Goal: Task Accomplishment & Management: Manage account settings

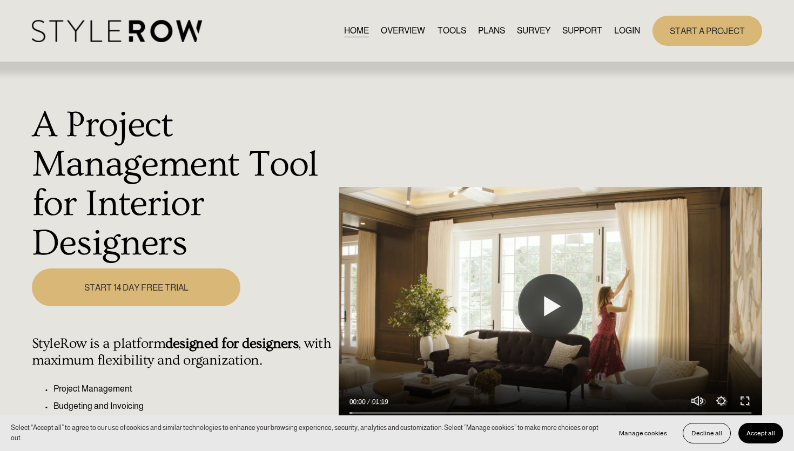
click at [626, 35] on link "LOGIN" at bounding box center [627, 30] width 26 height 15
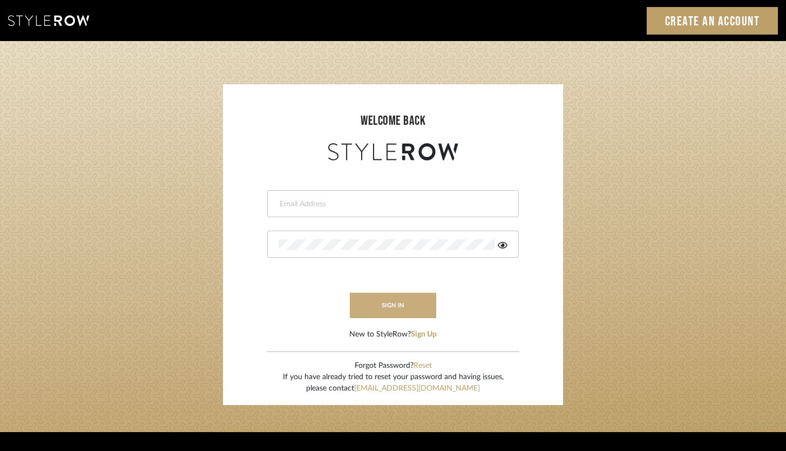
type input "brandon.hooddesigns@gmail.com"
click at [401, 293] on button "sign in" at bounding box center [393, 305] width 86 height 25
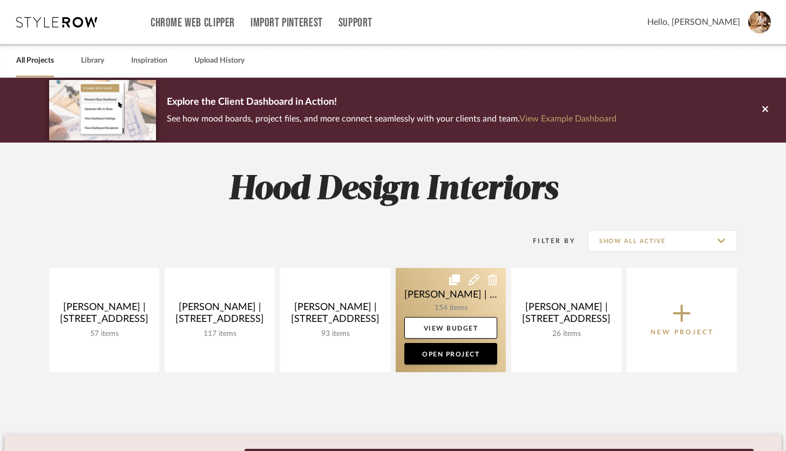
click at [446, 300] on link at bounding box center [451, 320] width 110 height 104
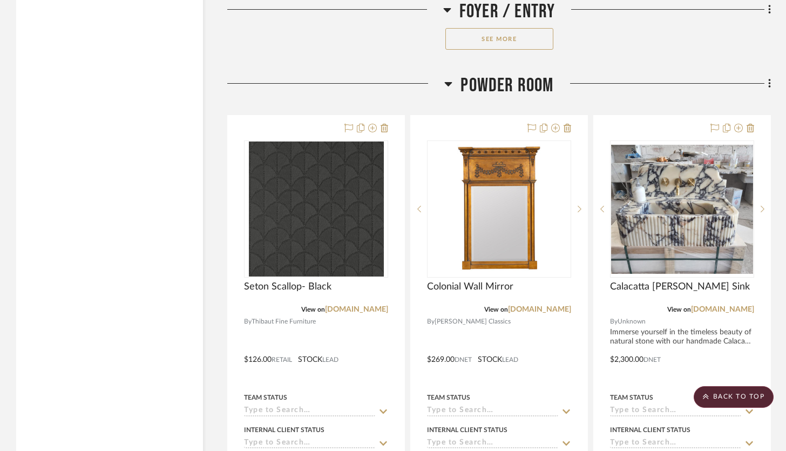
scroll to position [2497, 0]
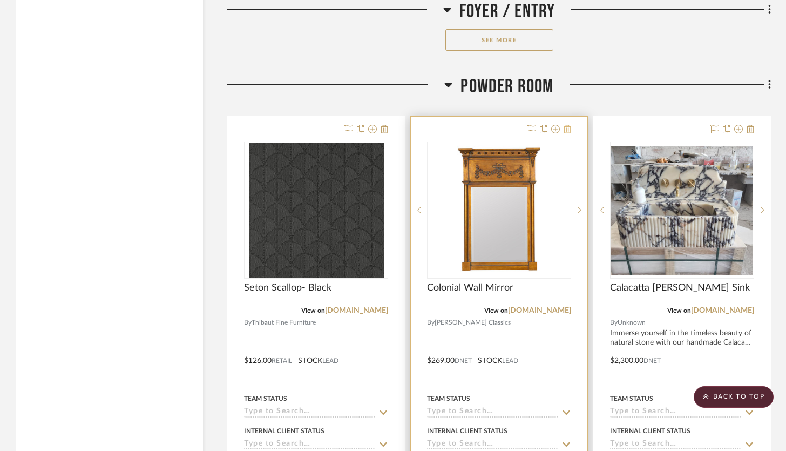
click at [566, 128] on icon at bounding box center [568, 129] width 8 height 9
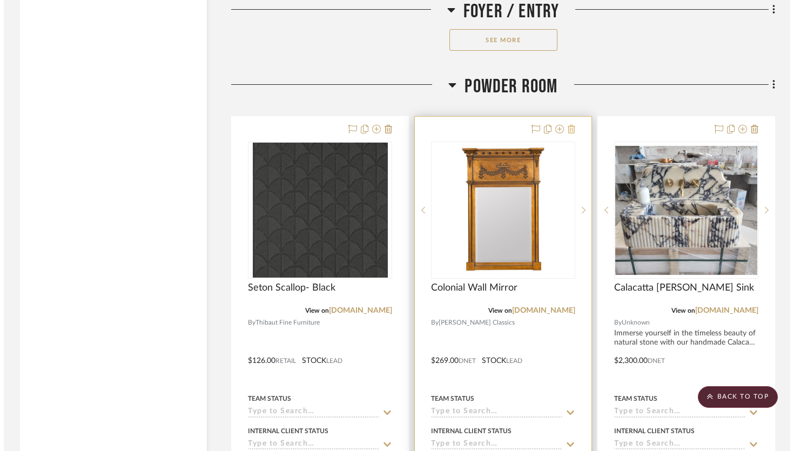
scroll to position [0, 0]
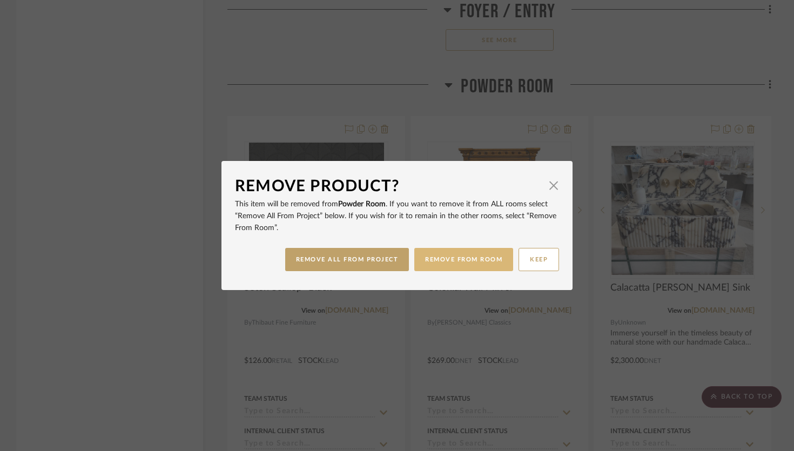
click at [460, 266] on button "REMOVE FROM ROOM" at bounding box center [463, 259] width 99 height 23
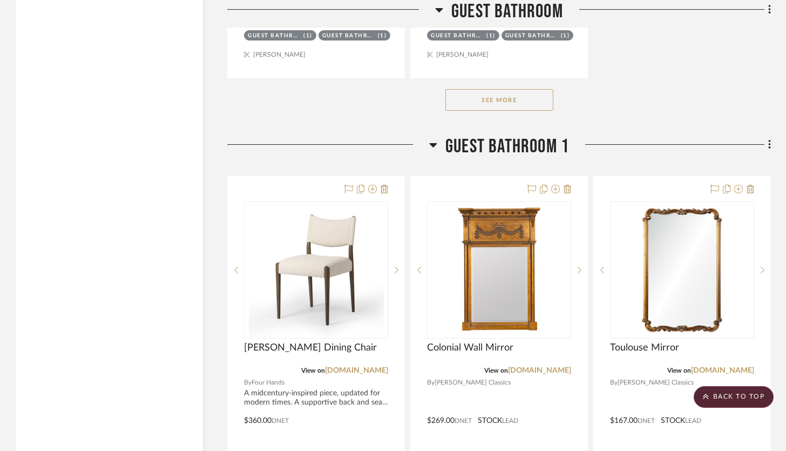
scroll to position [17202, 0]
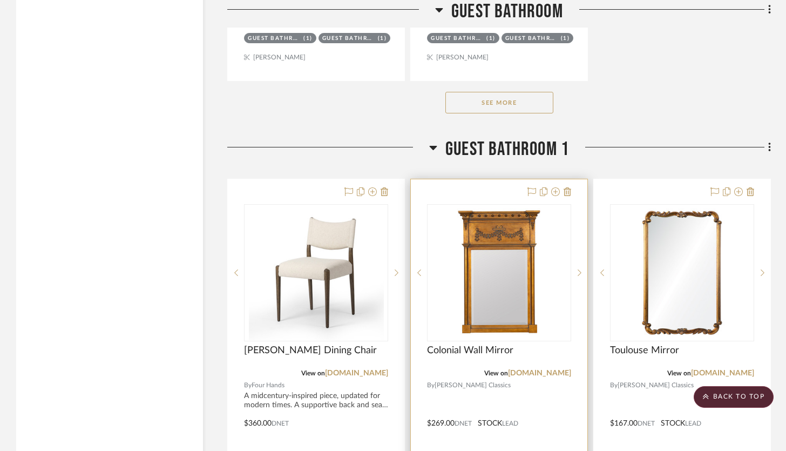
click at [572, 179] on div at bounding box center [499, 415] width 177 height 472
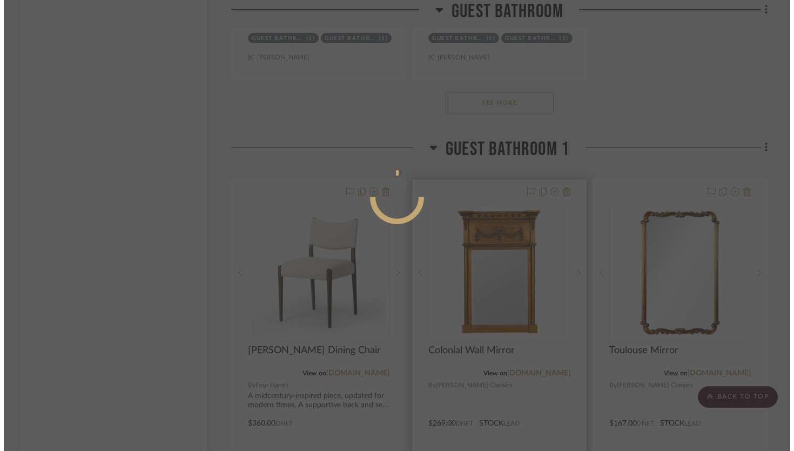
scroll to position [0, 0]
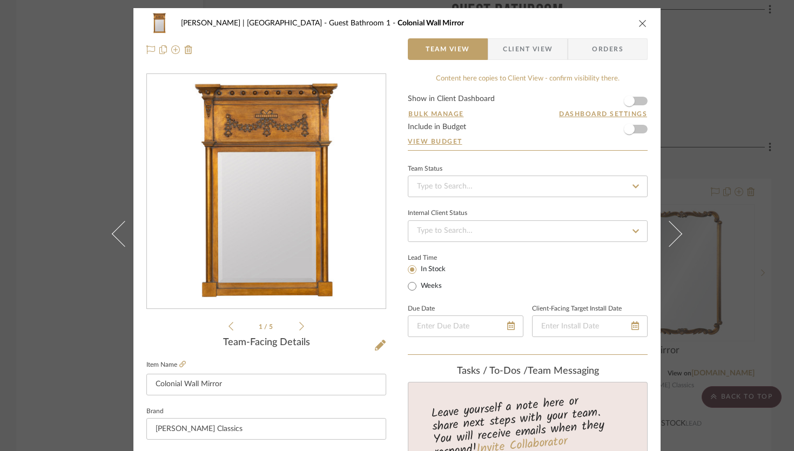
click at [588, 22] on icon "close" at bounding box center [642, 23] width 9 height 9
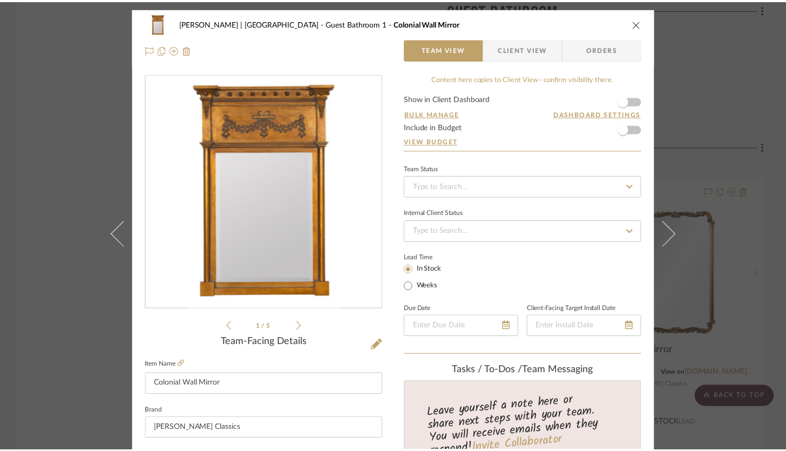
scroll to position [17202, 0]
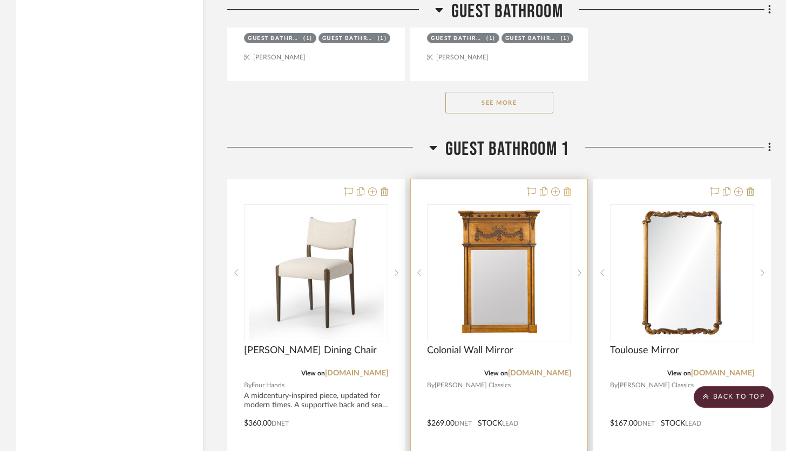
click at [566, 187] on icon at bounding box center [568, 191] width 8 height 9
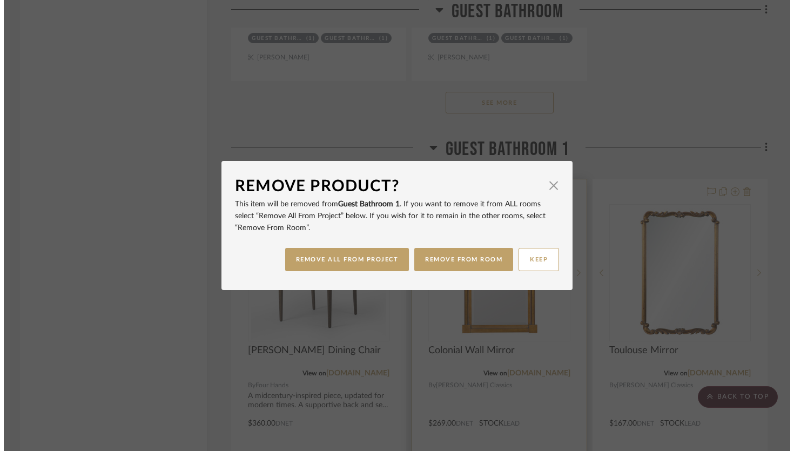
scroll to position [0, 0]
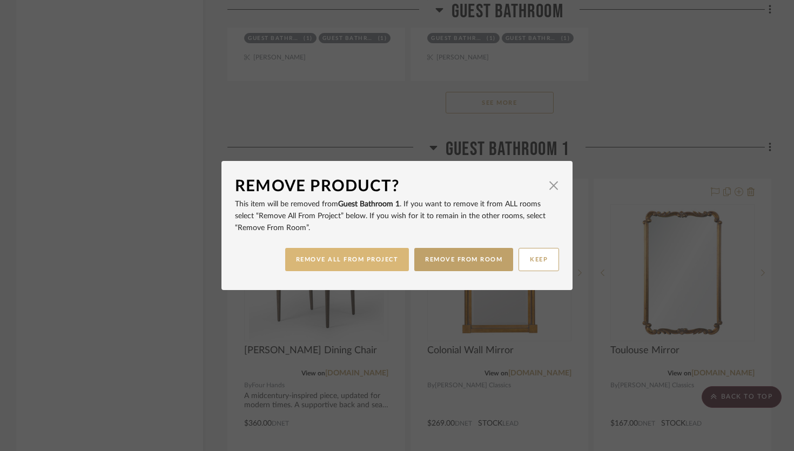
click at [369, 270] on button "REMOVE ALL FROM PROJECT" at bounding box center [347, 259] width 124 height 23
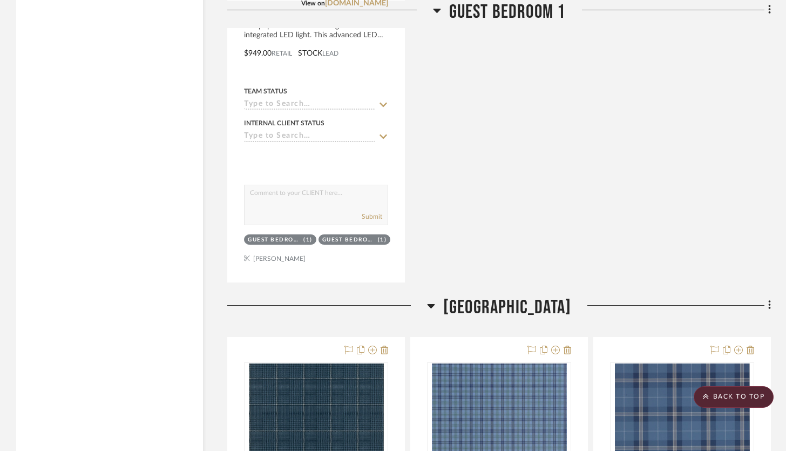
scroll to position [19893, 0]
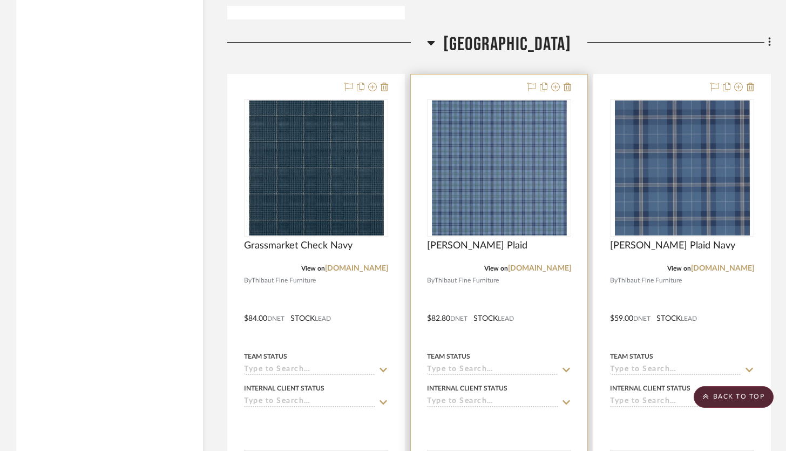
click at [504, 74] on div at bounding box center [499, 310] width 177 height 472
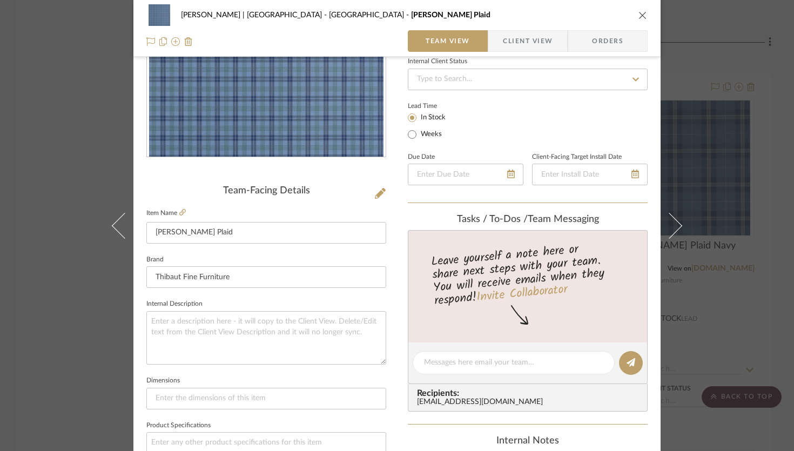
scroll to position [160, 0]
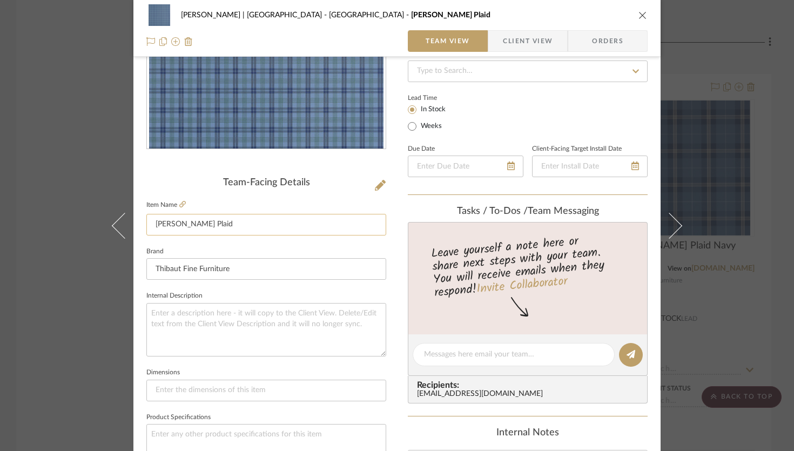
click at [281, 225] on input "Huntley Plaid" at bounding box center [266, 225] width 240 height 22
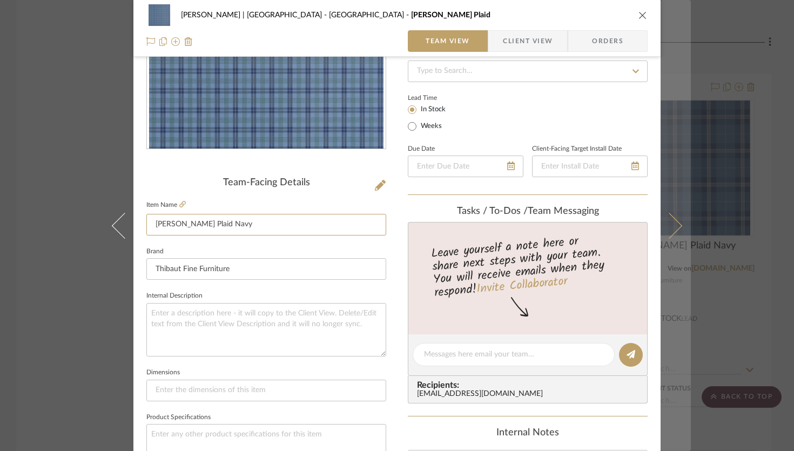
type input "[PERSON_NAME] Plaid Navy"
click at [588, 224] on icon at bounding box center [669, 225] width 26 height 26
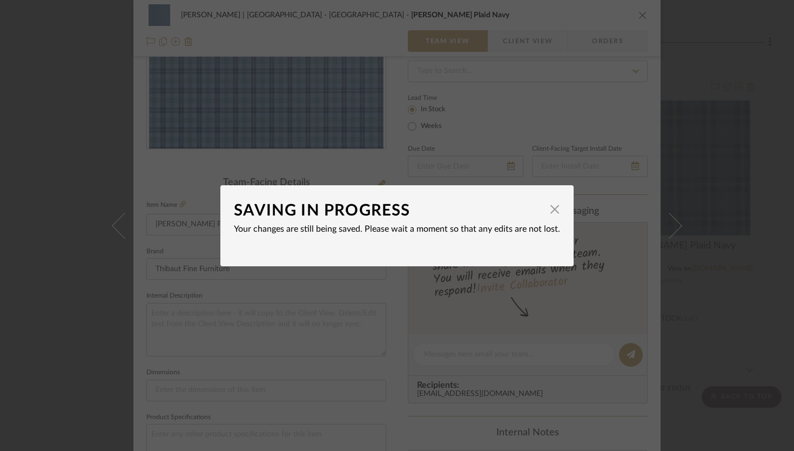
click at [349, 293] on div "SAVING IN PROGRESS × Your changes are still being saved. Please wait a moment s…" at bounding box center [397, 225] width 794 height 451
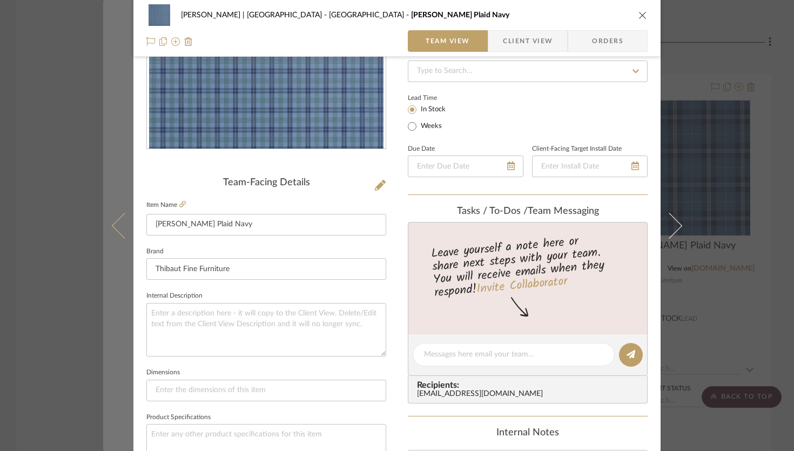
click at [113, 228] on icon at bounding box center [125, 225] width 26 height 26
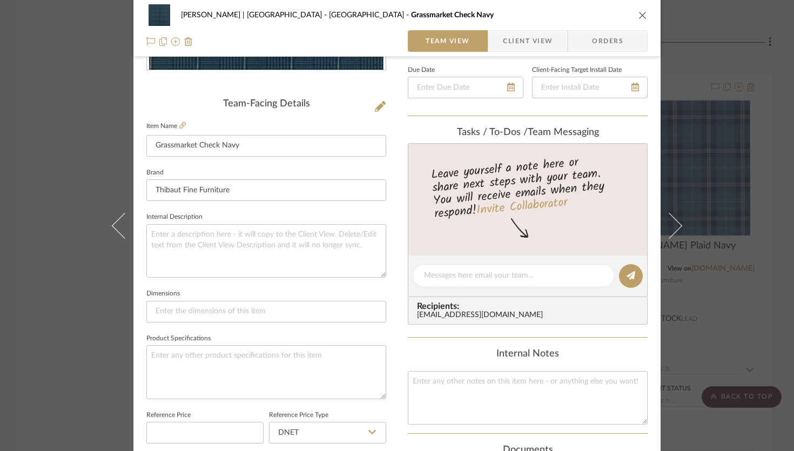
scroll to position [505, 0]
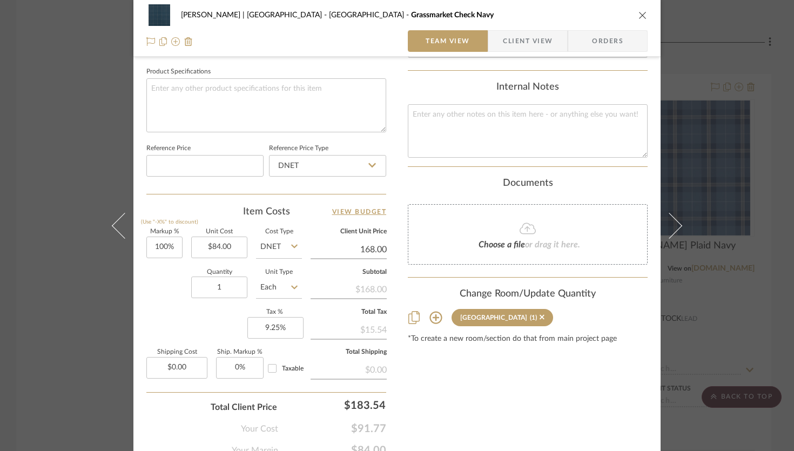
click at [378, 252] on input "168.00" at bounding box center [348, 249] width 76 height 16
type input "140.00"
type input "66.67%"
type input "$140.00"
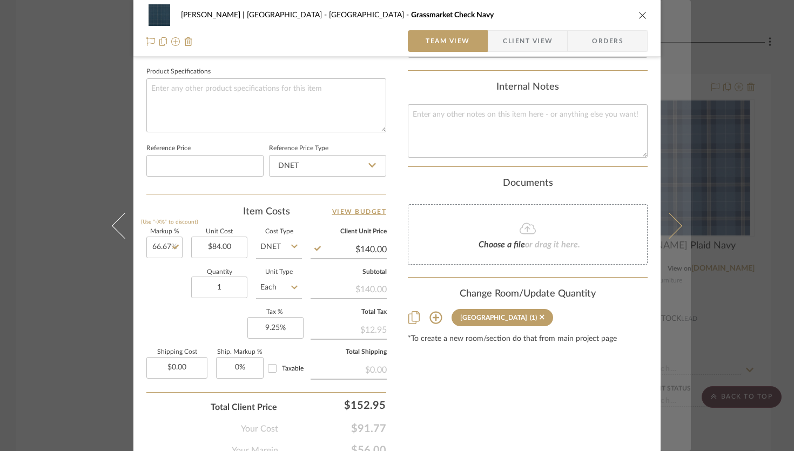
click at [588, 219] on button at bounding box center [675, 225] width 30 height 451
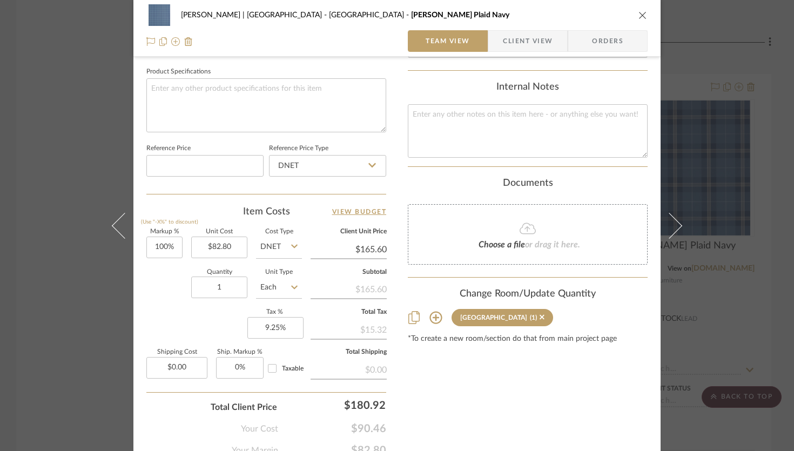
click at [387, 245] on div "Tasia Malakasis | 1709 Read Ave Reno Mountain House Huntley Plaid Navy Team Vie…" at bounding box center [396, 1] width 527 height 997
click at [381, 248] on input "165.60" at bounding box center [348, 249] width 76 height 16
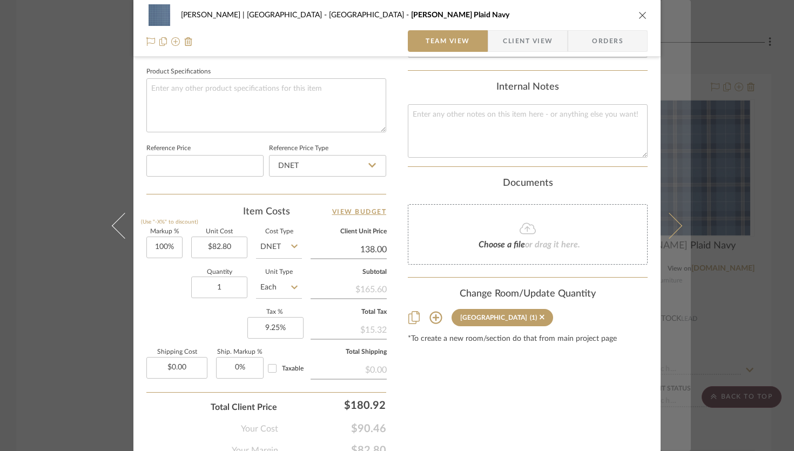
type input "138.00"
type input "66.67%"
type input "$138.00"
click at [588, 224] on icon at bounding box center [669, 225] width 26 height 26
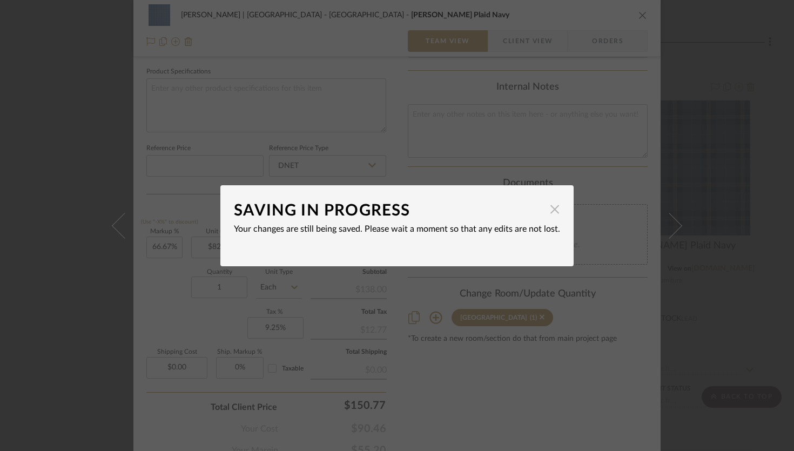
click at [552, 209] on span "button" at bounding box center [555, 210] width 22 height 22
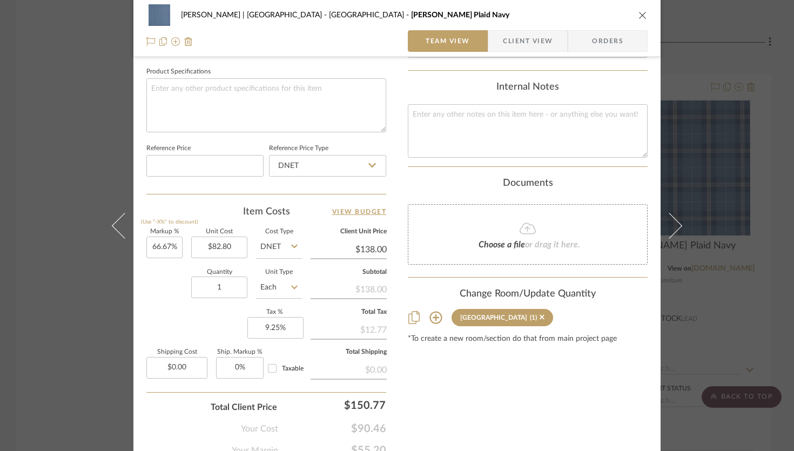
click at [588, 324] on div "Mountain House (1)" at bounding box center [528, 317] width 240 height 17
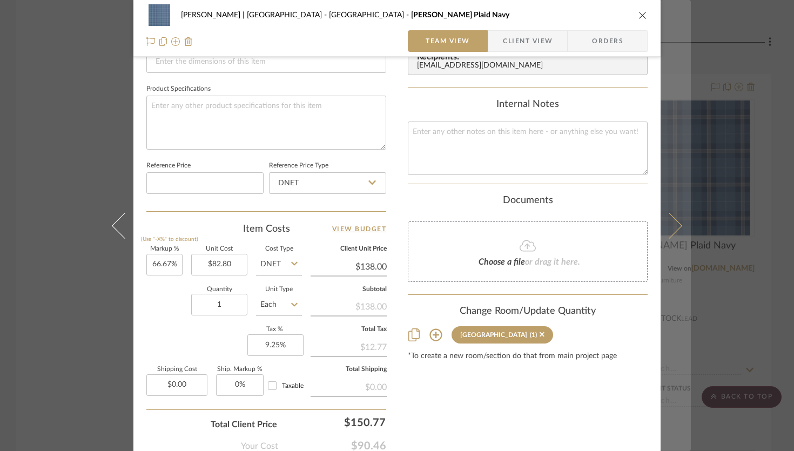
click at [588, 227] on icon at bounding box center [669, 225] width 26 height 26
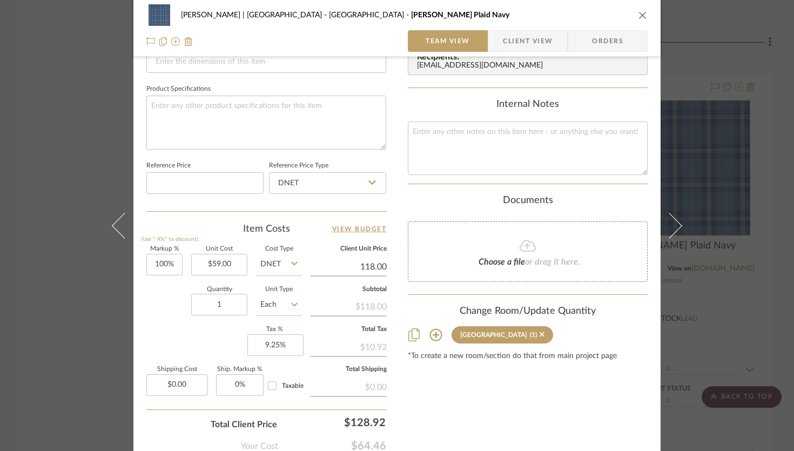
click at [381, 269] on input "118.00" at bounding box center [348, 267] width 76 height 16
type input "98"
type input "66.1%"
type input "$98.00"
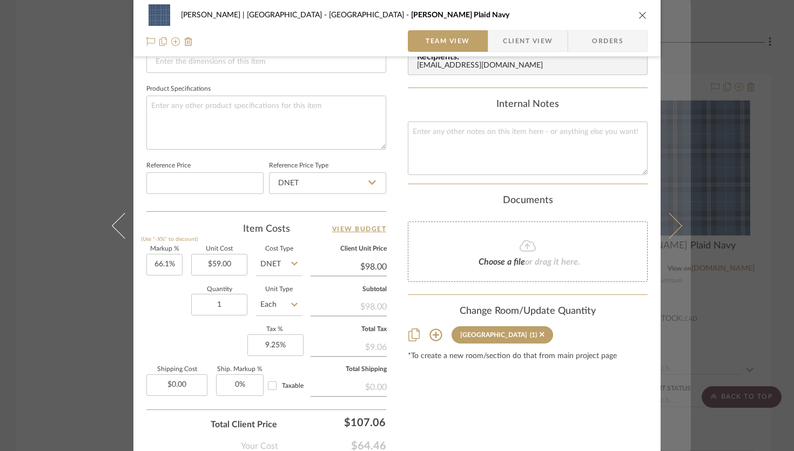
click at [588, 221] on button at bounding box center [675, 225] width 30 height 451
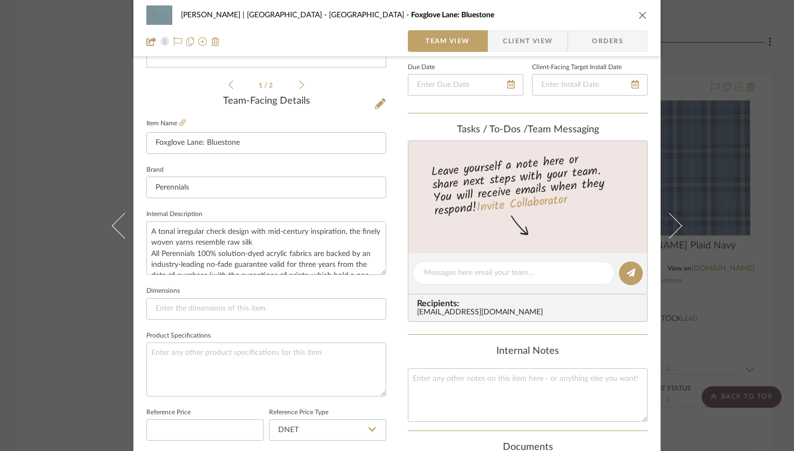
scroll to position [78, 0]
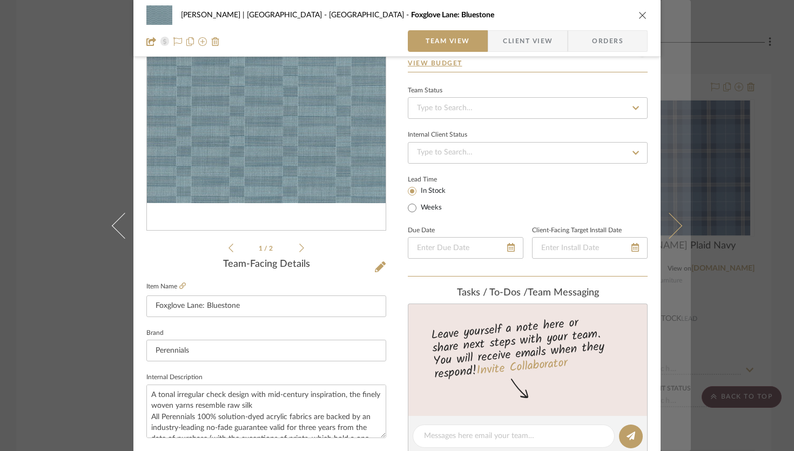
click at [588, 234] on button at bounding box center [675, 225] width 30 height 451
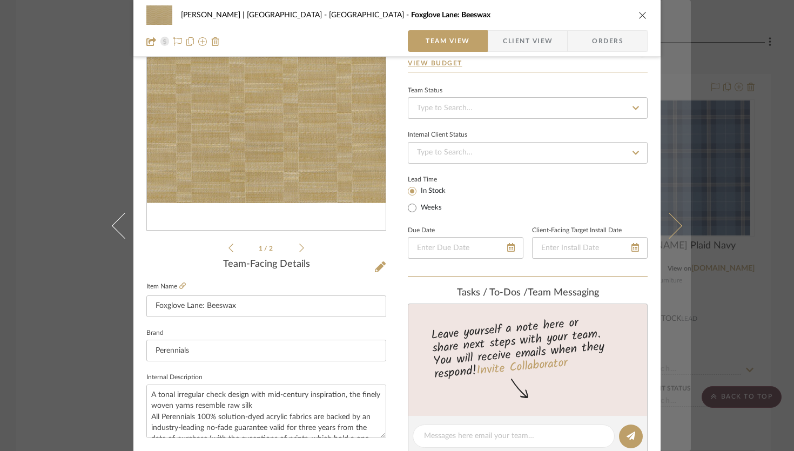
click at [588, 231] on button at bounding box center [675, 225] width 30 height 451
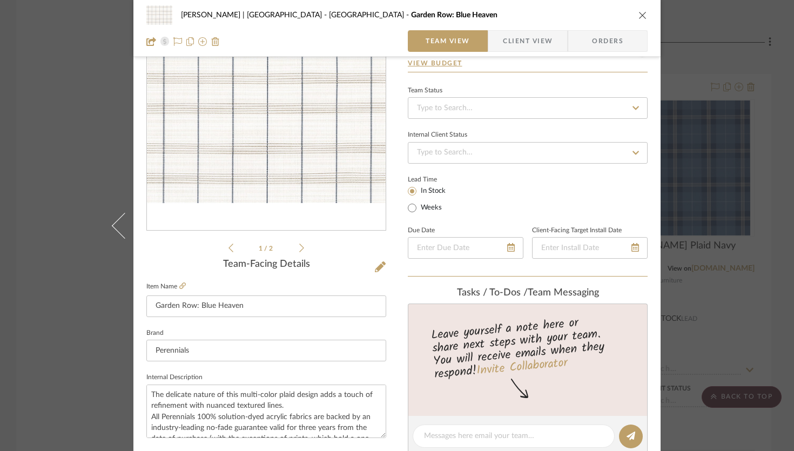
click at [588, 14] on icon "close" at bounding box center [642, 15] width 9 height 9
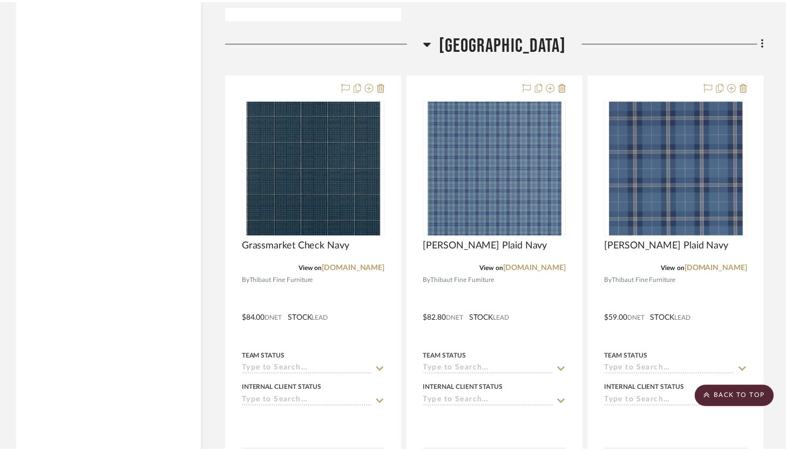
scroll to position [19893, 0]
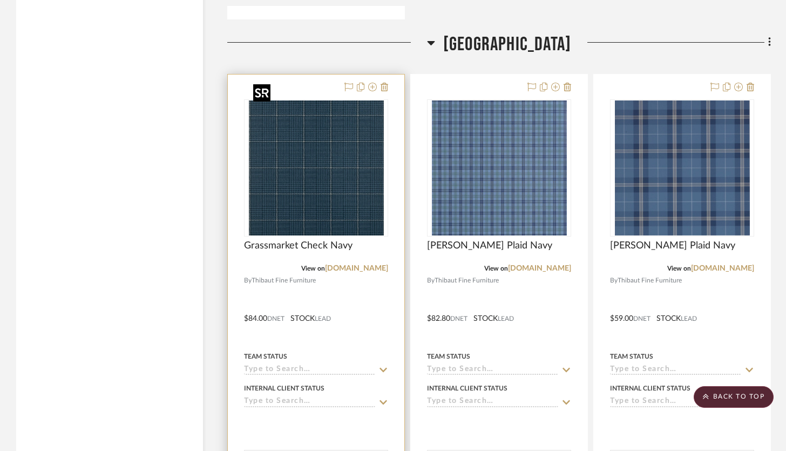
click at [0, 0] on img at bounding box center [0, 0] width 0 height 0
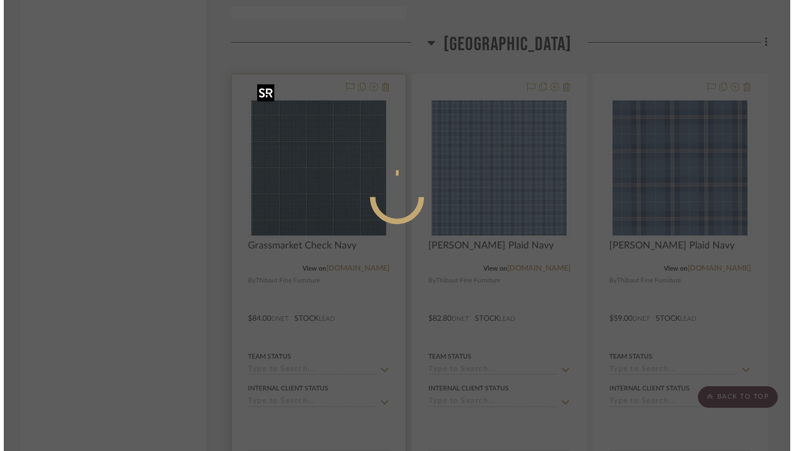
scroll to position [0, 0]
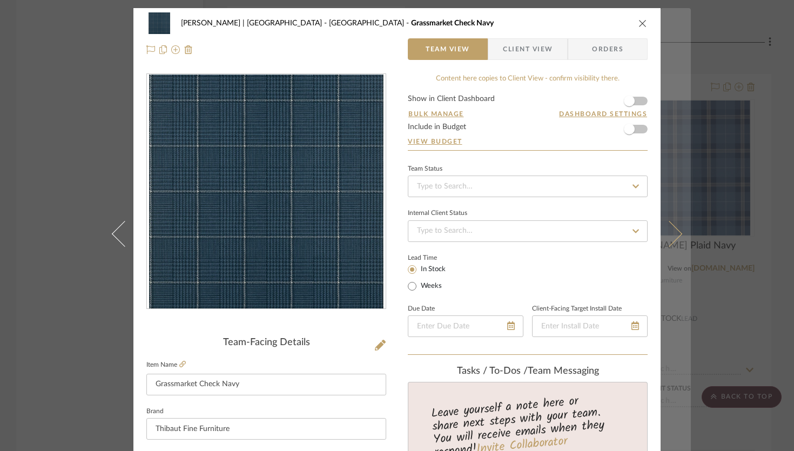
click at [588, 242] on icon at bounding box center [669, 233] width 26 height 26
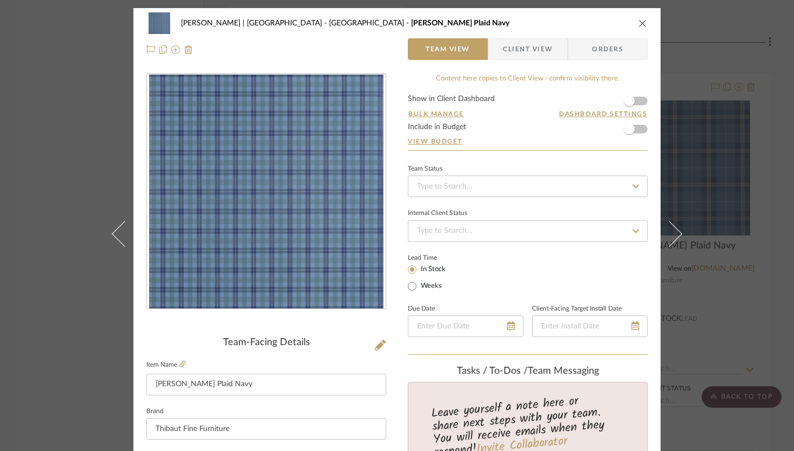
click at [304, 182] on img "0" at bounding box center [266, 191] width 234 height 234
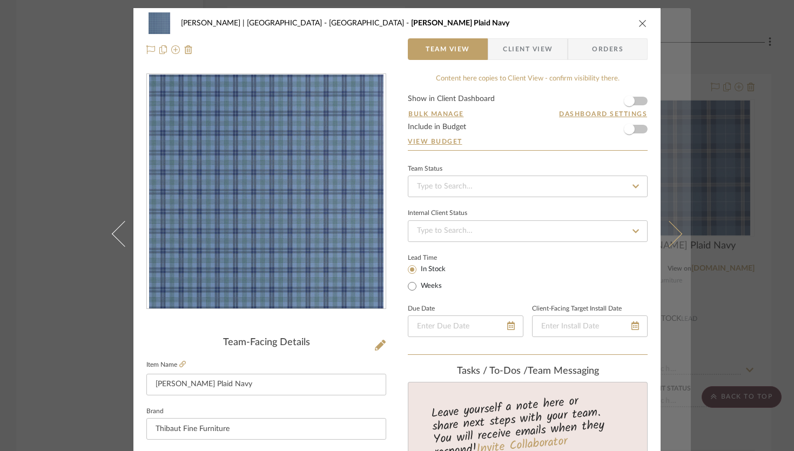
click at [588, 233] on icon at bounding box center [669, 233] width 26 height 26
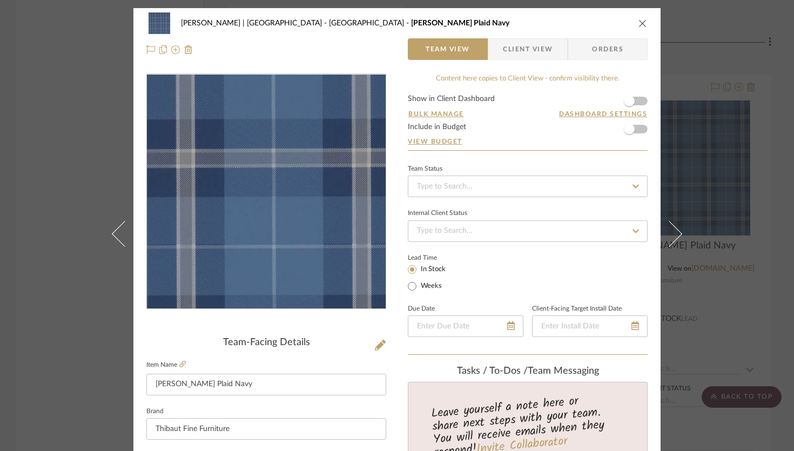
click at [276, 173] on img "0" at bounding box center [266, 191] width 234 height 234
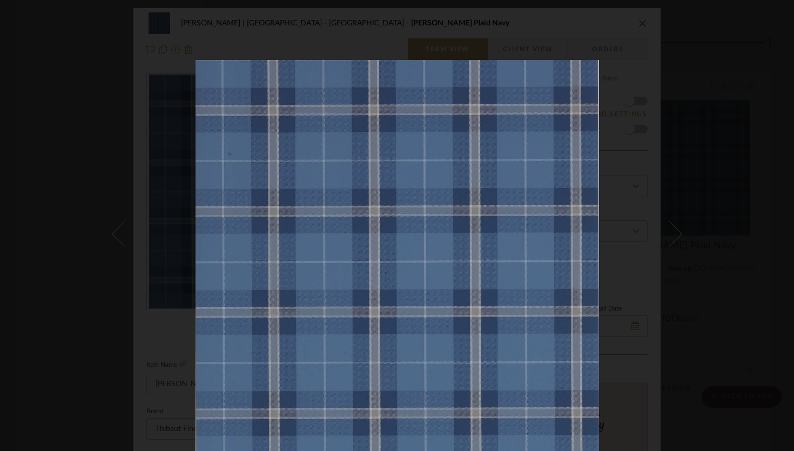
click at [588, 43] on div at bounding box center [397, 225] width 794 height 451
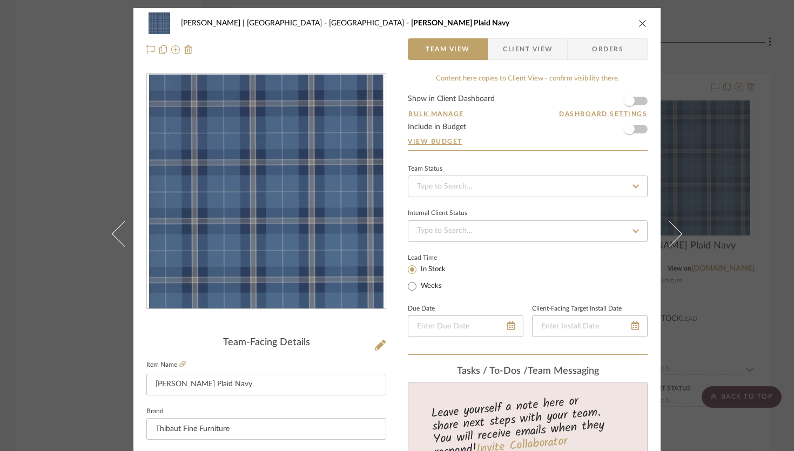
click at [588, 25] on icon "close" at bounding box center [642, 23] width 9 height 9
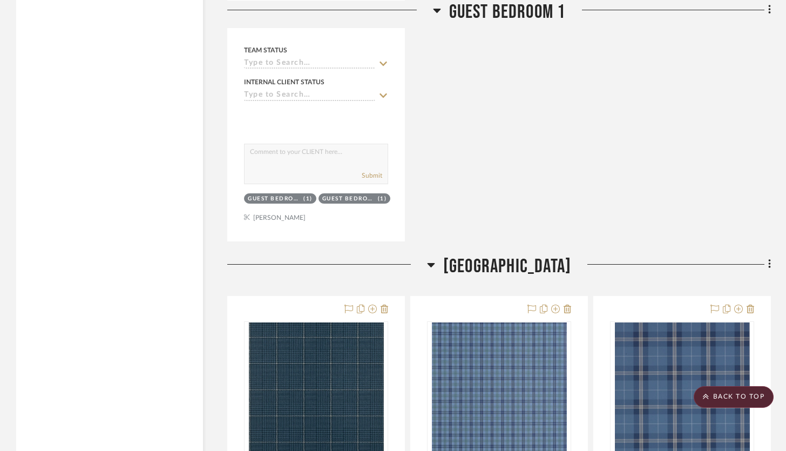
scroll to position [19669, 0]
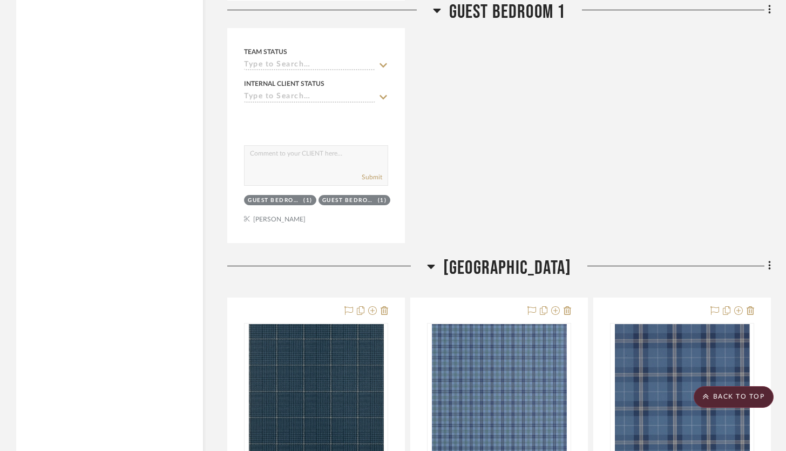
click at [588, 260] on icon at bounding box center [769, 266] width 3 height 12
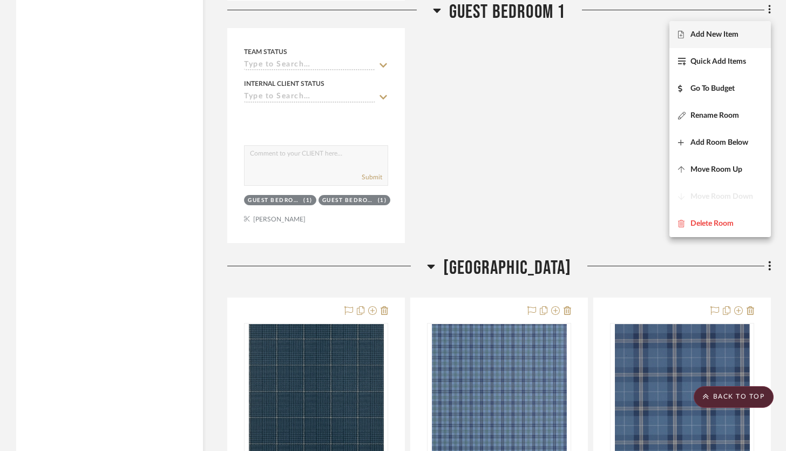
click at [588, 39] on button "Add New Item" at bounding box center [719, 34] width 101 height 27
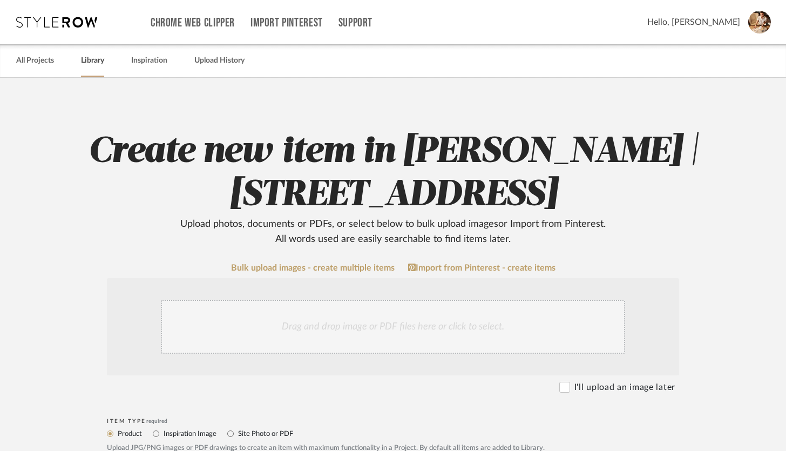
click at [85, 62] on link "Library" at bounding box center [92, 60] width 23 height 15
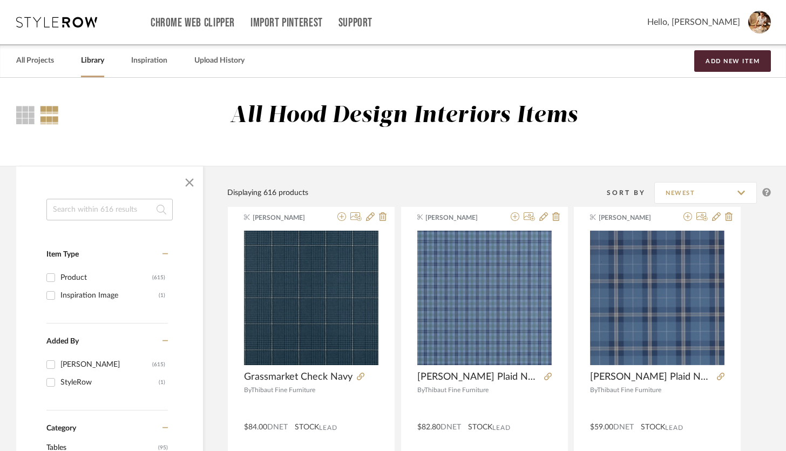
click at [136, 208] on input at bounding box center [109, 210] width 126 height 22
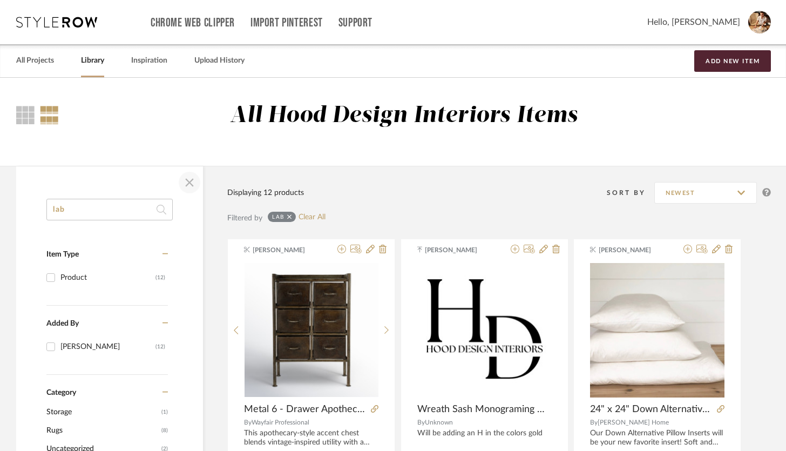
type input "lab"
click at [187, 179] on span "button" at bounding box center [190, 183] width 26 height 26
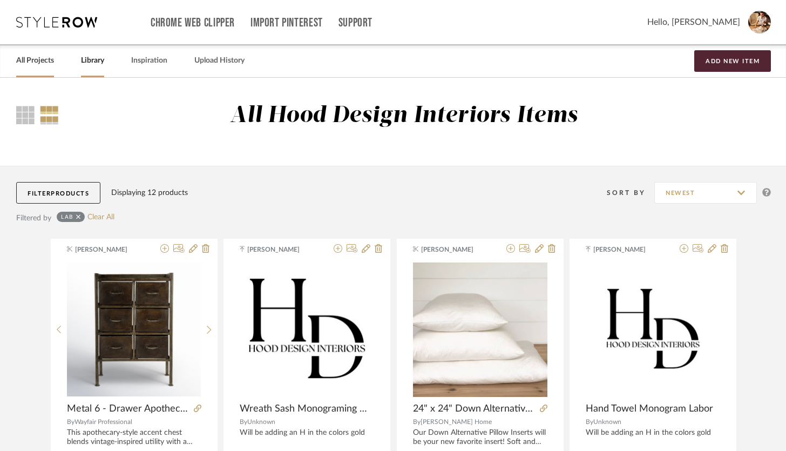
click at [50, 66] on link "All Projects" at bounding box center [35, 60] width 38 height 15
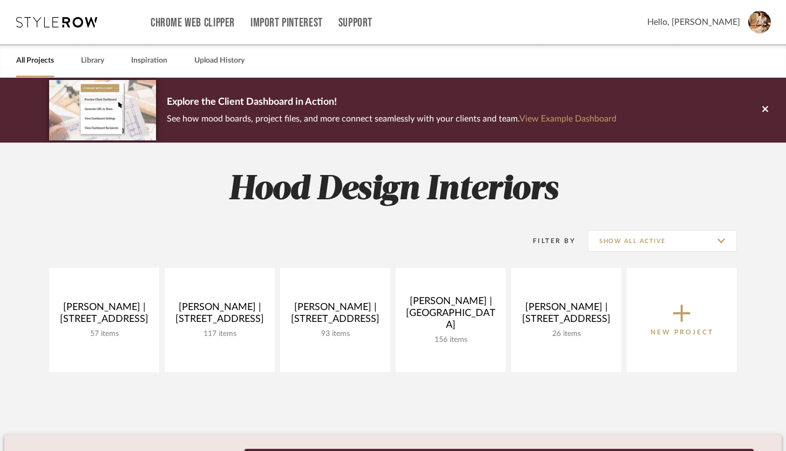
scroll to position [141, 0]
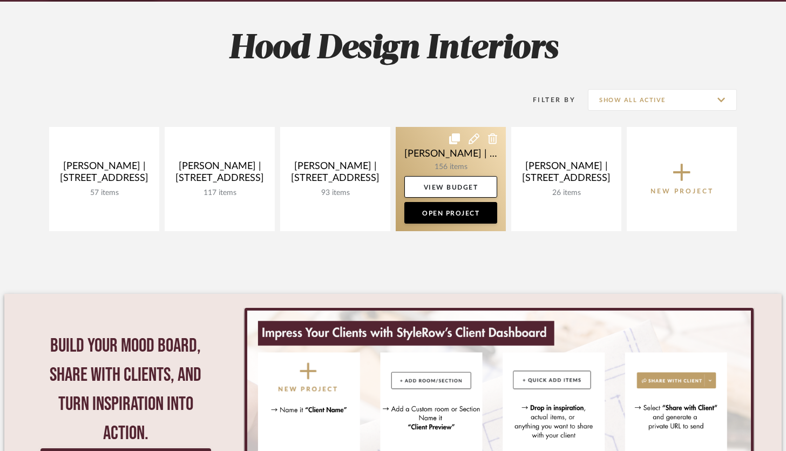
click at [447, 167] on link at bounding box center [451, 179] width 110 height 104
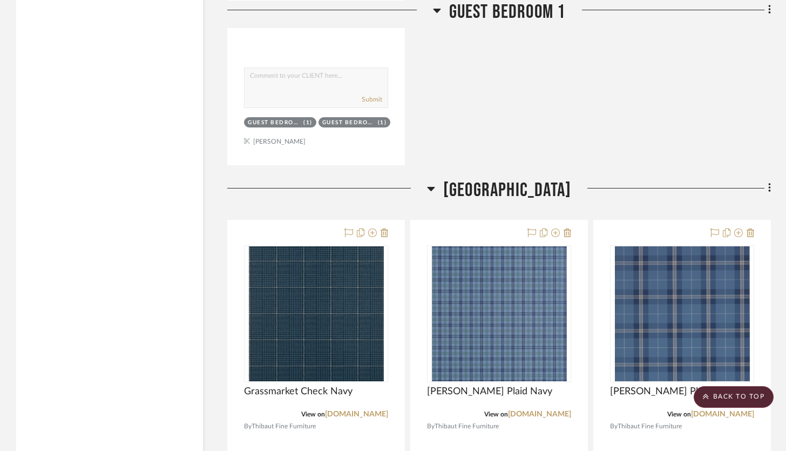
scroll to position [19656, 0]
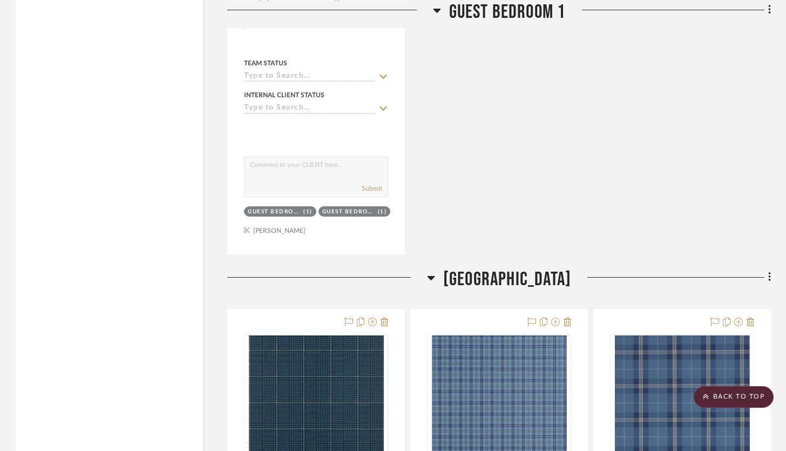
click at [588, 271] on icon at bounding box center [769, 277] width 3 height 12
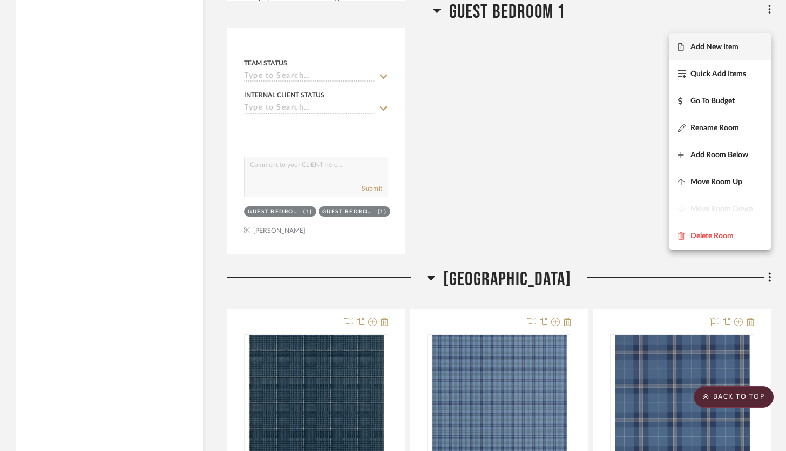
click at [588, 58] on button "Add New Item" at bounding box center [719, 46] width 101 height 27
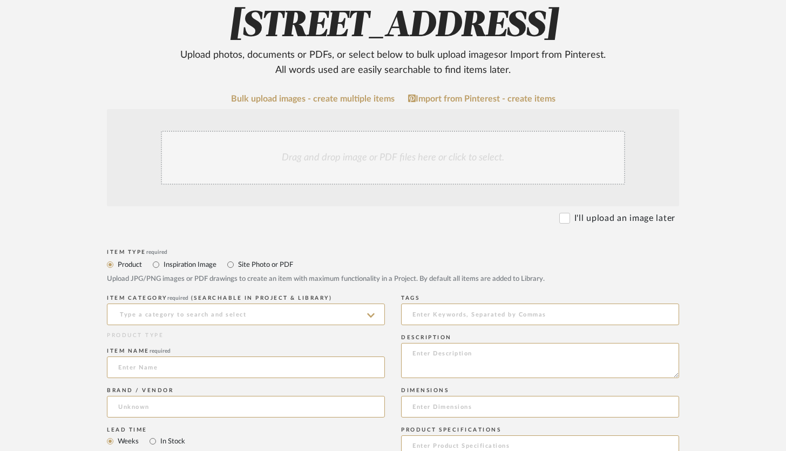
scroll to position [186, 0]
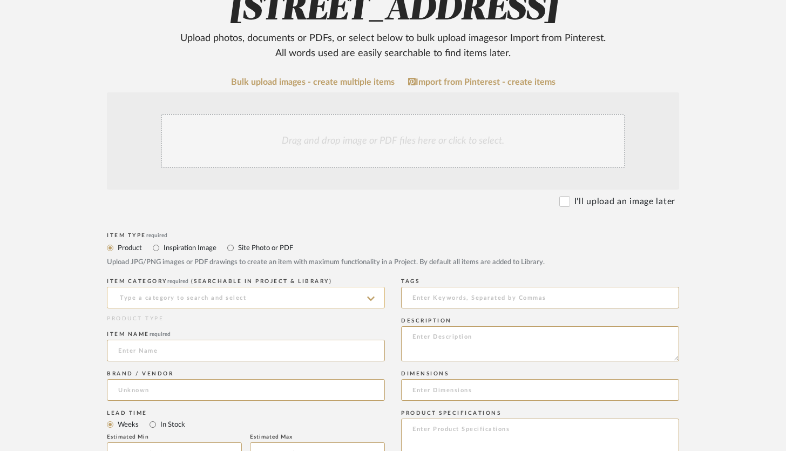
click at [280, 296] on input at bounding box center [246, 298] width 278 height 22
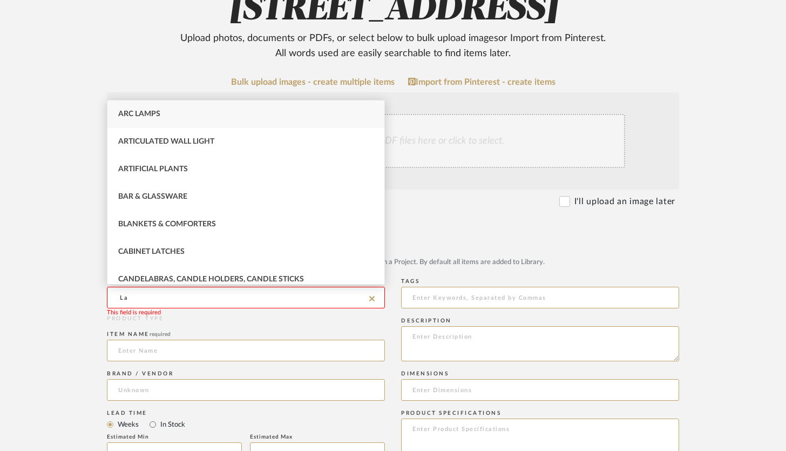
type input "L"
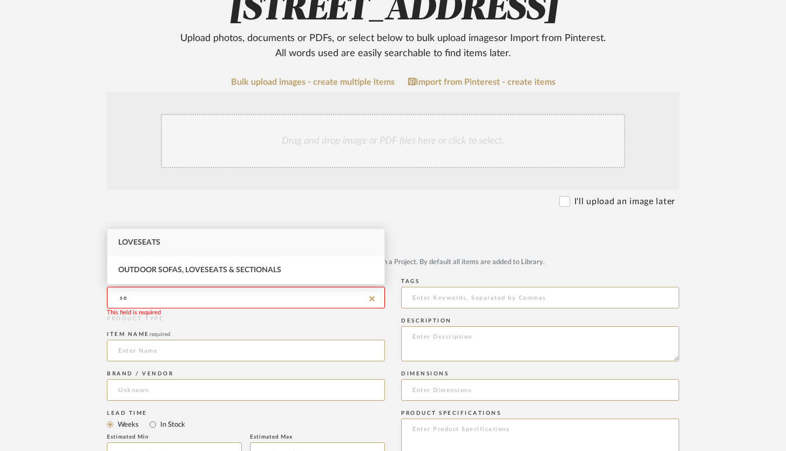
type input "s"
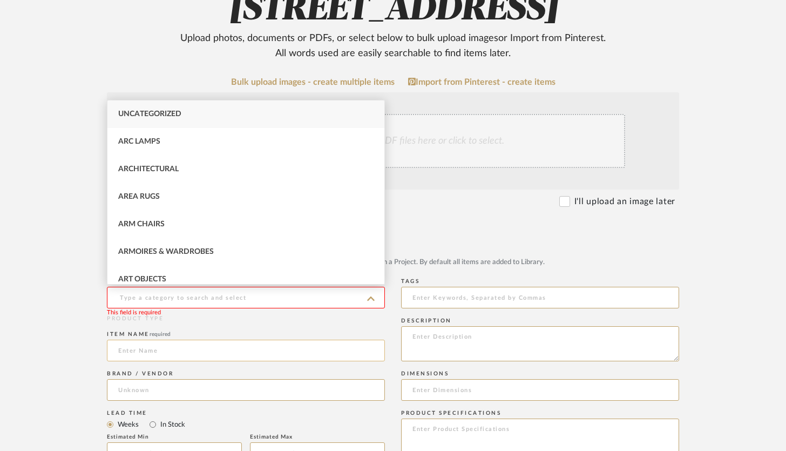
click at [277, 350] on input at bounding box center [246, 351] width 278 height 22
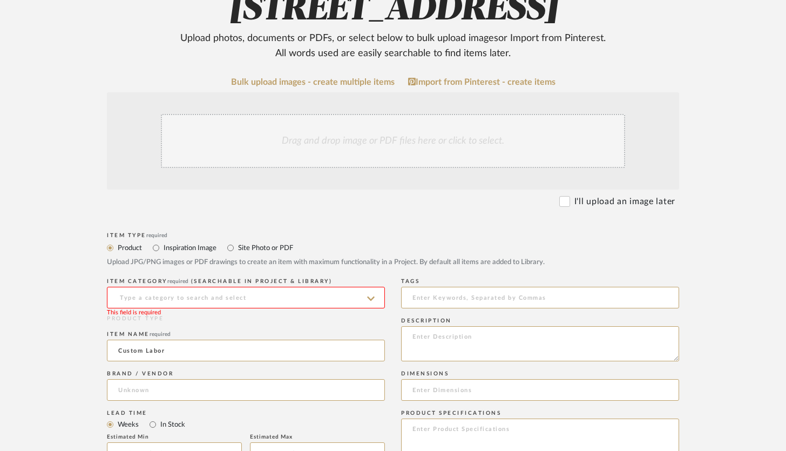
type input "Custom Labor"
click at [293, 303] on input at bounding box center [246, 298] width 278 height 22
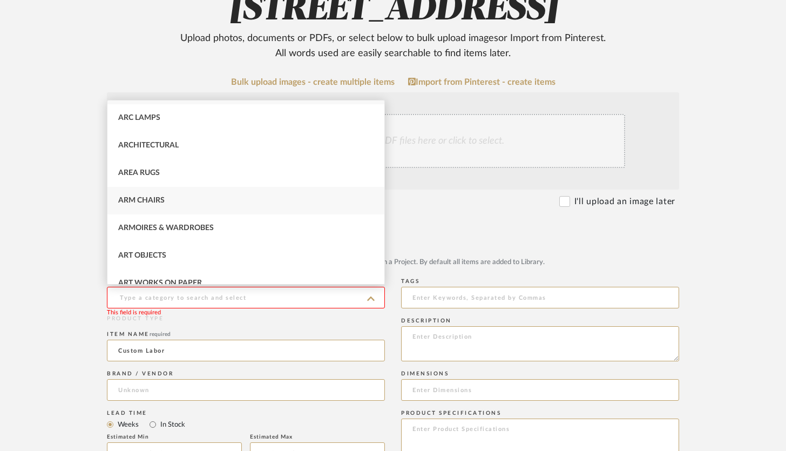
scroll to position [0, 0]
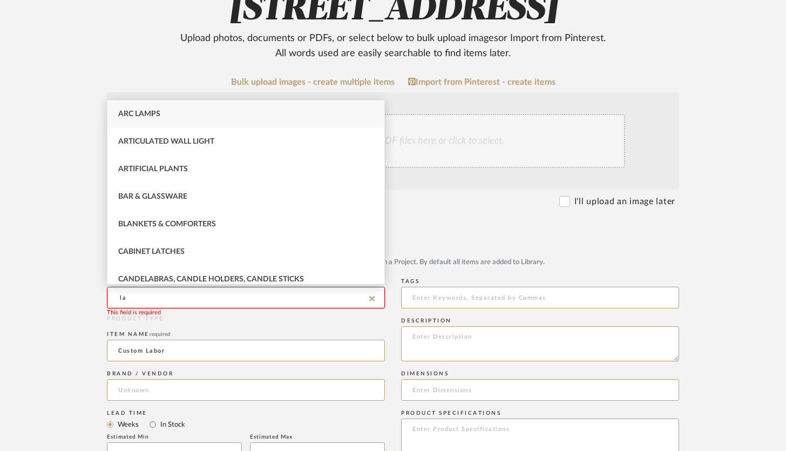
type input "l"
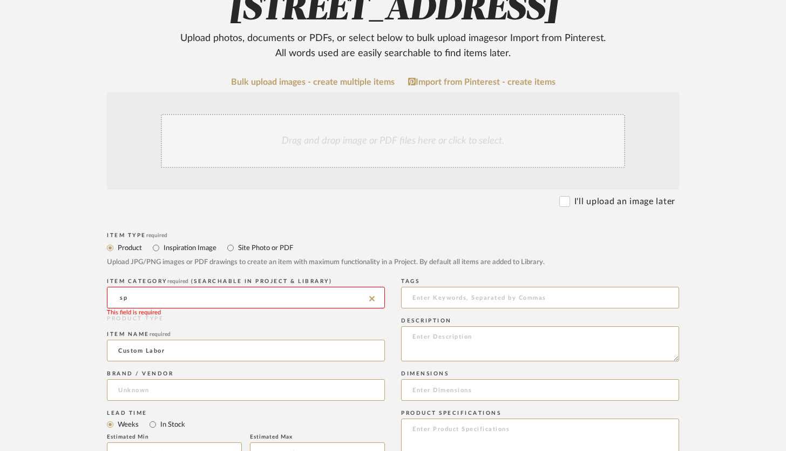
type input "s"
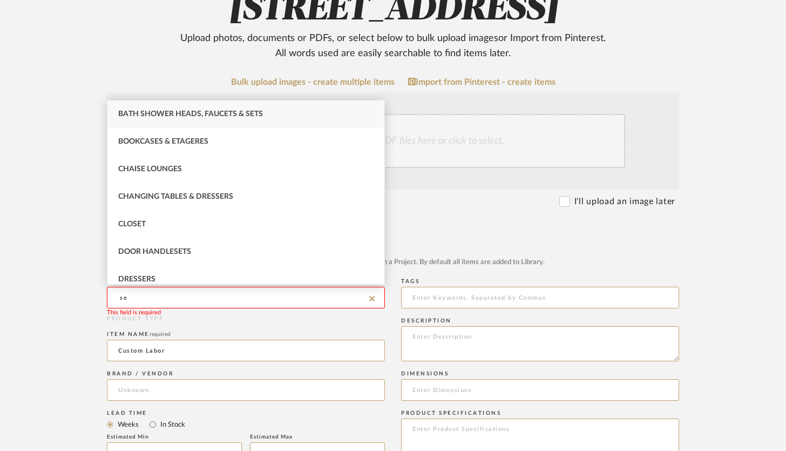
type input "s"
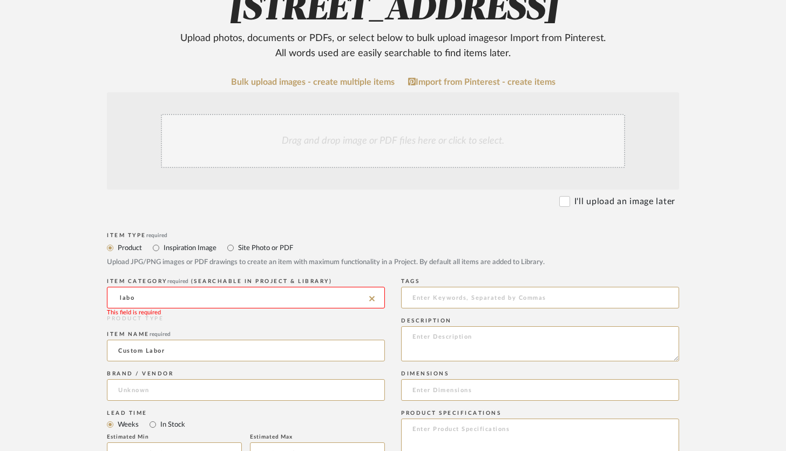
type input "labor"
type input "c"
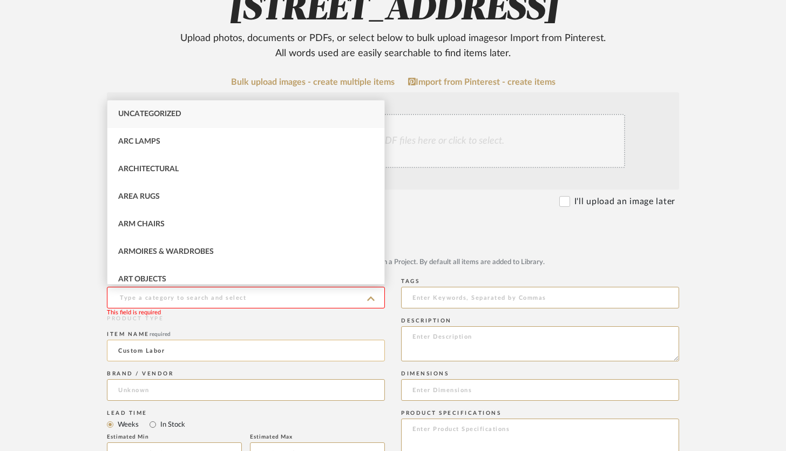
click at [147, 354] on input "Custom Labor" at bounding box center [246, 351] width 278 height 22
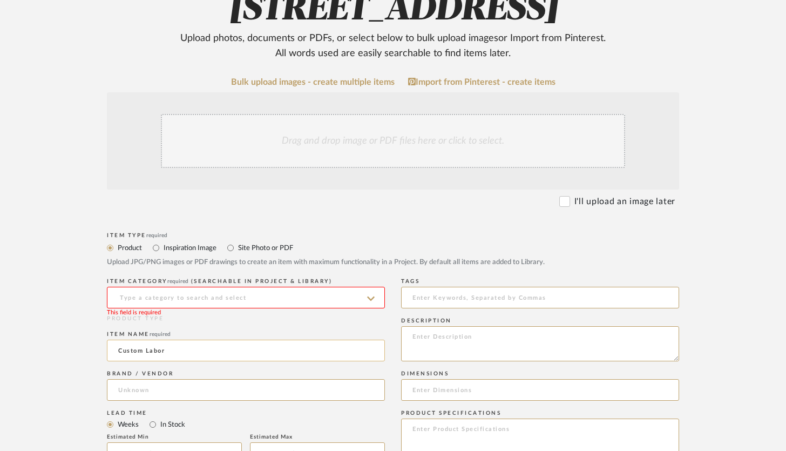
click at [147, 354] on input "Custom Labor" at bounding box center [246, 351] width 278 height 22
click at [146, 352] on input "Custom Labor" at bounding box center [246, 351] width 278 height 22
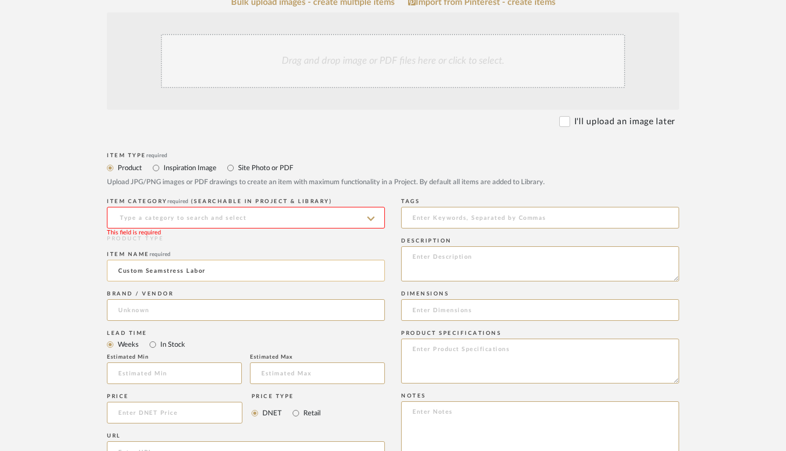
scroll to position [268, 0]
type input "Custom Seamstress Labor"
click at [477, 67] on div "Drag and drop image or PDF files here or click to select." at bounding box center [393, 59] width 464 height 54
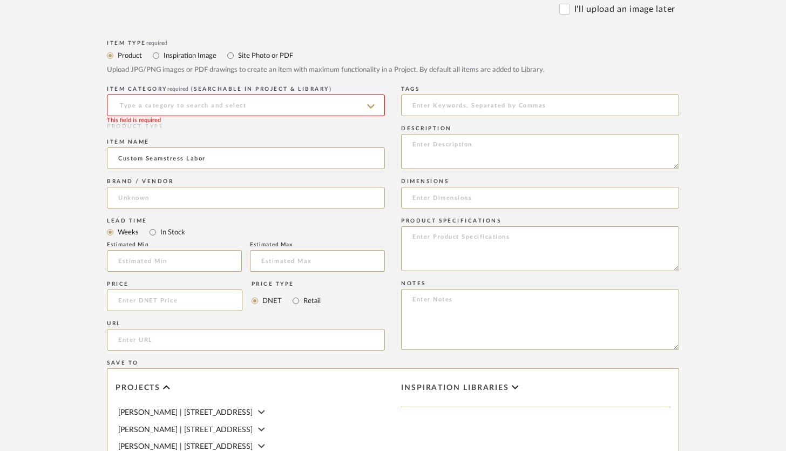
scroll to position [482, 0]
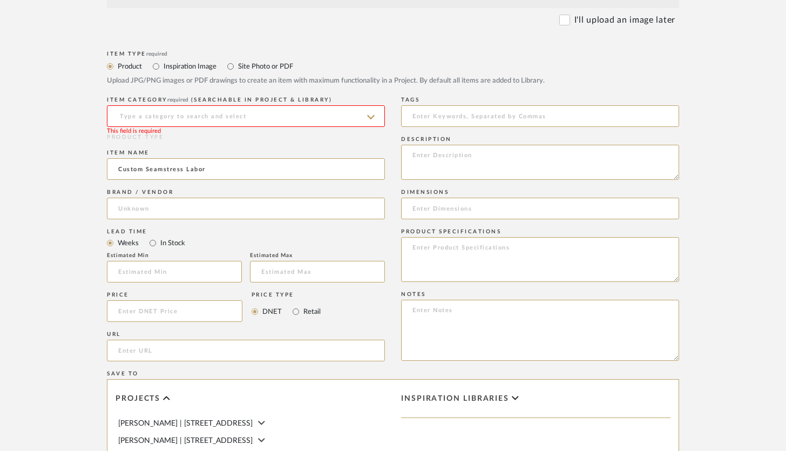
click at [197, 120] on input at bounding box center [246, 116] width 278 height 22
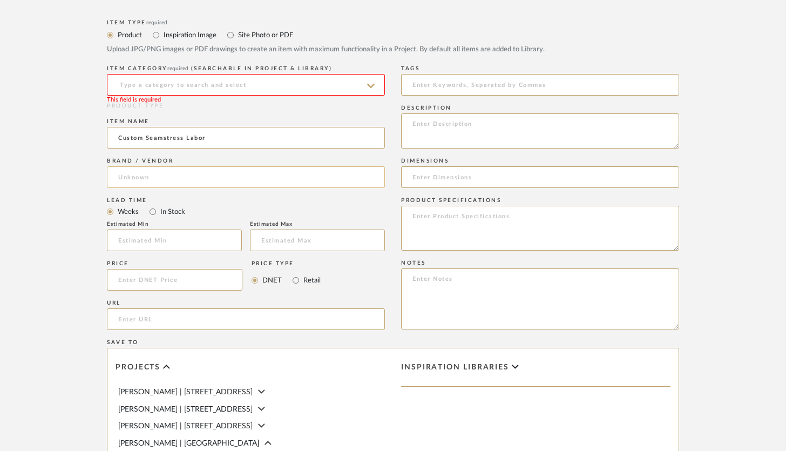
scroll to position [483, 0]
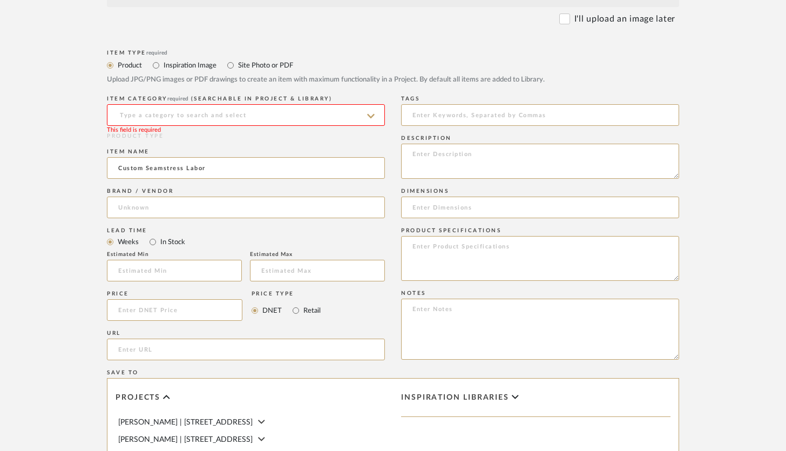
click at [372, 112] on icon at bounding box center [371, 116] width 8 height 9
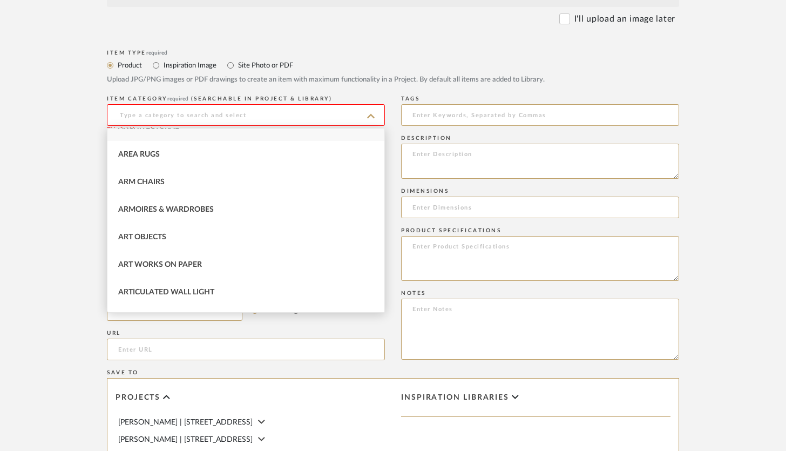
scroll to position [76, 0]
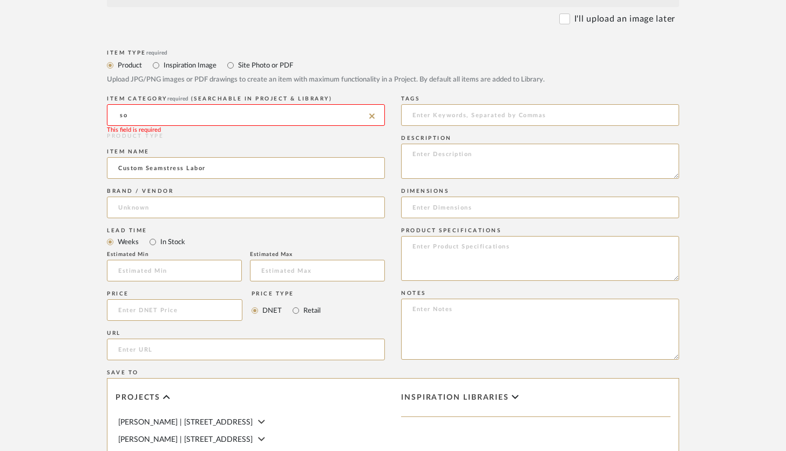
type input "s"
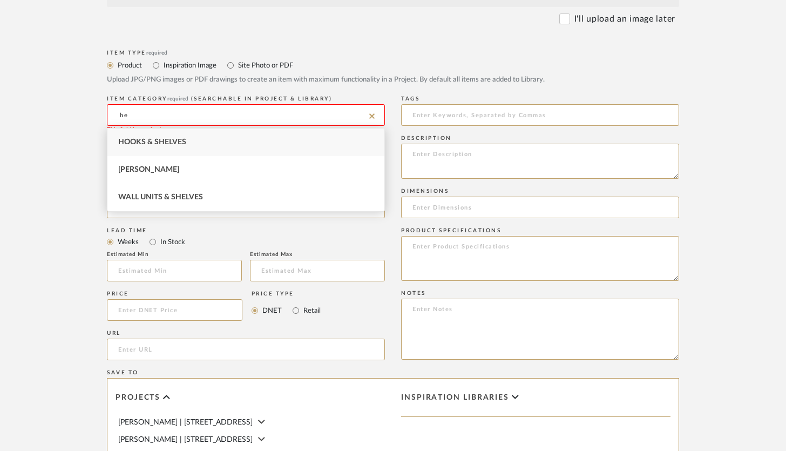
type input "h"
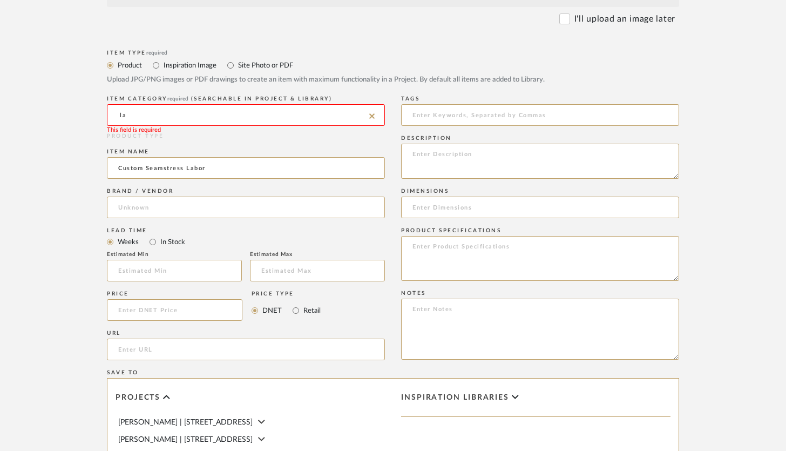
type input "l"
type input "s"
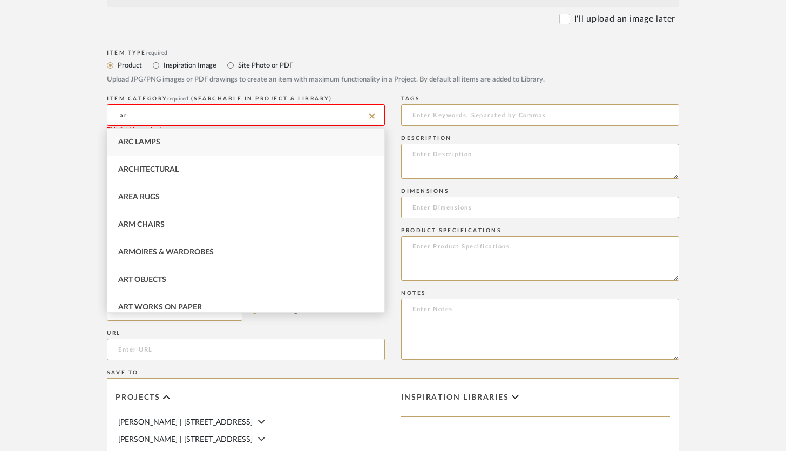
type input "a"
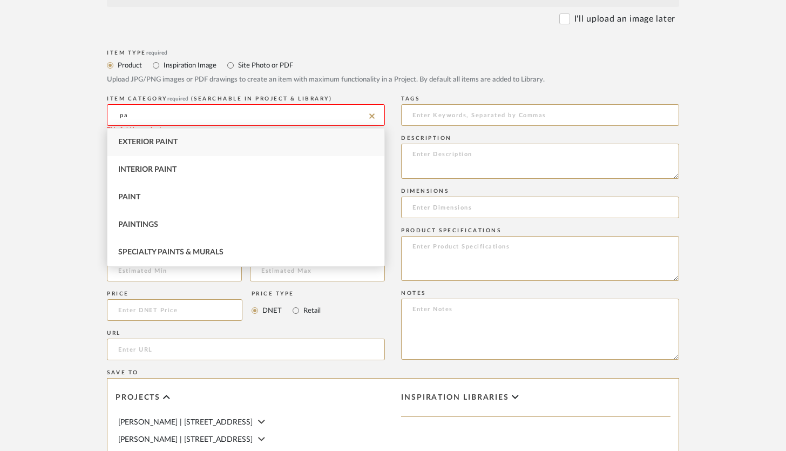
type input "p"
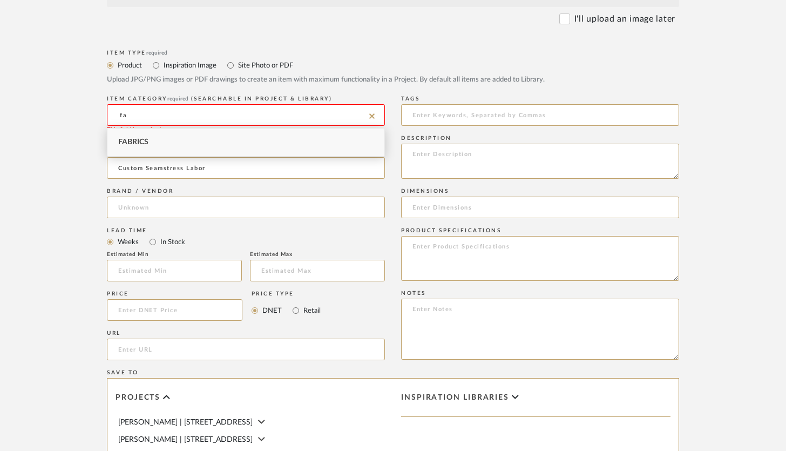
type input "f"
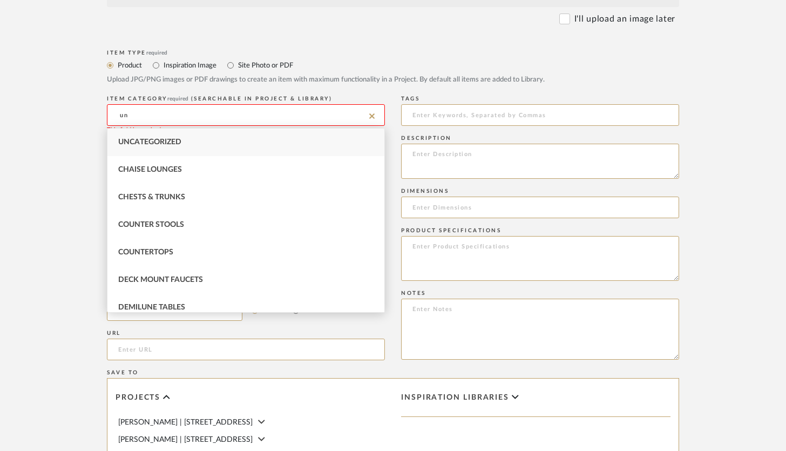
click at [232, 143] on div "Uncategorized" at bounding box center [245, 142] width 277 height 28
type input "Uncategorized"
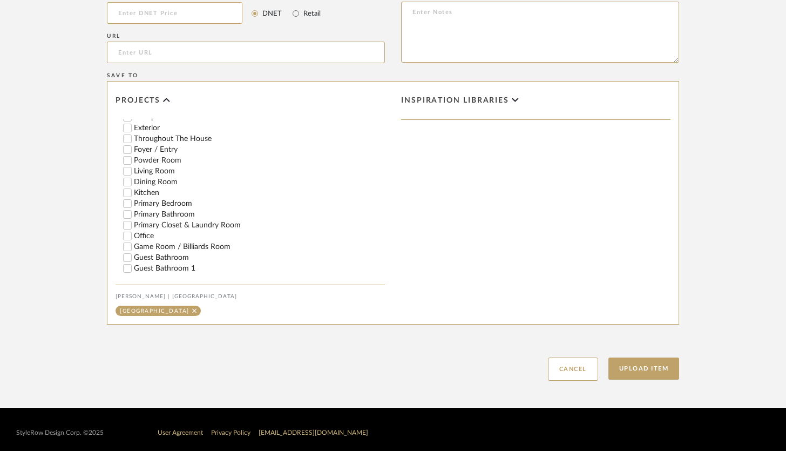
scroll to position [784, 0]
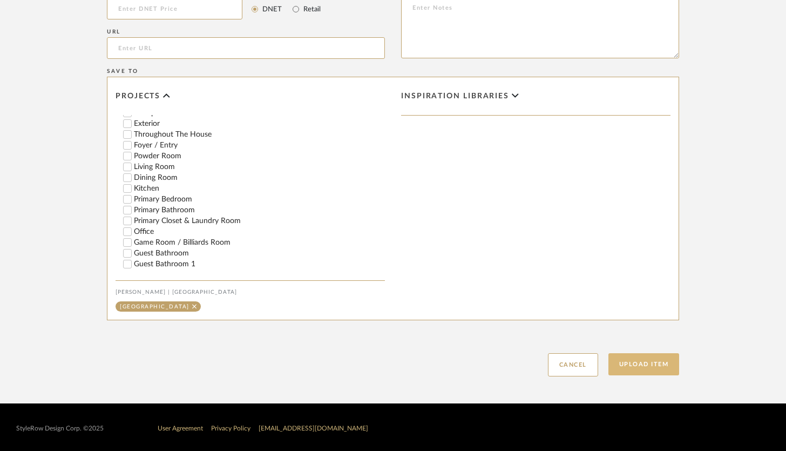
click at [588, 365] on button "Upload Item" at bounding box center [643, 364] width 71 height 22
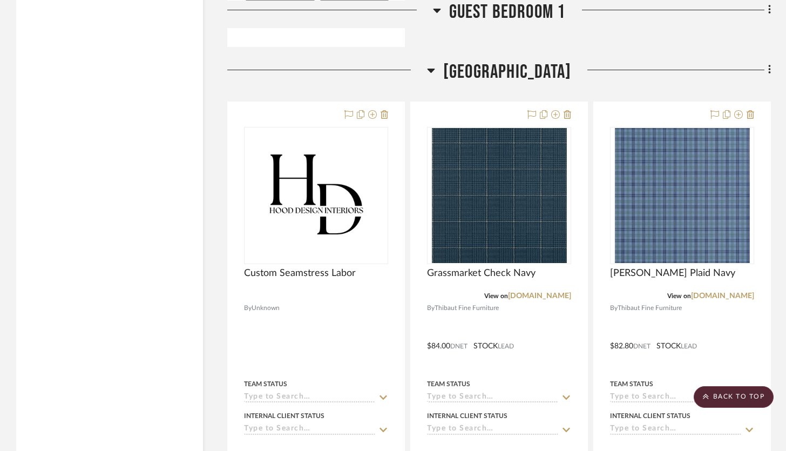
scroll to position [19822, 0]
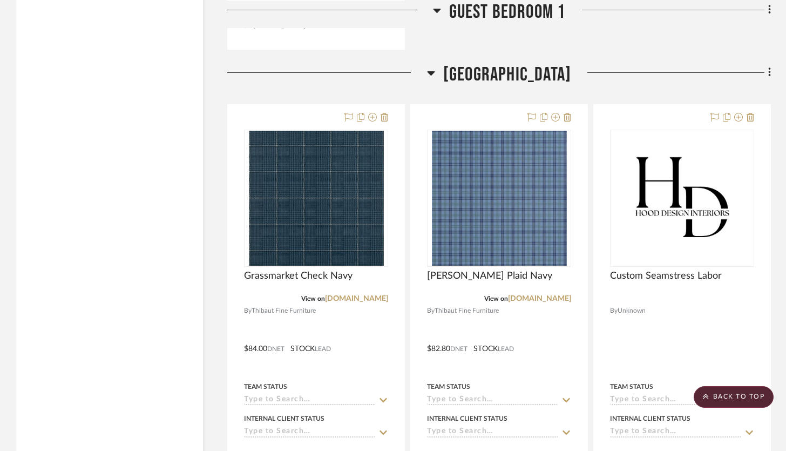
drag, startPoint x: 315, startPoint y: 109, endPoint x: 635, endPoint y: 130, distance: 320.3
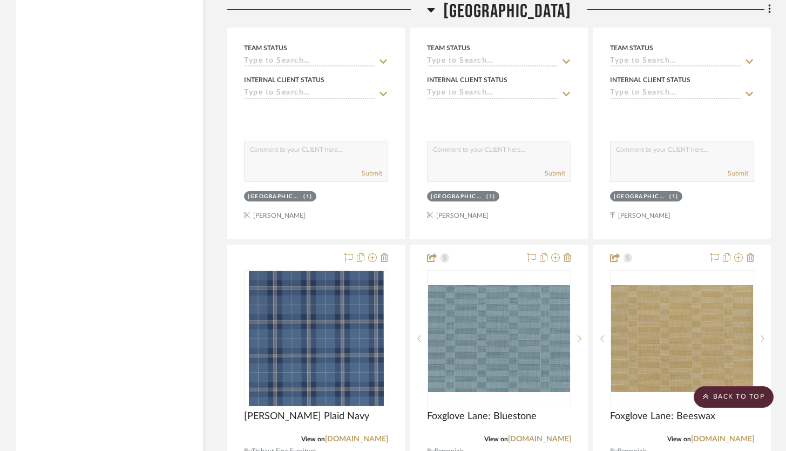
scroll to position [20171, 0]
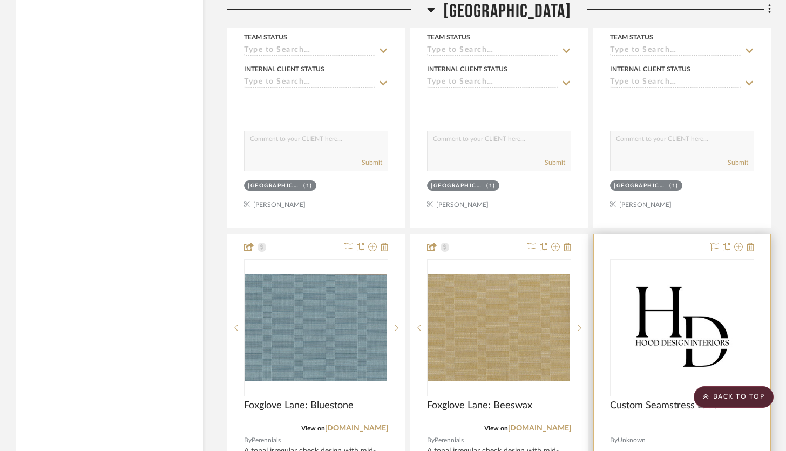
drag, startPoint x: 703, startPoint y: 207, endPoint x: 607, endPoint y: 344, distance: 167.9
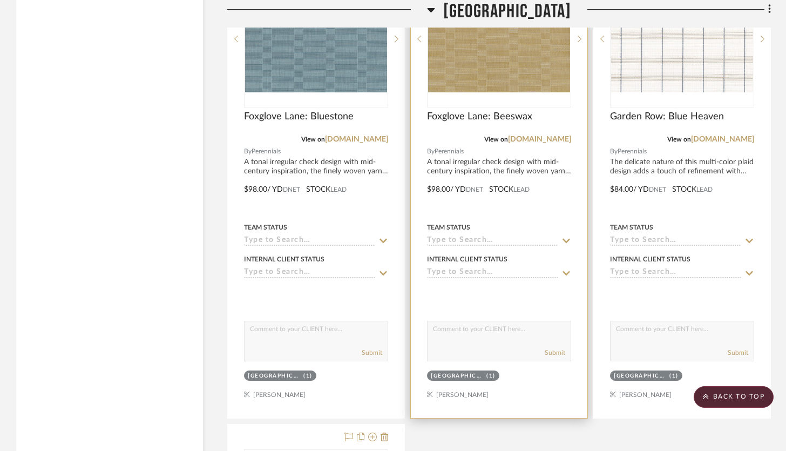
scroll to position [20392, 0]
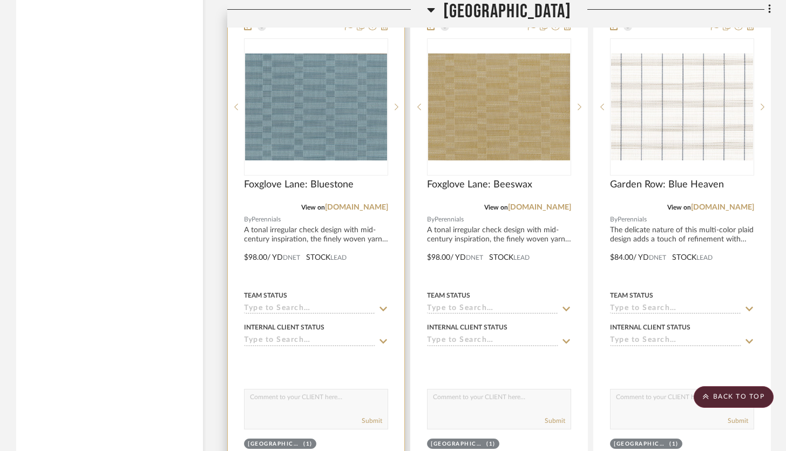
click at [372, 260] on div at bounding box center [316, 249] width 177 height 472
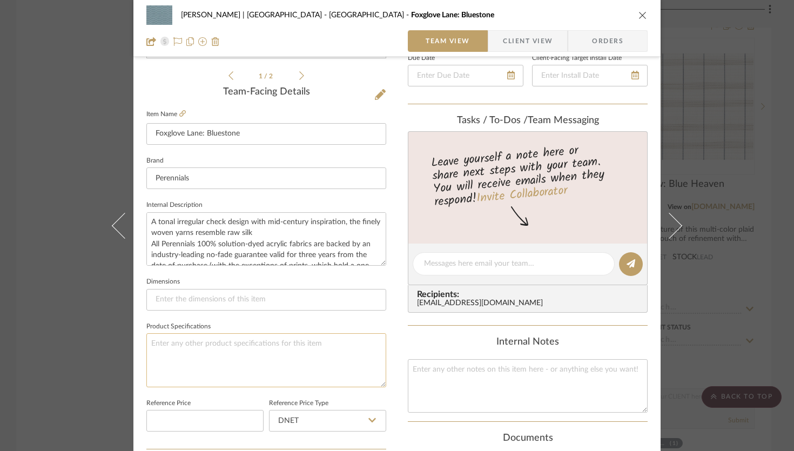
scroll to position [402, 0]
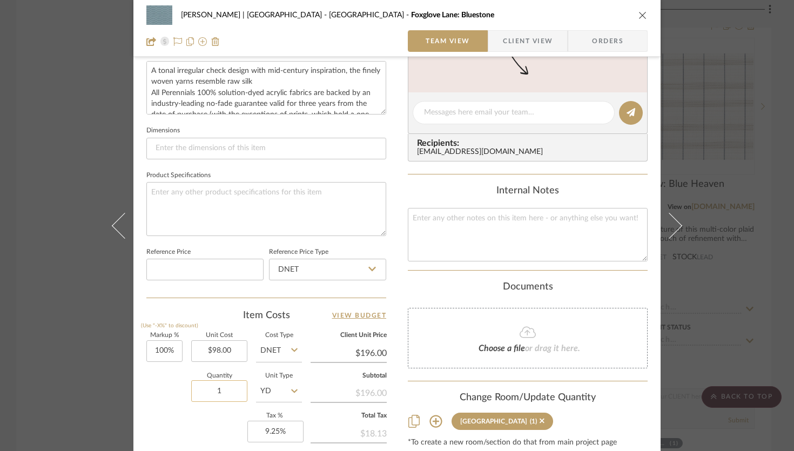
click at [226, 387] on input "1" at bounding box center [219, 391] width 56 height 22
type input "2"
click at [444, 227] on textarea at bounding box center [528, 234] width 240 height 53
paste textarea "3x pillows to match"
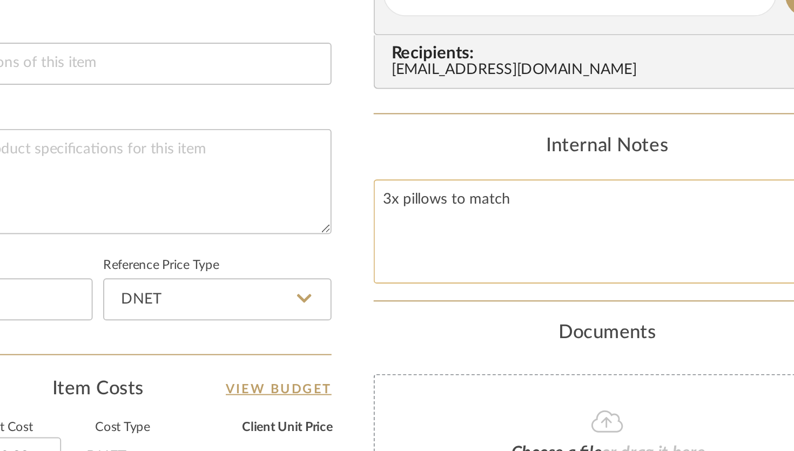
click at [443, 216] on textarea "3x pillows to match" at bounding box center [528, 234] width 240 height 53
drag, startPoint x: 551, startPoint y: 214, endPoint x: 509, endPoint y: 219, distance: 42.4
click at [509, 219] on textarea "3x pillow covers with welt trim to match" at bounding box center [528, 234] width 240 height 53
click at [462, 219] on textarea "3x pillow covers with welt trim" at bounding box center [528, 234] width 240 height 53
click at [472, 218] on textarea "3x pillow covers with welt trim" at bounding box center [528, 234] width 240 height 53
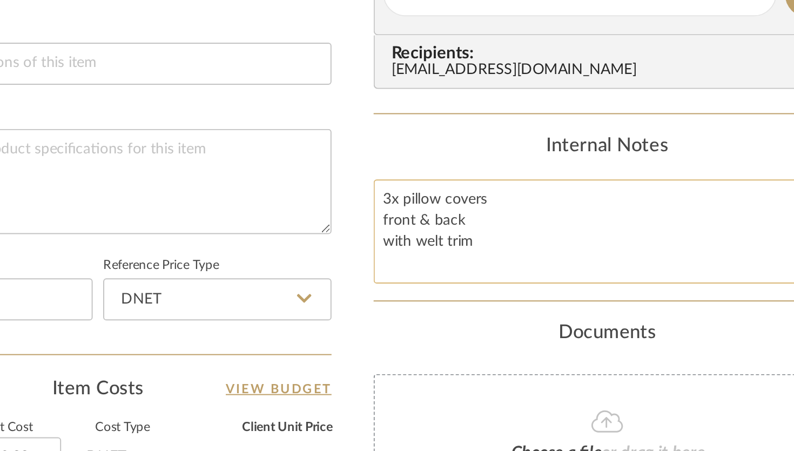
click at [419, 216] on textarea "3x pillow covers front & back with welt trim" at bounding box center [528, 234] width 240 height 53
click at [442, 217] on textarea "3x Pillow covers front & back with welt trim" at bounding box center [528, 234] width 240 height 53
click at [410, 228] on textarea "3x Pillow Covers front & back with welt trim" at bounding box center [528, 234] width 240 height 53
click at [412, 239] on textarea "3x Pillow Covers Front & back with welt trim" at bounding box center [528, 234] width 240 height 53
click at [437, 226] on textarea "3x Pillow Covers Front & back With Welt Trim" at bounding box center [528, 234] width 240 height 53
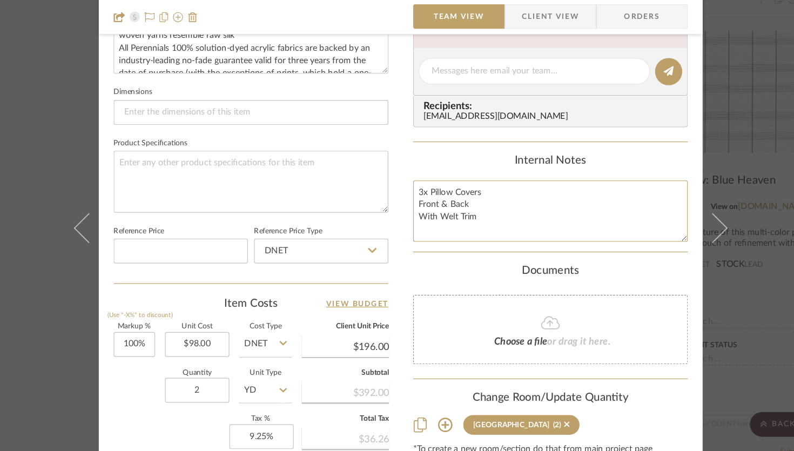
scroll to position [405, 0]
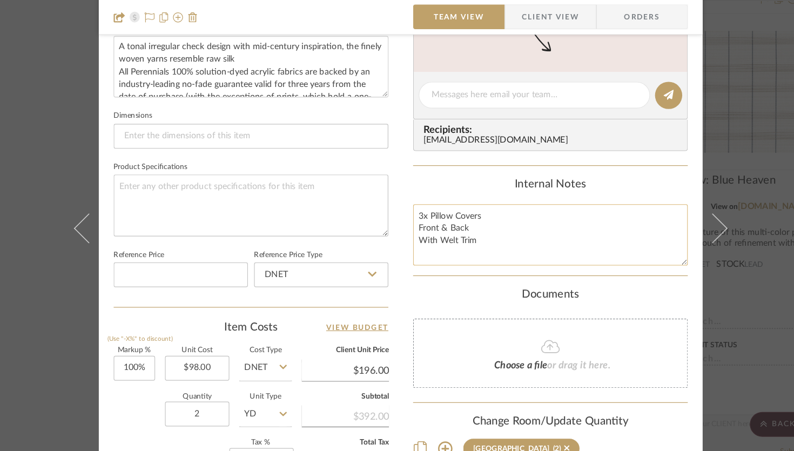
click at [469, 217] on textarea "3x Pillow Covers Front & Back With Welt Trim" at bounding box center [528, 231] width 240 height 53
type textarea "3x Pillow Covers fro the Front & Back With Welt Trim"
click at [477, 217] on textarea "3x Pillow Covers for Swing Front & Back With Welt Trim" at bounding box center [528, 231] width 240 height 53
click at [408, 225] on textarea "3x Pillow Covers for the Swing Front & Back With Welt Trim" at bounding box center [528, 231] width 240 height 53
click at [408, 237] on textarea "3x Pillow Covers for the Swing - Front & Back With Welt Trim" at bounding box center [528, 231] width 240 height 53
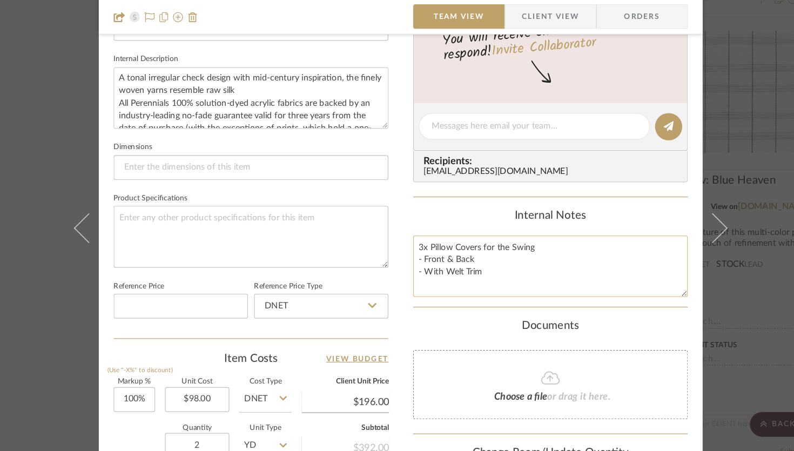
scroll to position [407, 0]
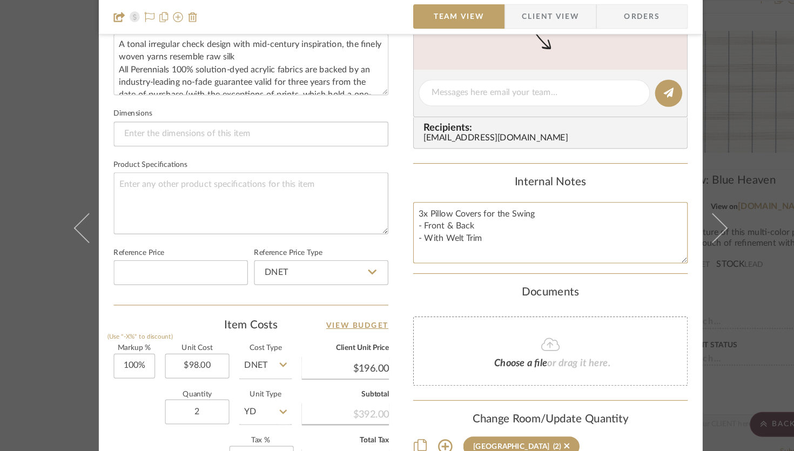
type textarea "3x Pillow Covers for the Swing - Front & Back - With Welt Trim"
click at [222, 383] on input "2" at bounding box center [219, 386] width 56 height 22
type input "3"
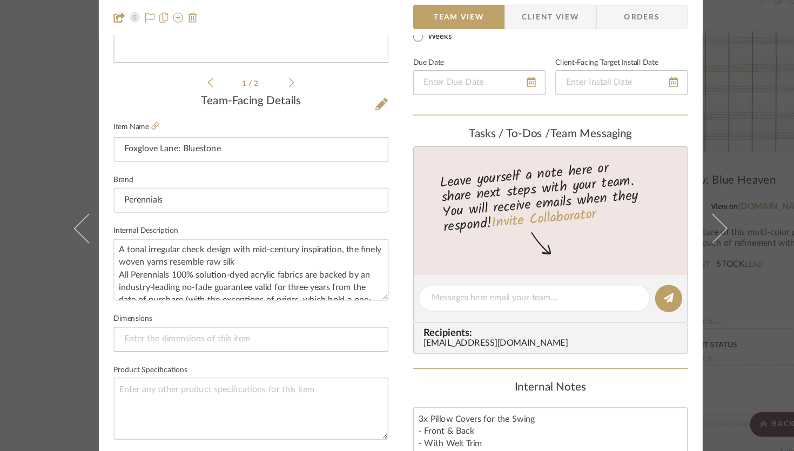
scroll to position [0, 0]
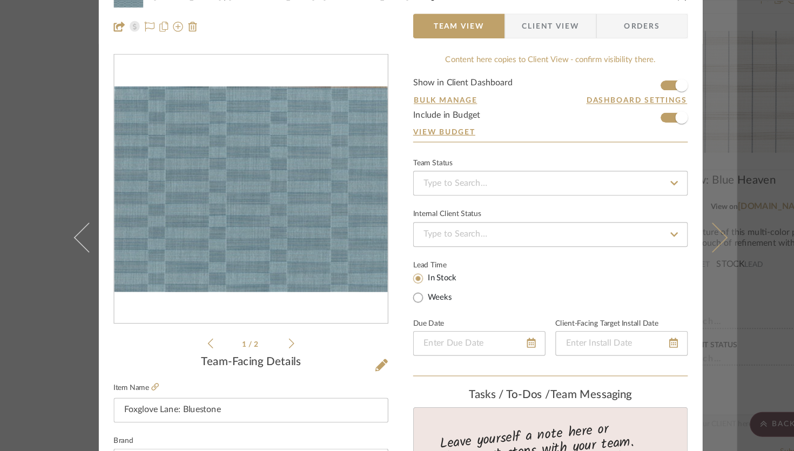
click at [588, 227] on button at bounding box center [675, 233] width 30 height 451
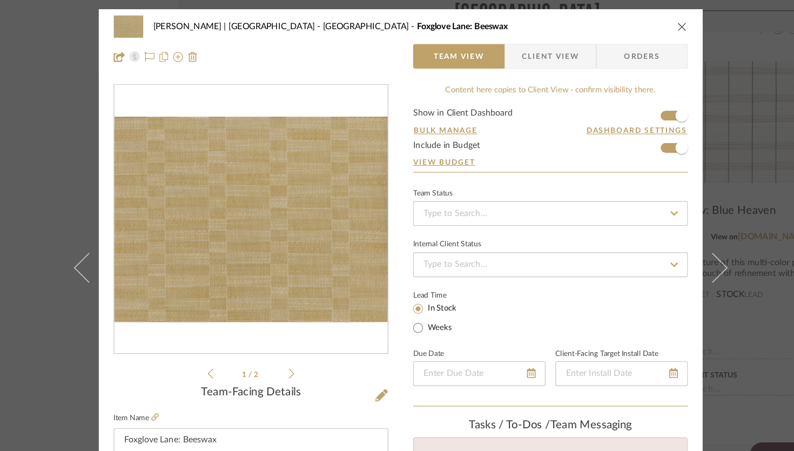
click at [588, 24] on icon "close" at bounding box center [642, 23] width 9 height 9
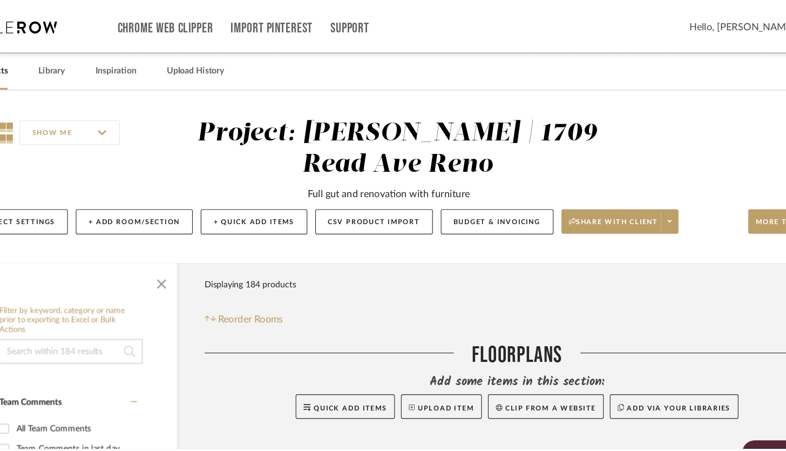
scroll to position [20392, 0]
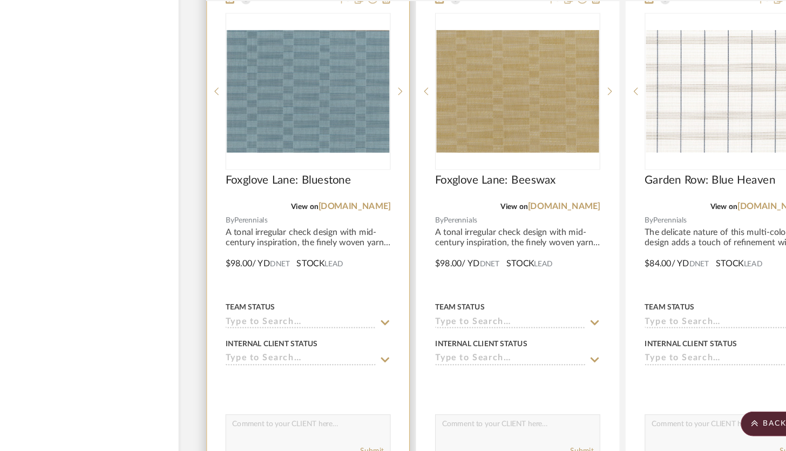
click at [353, 275] on div at bounding box center [316, 249] width 177 height 472
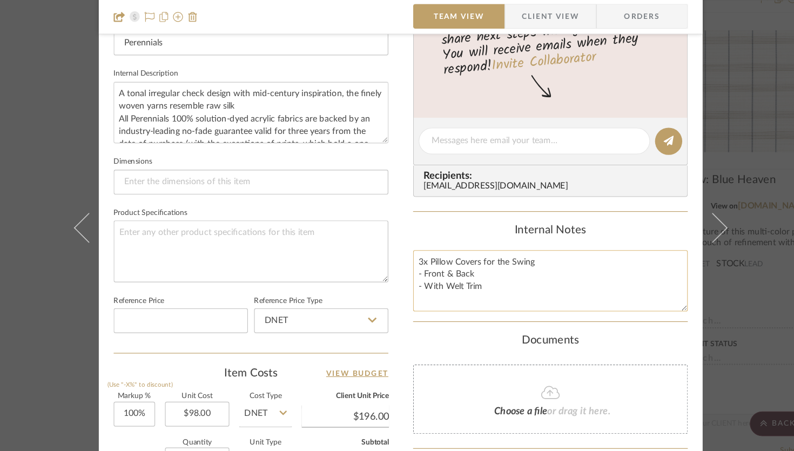
scroll to position [372, 0]
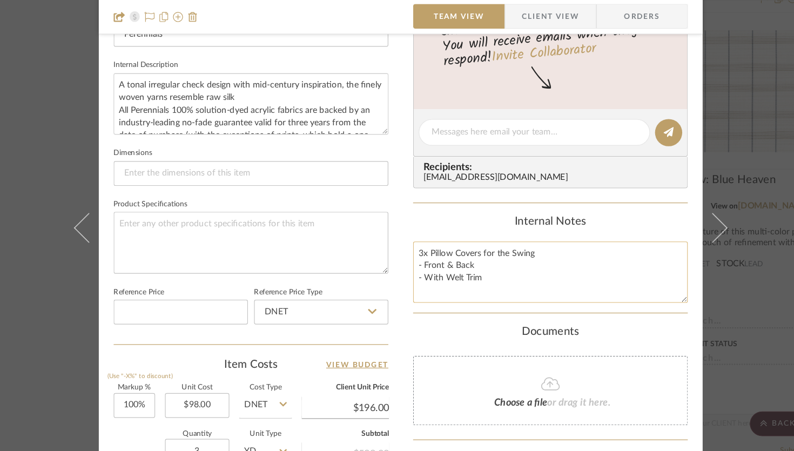
drag, startPoint x: 471, startPoint y: 272, endPoint x: 409, endPoint y: 245, distance: 67.9
click at [409, 245] on textarea "3x Pillow Covers for the Swing - Front & Back - With Welt Trim" at bounding box center [528, 264] width 240 height 53
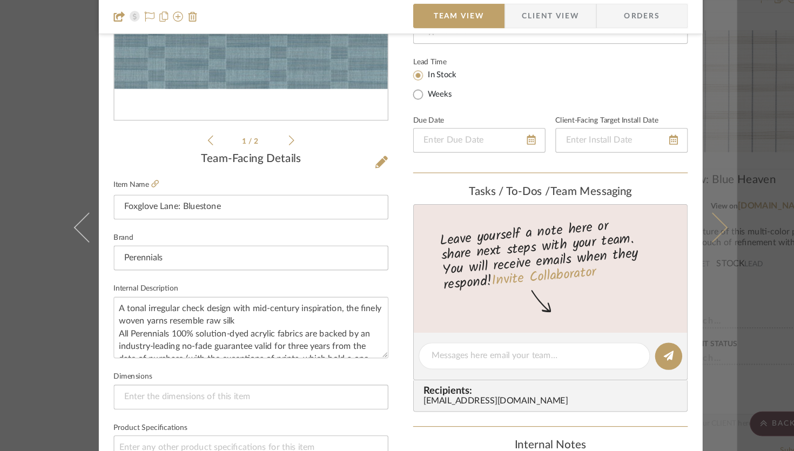
scroll to position [0, 0]
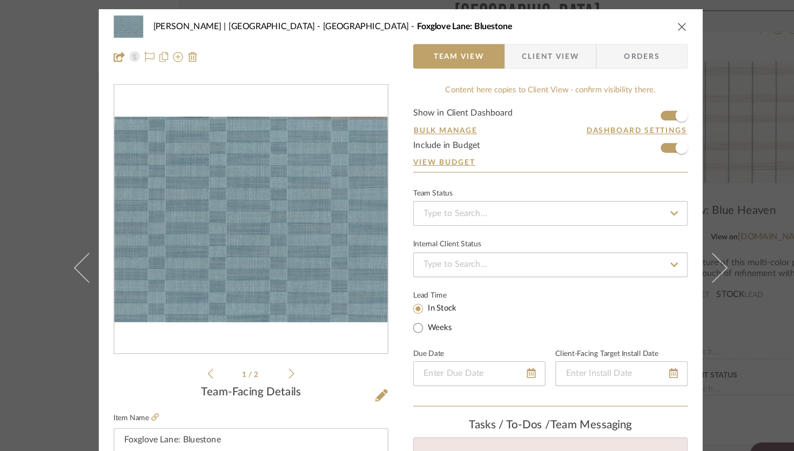
click at [588, 22] on icon "close" at bounding box center [642, 23] width 9 height 9
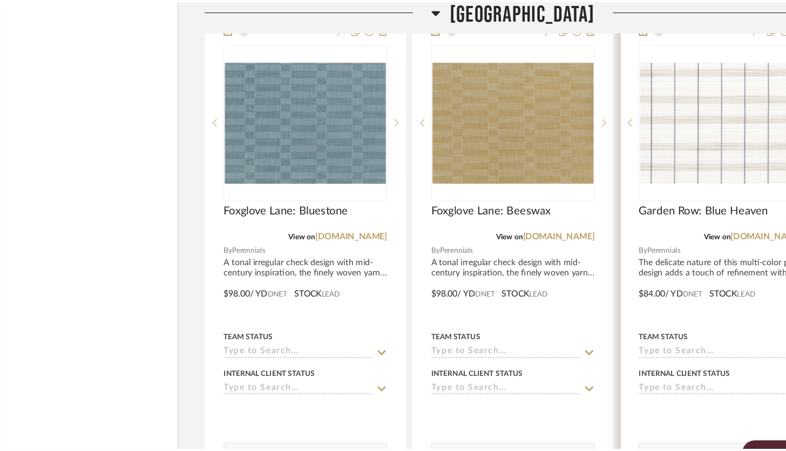
scroll to position [20392, 0]
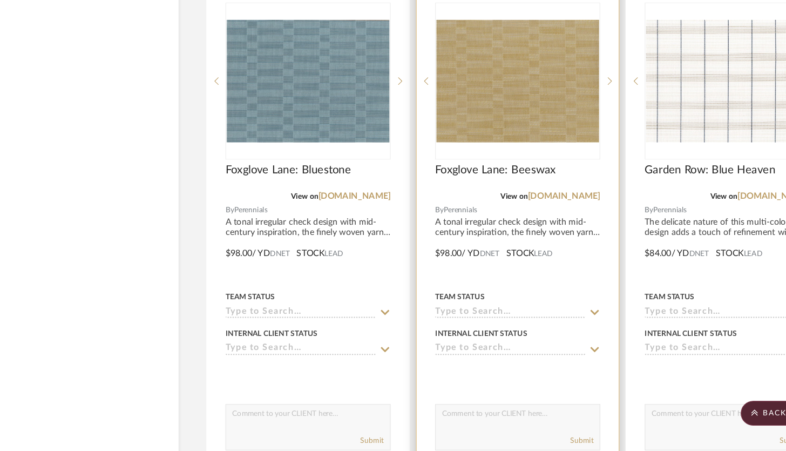
click at [534, 267] on div at bounding box center [499, 249] width 177 height 472
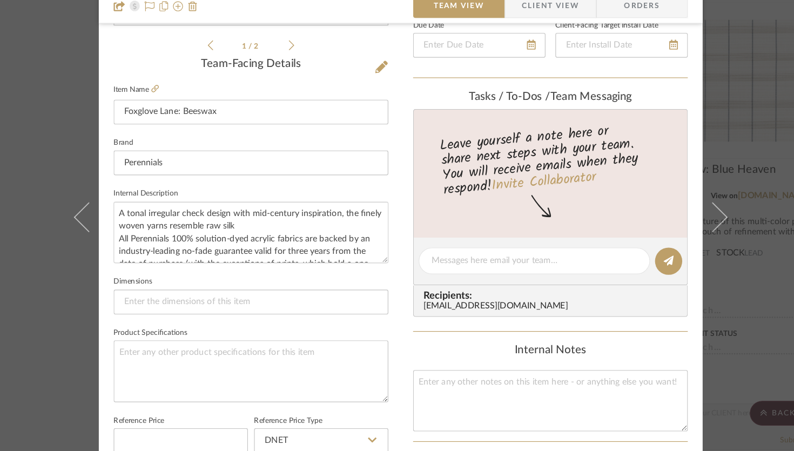
scroll to position [265, 0]
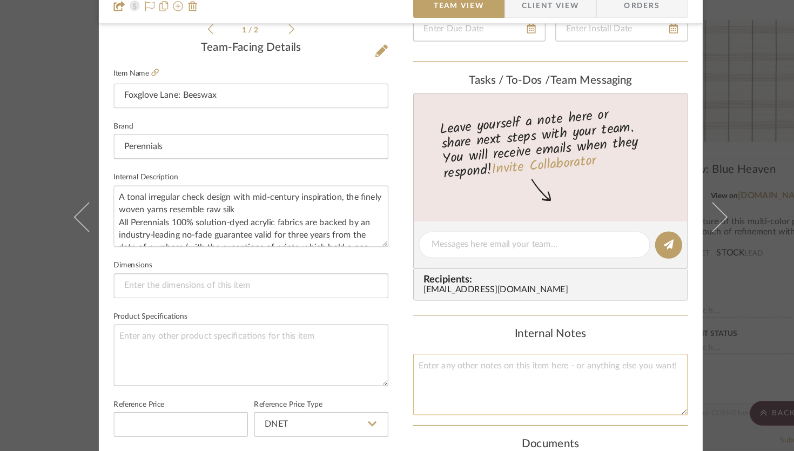
click at [447, 355] on textarea at bounding box center [528, 371] width 240 height 53
paste textarea "3x Pillow Covers for the Swing - Front & Back - With Welt Trim"
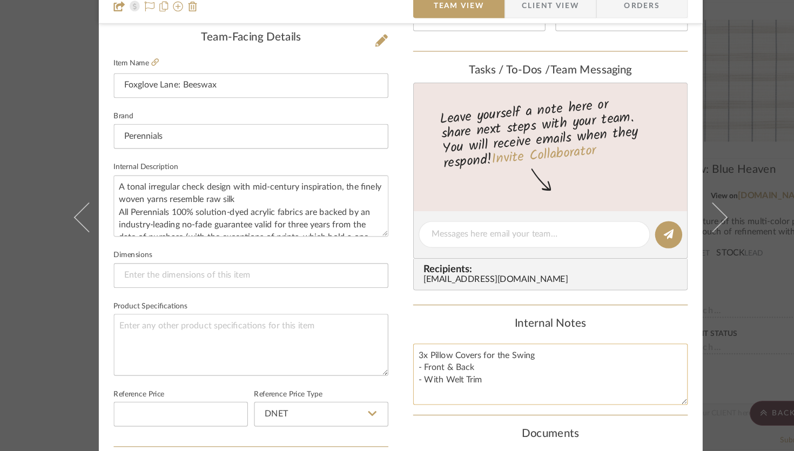
click at [412, 344] on textarea "3x Pillow Covers for the Swing - Front & Back - With Welt Trim" at bounding box center [528, 362] width 240 height 53
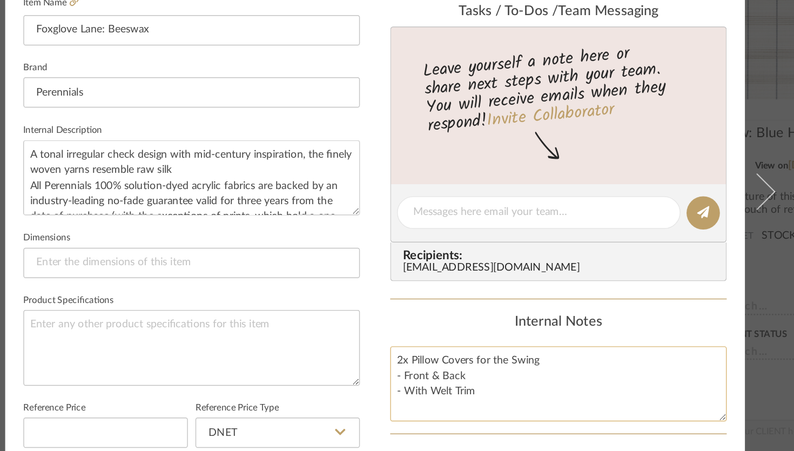
drag, startPoint x: 510, startPoint y: 345, endPoint x: 421, endPoint y: 343, distance: 89.6
click at [421, 343] on textarea "2x Pillow Covers for the Swing - Front & Back - With Welt Trim" at bounding box center [528, 362] width 240 height 53
click at [415, 357] on textarea "2x Set of Moon Cushions - Front & Back - With Welt Trim" at bounding box center [528, 362] width 240 height 53
type textarea "2x Set of Moon Cushions - Fabric Front & Back - With Welt Trim"
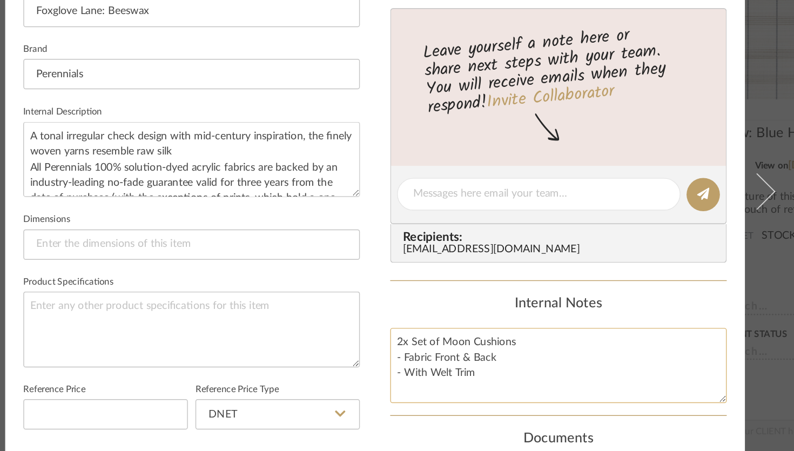
click at [499, 336] on textarea "2x Set of Moon Cushions - Fabric Front & Back - With Welt Trim" at bounding box center [528, 349] width 240 height 53
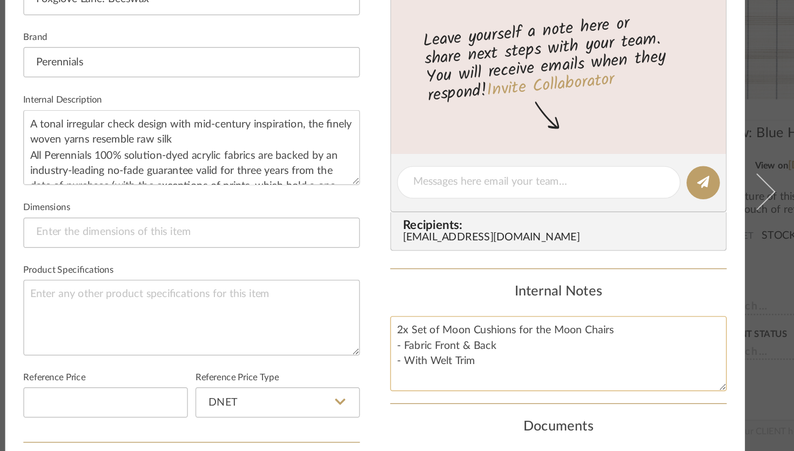
scroll to position [296, 0]
click at [470, 350] on textarea "2x Set of Moon Cushions for the Moon Chairs - Fabric Front & Back - With Welt T…" at bounding box center [528, 340] width 240 height 53
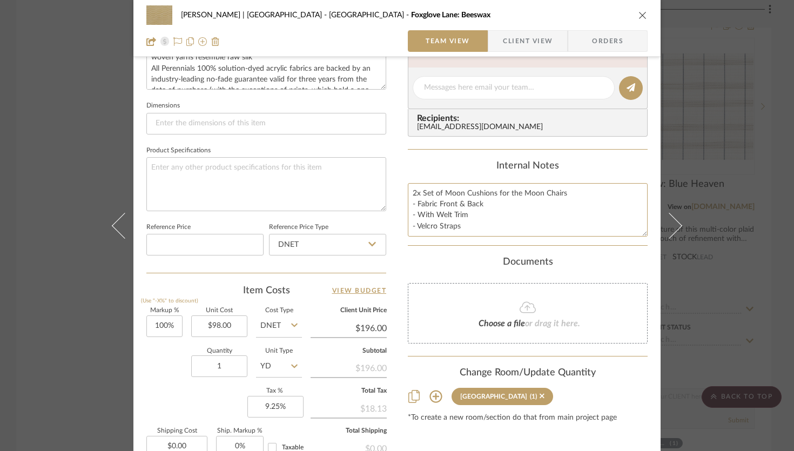
scroll to position [432, 0]
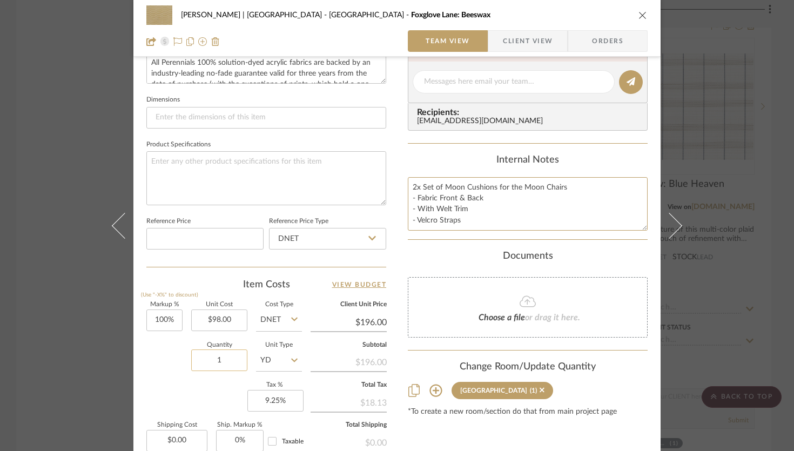
type textarea "2x Set of Moon Cushions for the Moon Chairs - Fabric Front & Back - With Welt T…"
click at [231, 358] on input "1" at bounding box center [219, 360] width 56 height 22
type input "5"
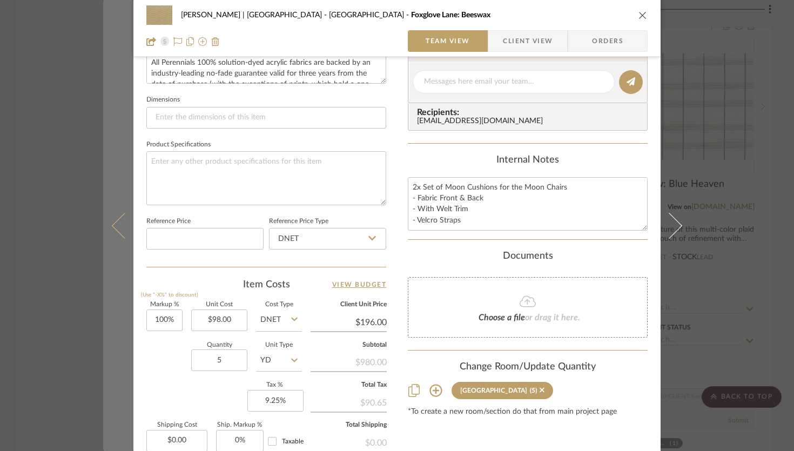
click at [119, 221] on icon at bounding box center [125, 225] width 26 height 26
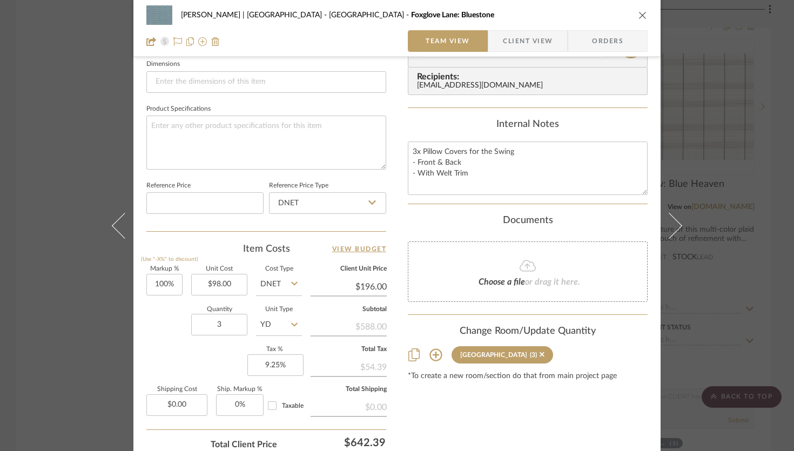
scroll to position [467, 0]
click at [588, 49] on span "Orders" at bounding box center [607, 41] width 55 height 22
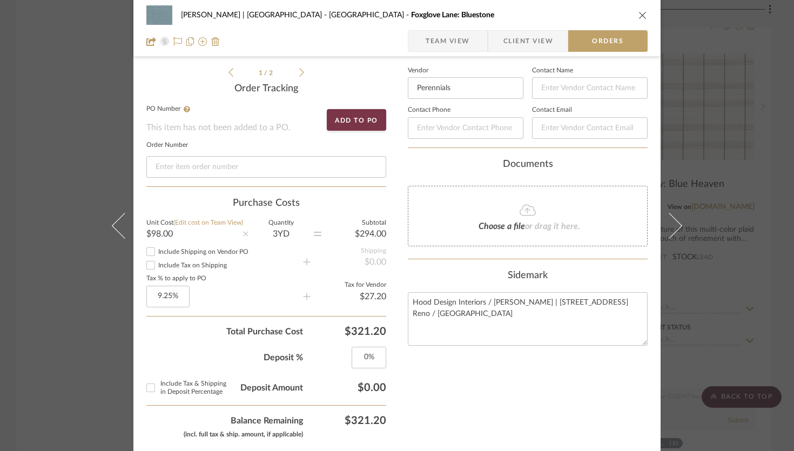
scroll to position [228, 0]
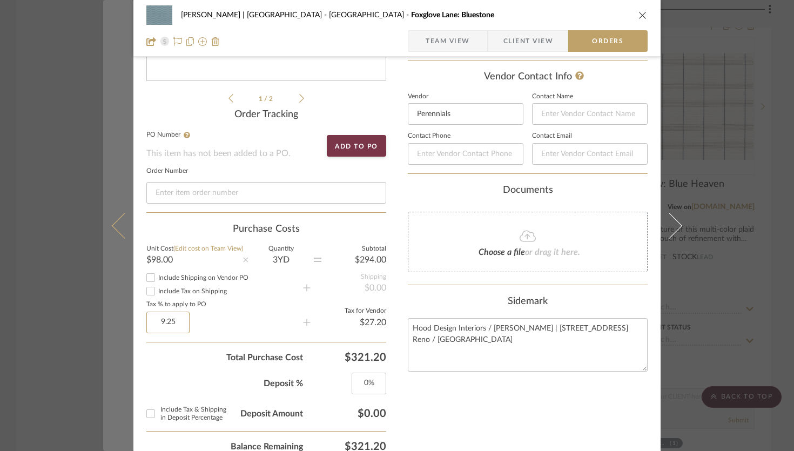
drag, startPoint x: 175, startPoint y: 325, endPoint x: 121, endPoint y: 319, distance: 54.9
type input "09.25%"
type input "0"
type input "9.25%"
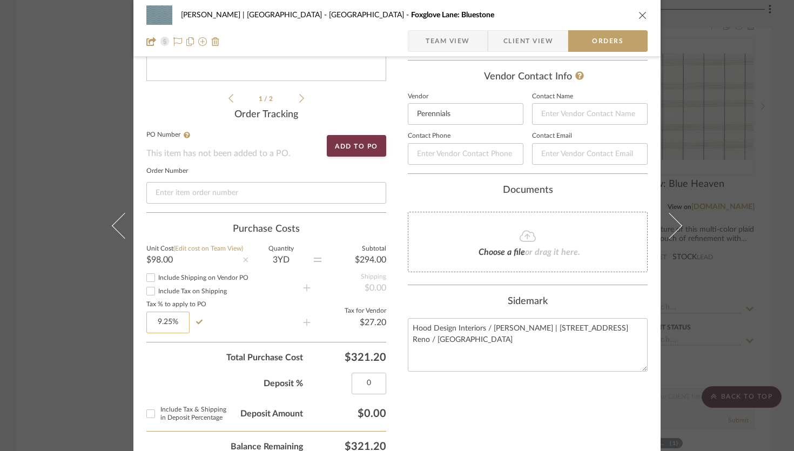
type input "9.25"
type input "0%"
click at [177, 322] on input "9.25" at bounding box center [167, 322] width 43 height 22
type input "0%"
type input "0"
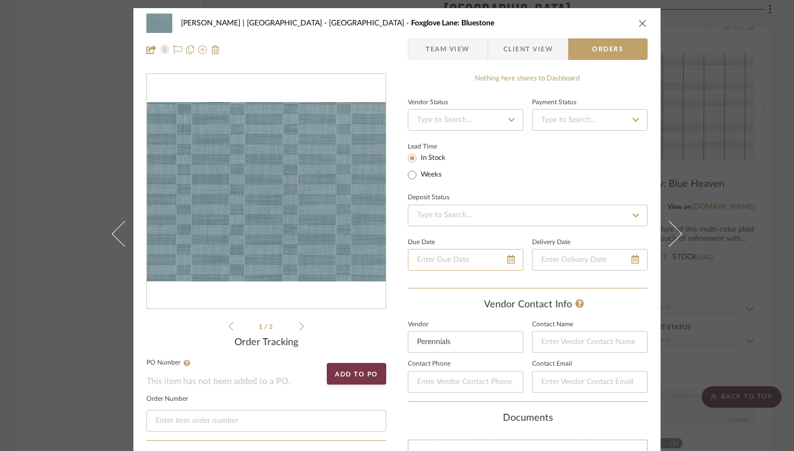
scroll to position [43, 0]
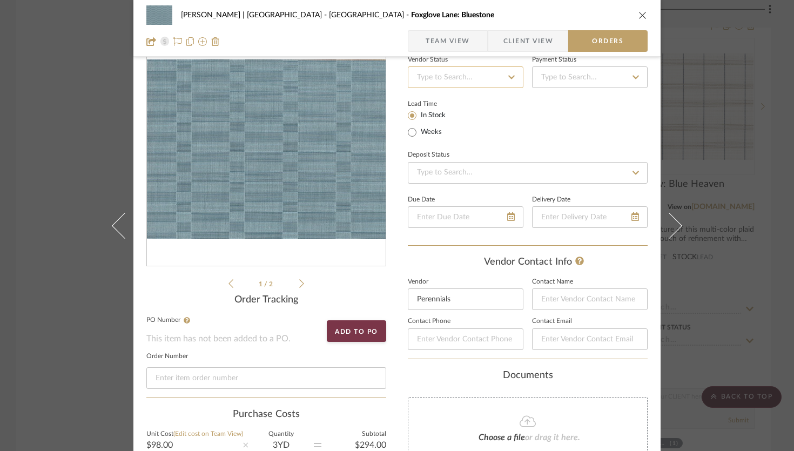
type input "0%"
click at [493, 84] on input at bounding box center [466, 77] width 116 height 22
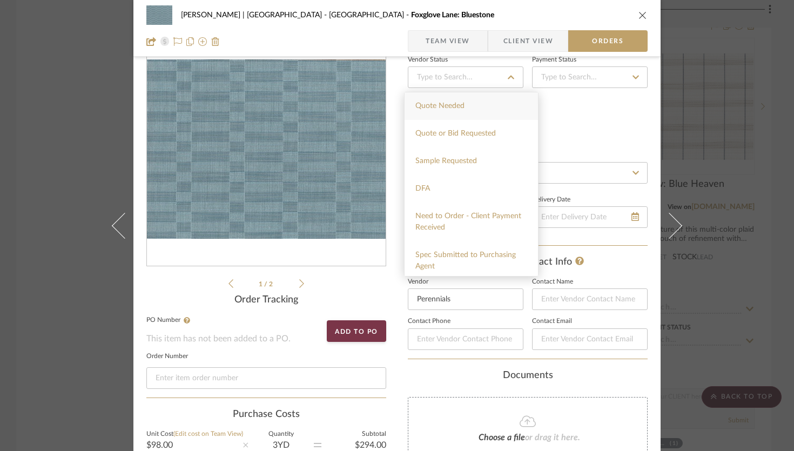
click at [573, 132] on div "Lead Time In Stock Weeks" at bounding box center [528, 118] width 240 height 42
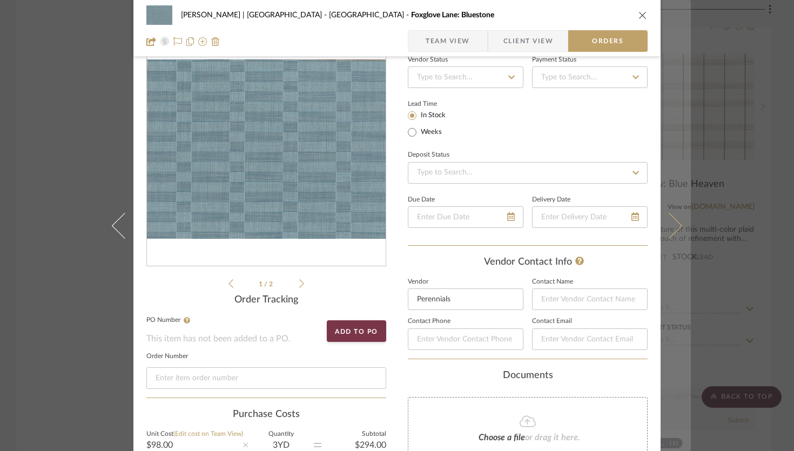
click at [588, 221] on icon at bounding box center [669, 225] width 26 height 26
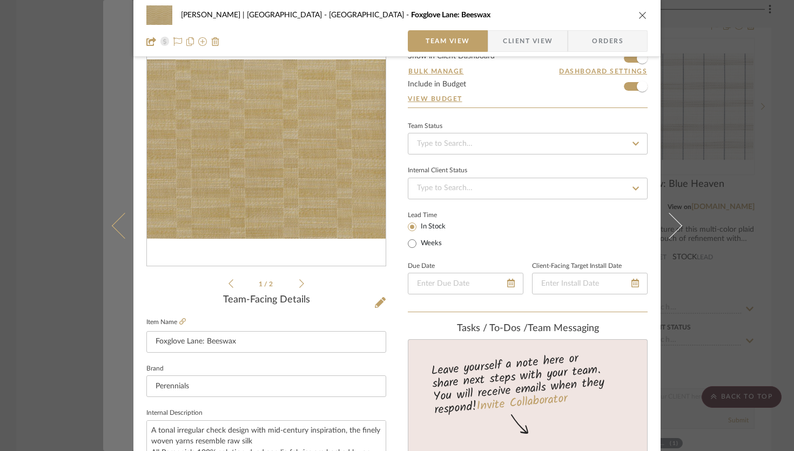
click at [120, 220] on icon at bounding box center [125, 225] width 26 height 26
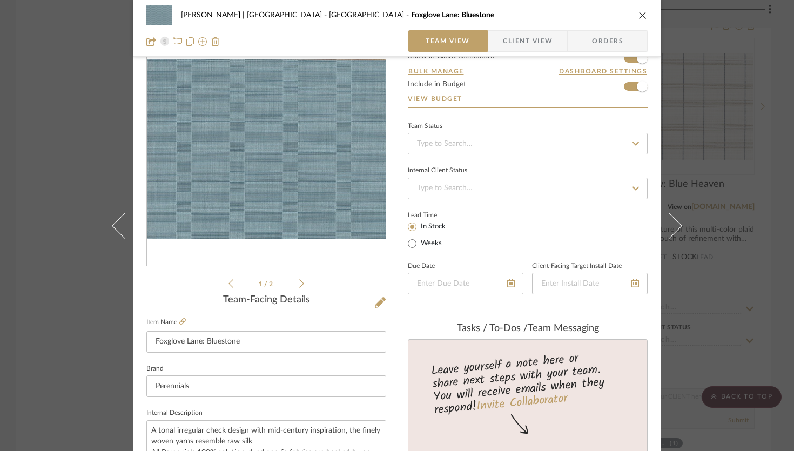
click at [517, 37] on span "Client View" at bounding box center [528, 41] width 50 height 22
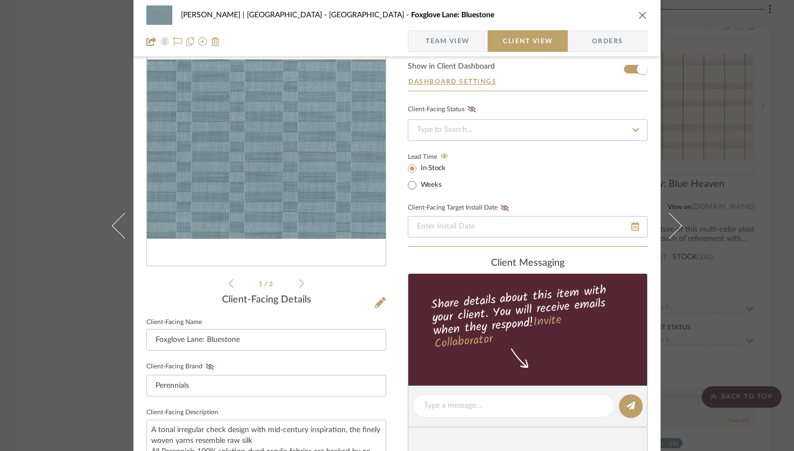
click at [588, 41] on span "Orders" at bounding box center [607, 41] width 55 height 22
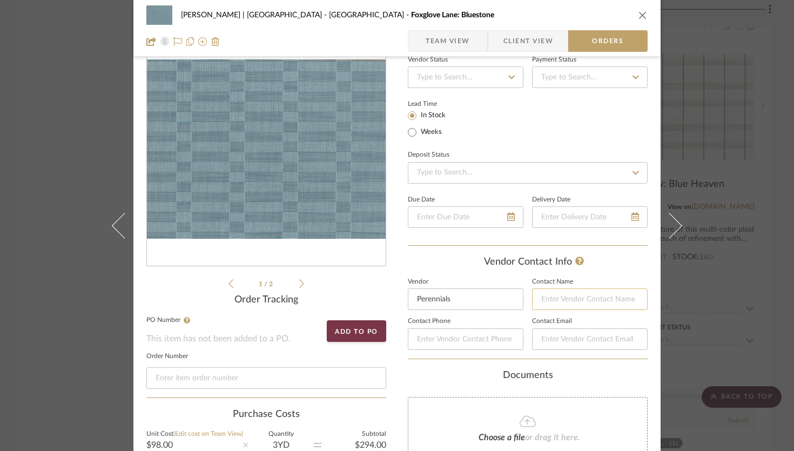
scroll to position [51, 0]
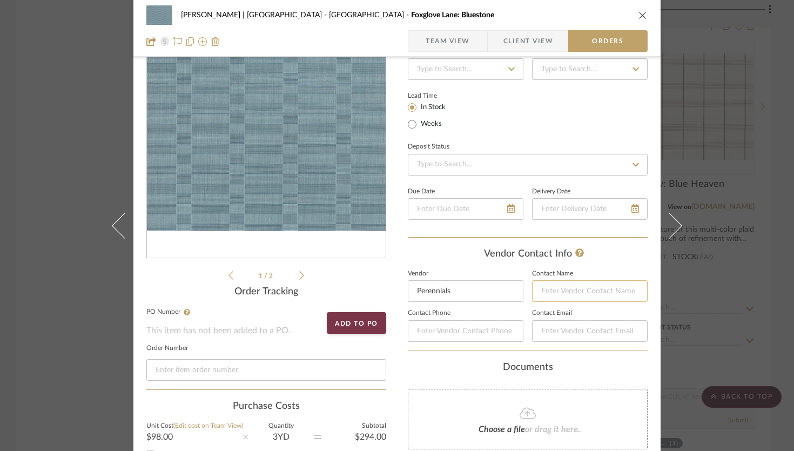
paste input "Anna Richardson"
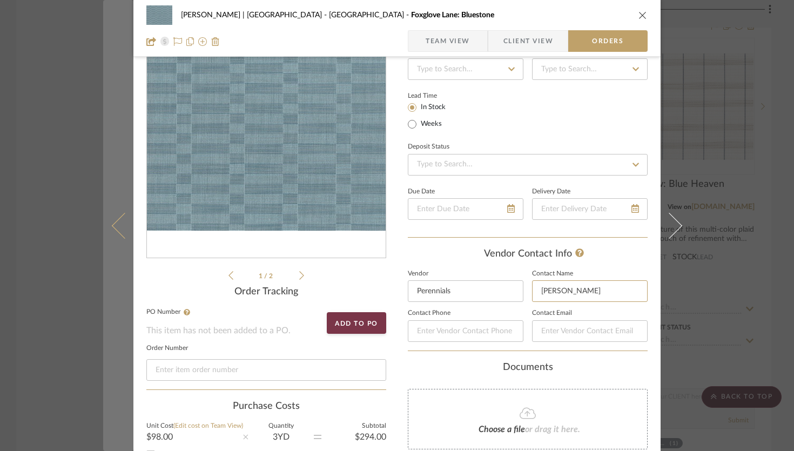
type input "Anna Richardson"
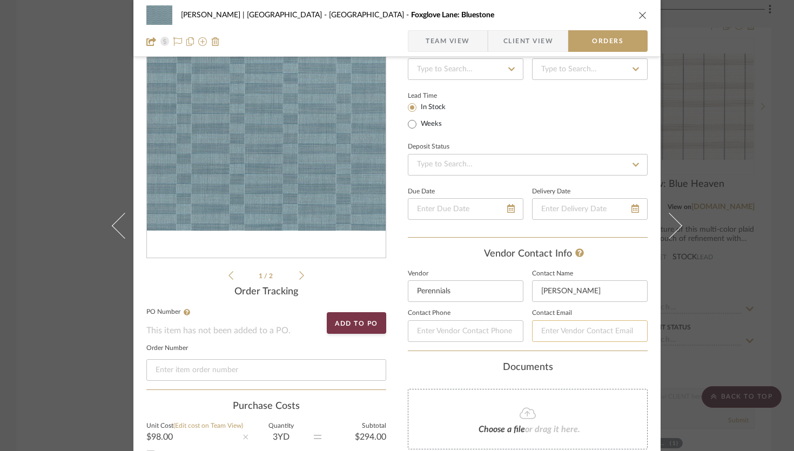
click at [567, 331] on input at bounding box center [590, 331] width 116 height 22
paste input "arichardson@thespstudio.com"
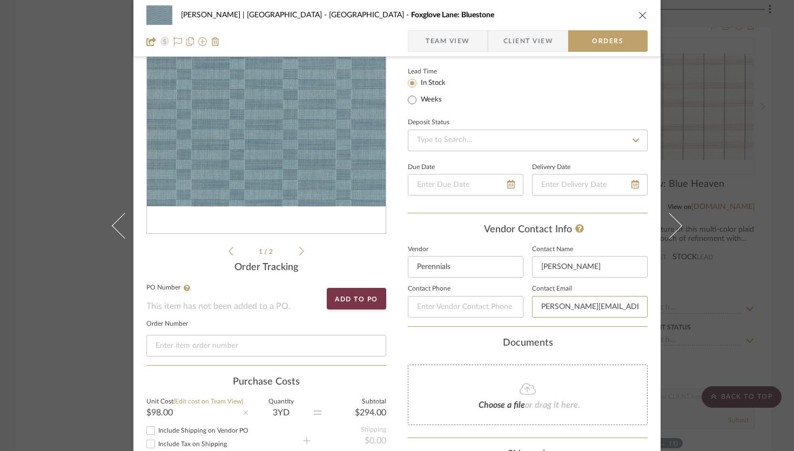
scroll to position [76, 0]
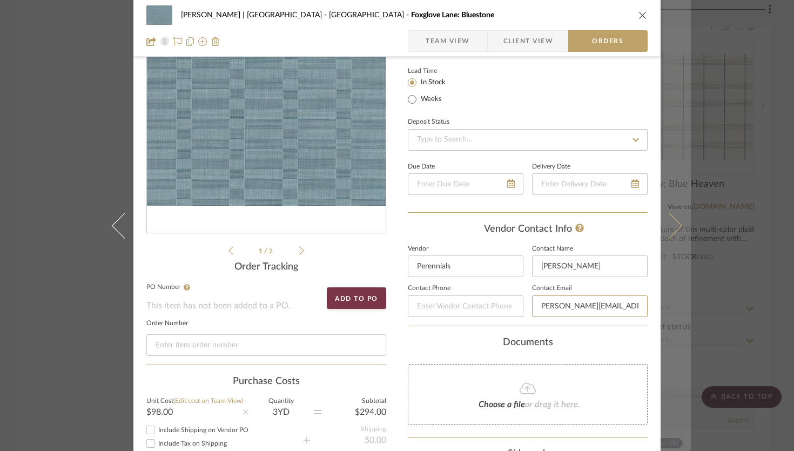
type input "arichardson@thespstudio.com"
click at [588, 232] on icon at bounding box center [669, 225] width 26 height 26
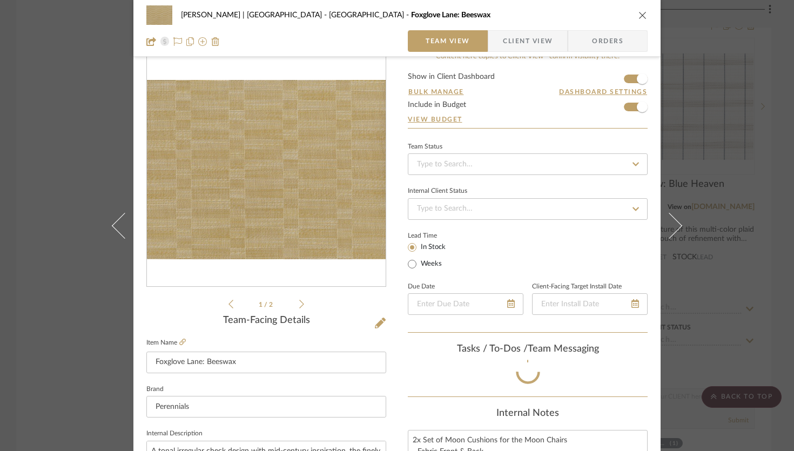
scroll to position [76, 0]
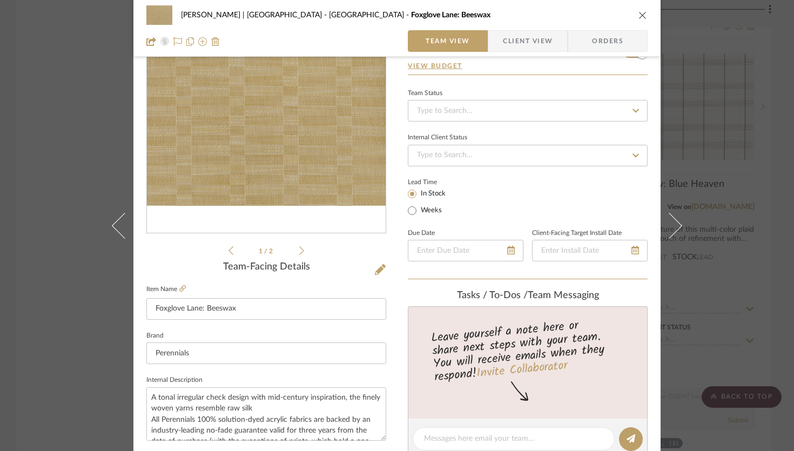
click at [588, 32] on span "Orders" at bounding box center [607, 41] width 55 height 22
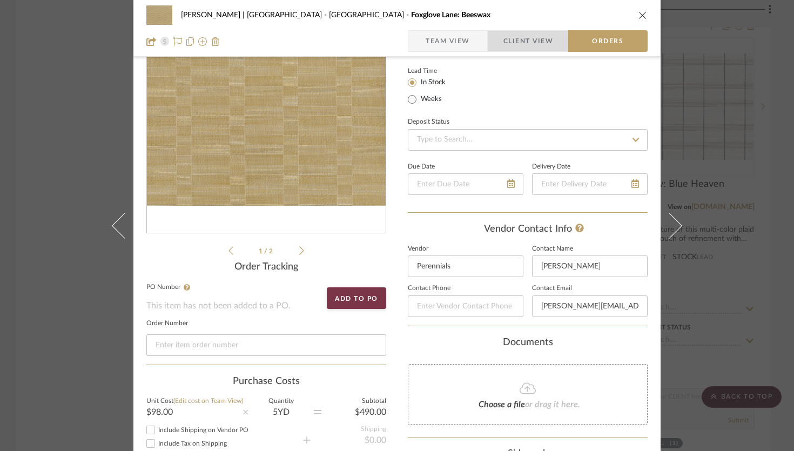
click at [523, 47] on span "Client View" at bounding box center [528, 41] width 50 height 22
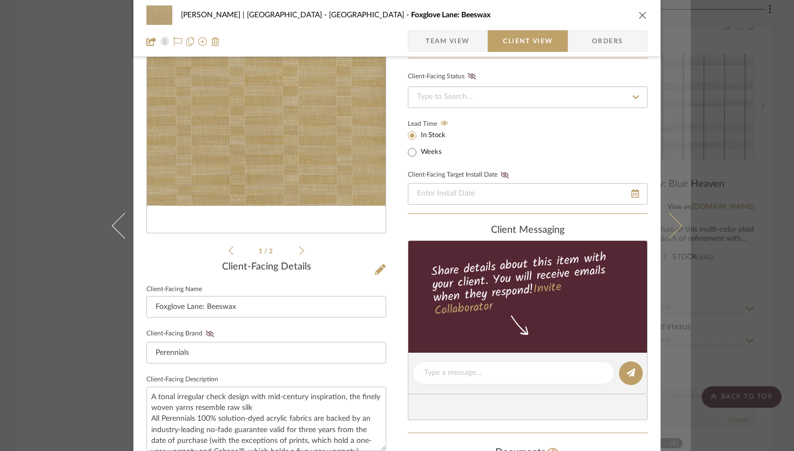
click at [588, 226] on icon at bounding box center [669, 225] width 26 height 26
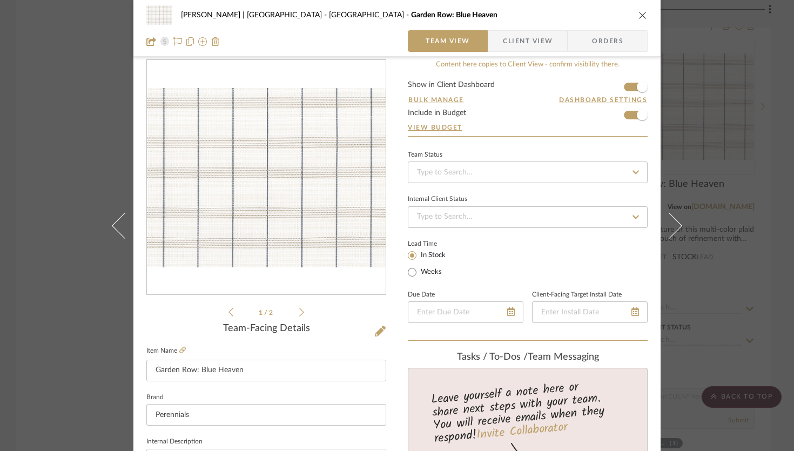
scroll to position [19, 0]
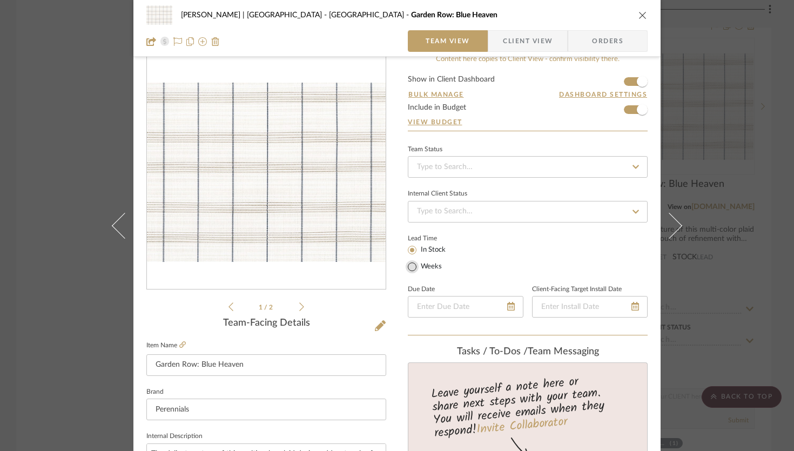
click at [405, 267] on input "Weeks" at bounding box center [411, 266] width 13 height 13
radio input "true"
click at [478, 266] on input "text" at bounding box center [477, 265] width 29 height 15
type input "4"
click at [513, 267] on input at bounding box center [514, 265] width 29 height 15
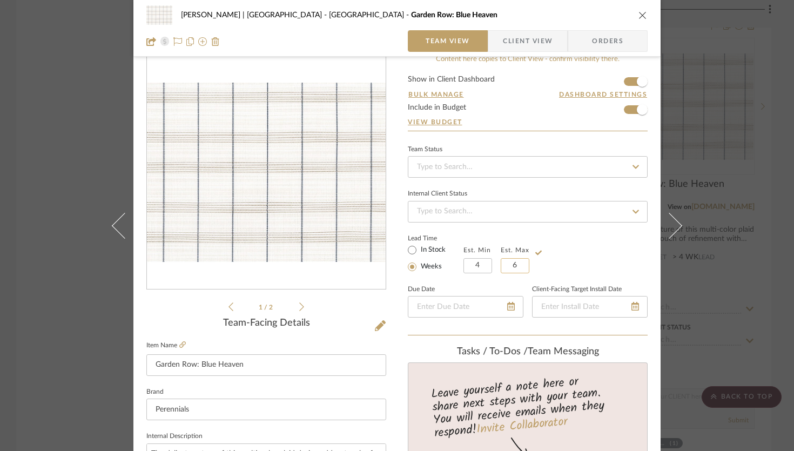
type input "6"
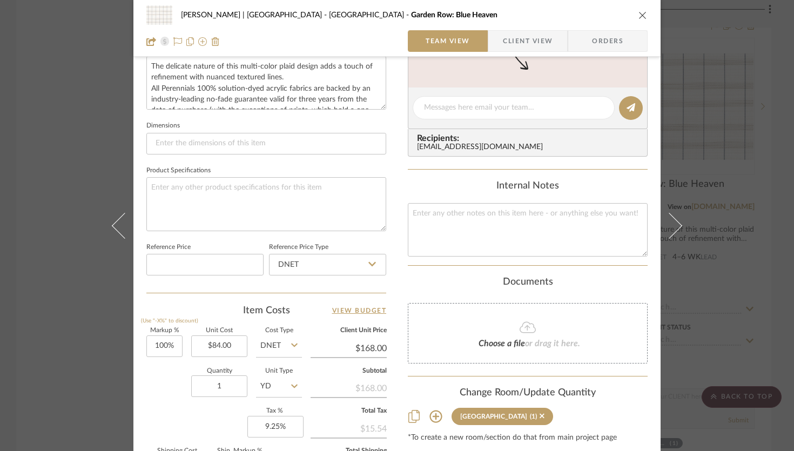
scroll to position [431, 0]
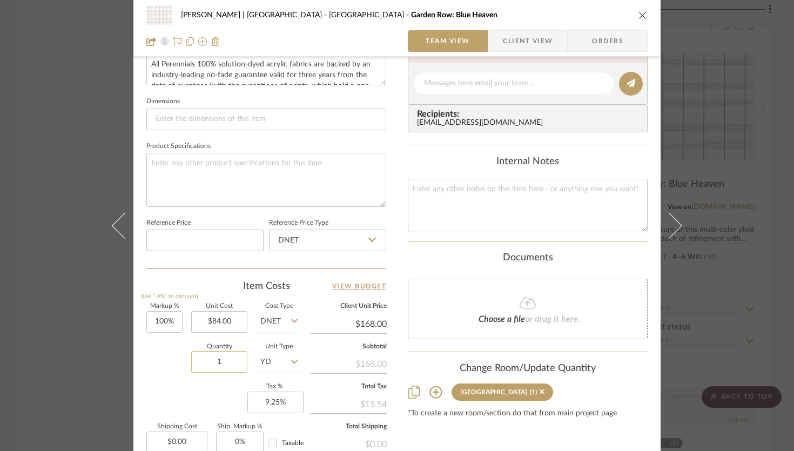
click at [221, 363] on input "1" at bounding box center [219, 362] width 56 height 22
type input "2"
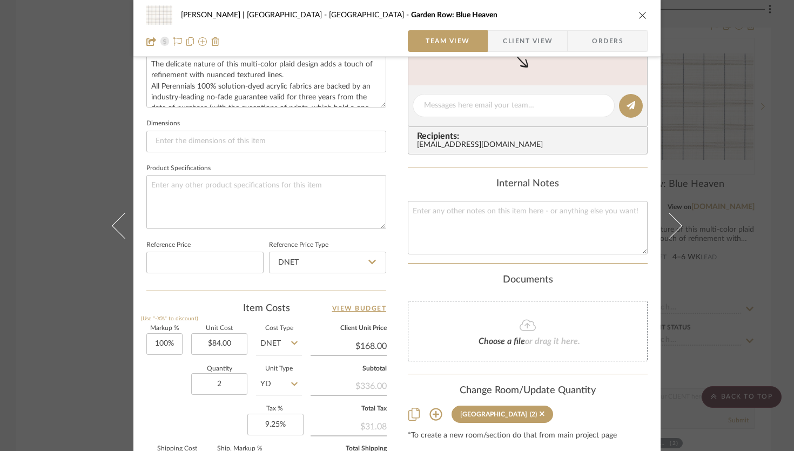
scroll to position [402, 0]
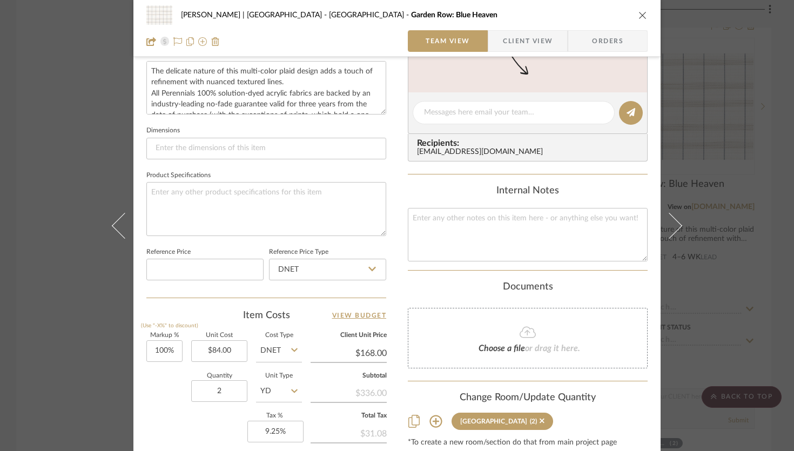
click at [525, 41] on span "Client View" at bounding box center [528, 41] width 50 height 22
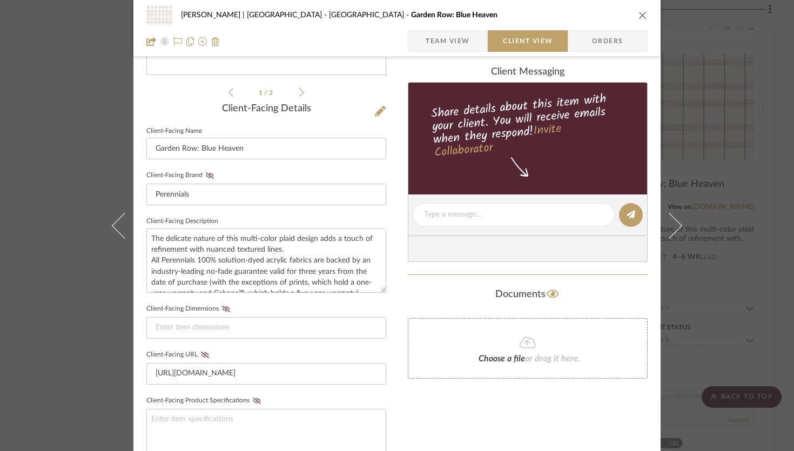
scroll to position [243, 0]
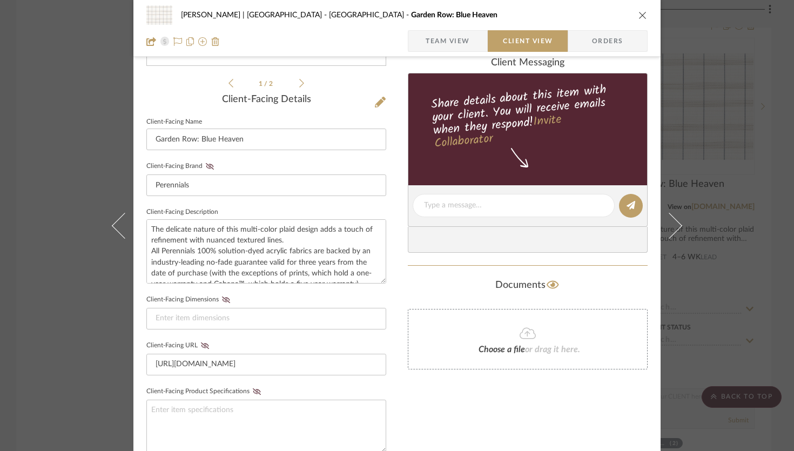
click at [461, 43] on span "Team View" at bounding box center [447, 41] width 44 height 22
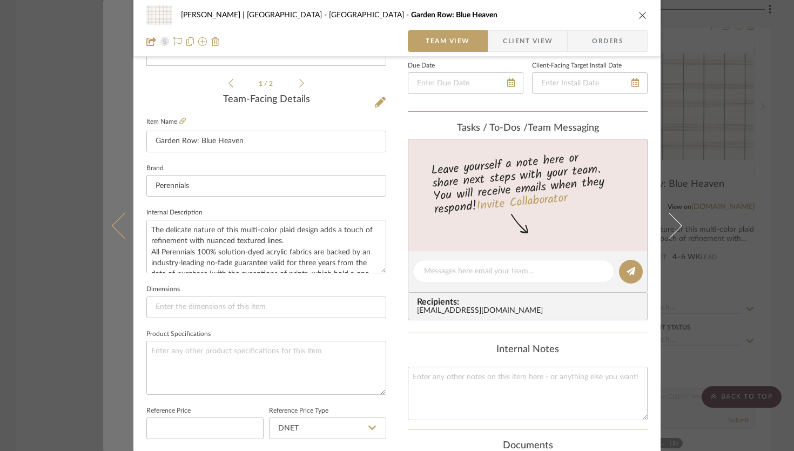
click at [118, 245] on button at bounding box center [118, 225] width 30 height 451
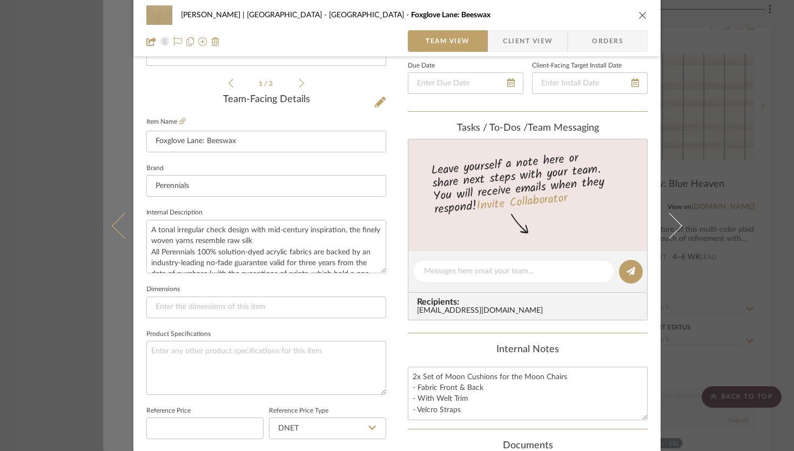
click at [116, 228] on icon at bounding box center [125, 225] width 26 height 26
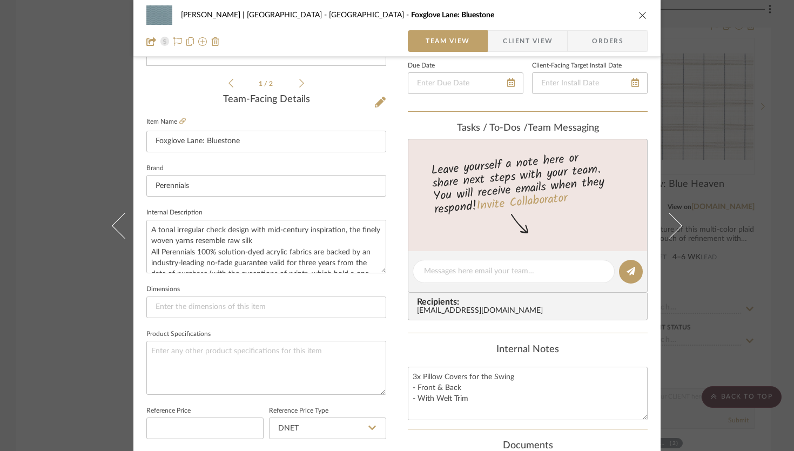
scroll to position [250, 0]
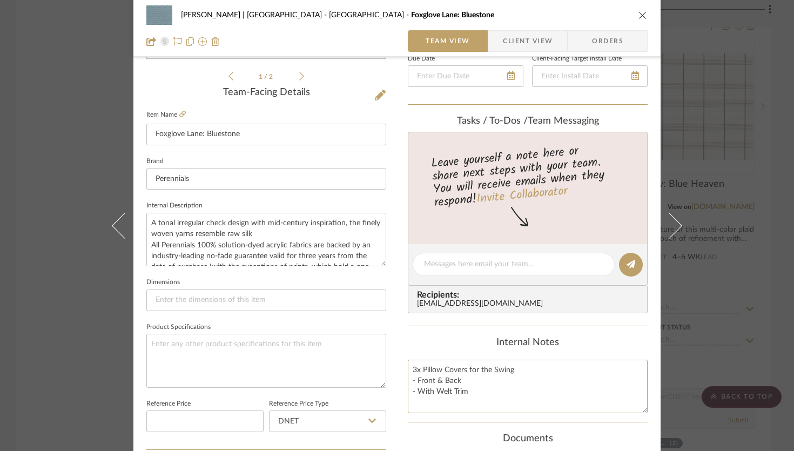
drag, startPoint x: 469, startPoint y: 395, endPoint x: 403, endPoint y: 371, distance: 69.5
click at [403, 371] on div "[PERSON_NAME] | 1709 Read [GEOGRAPHIC_DATA] Foxglove Lane: Bluestone Team View …" at bounding box center [396, 256] width 527 height 997
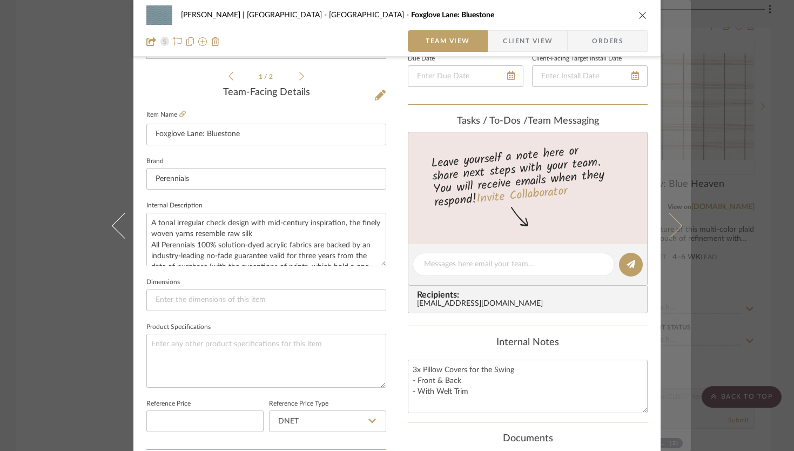
click at [588, 217] on button at bounding box center [675, 225] width 30 height 451
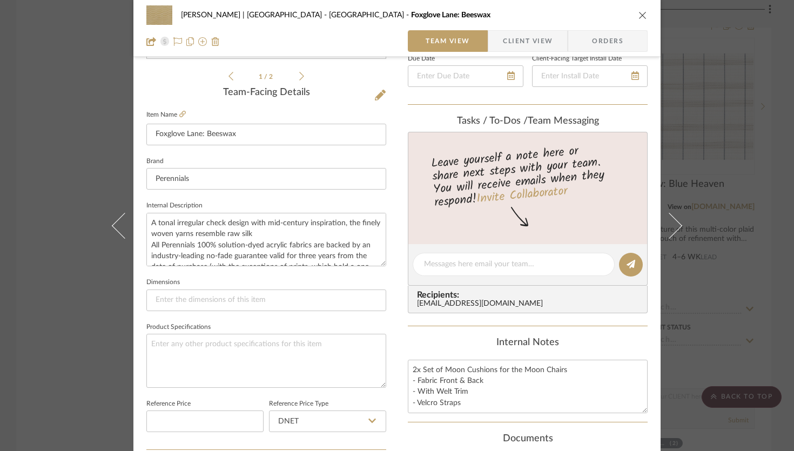
click at [588, 217] on button at bounding box center [675, 225] width 30 height 451
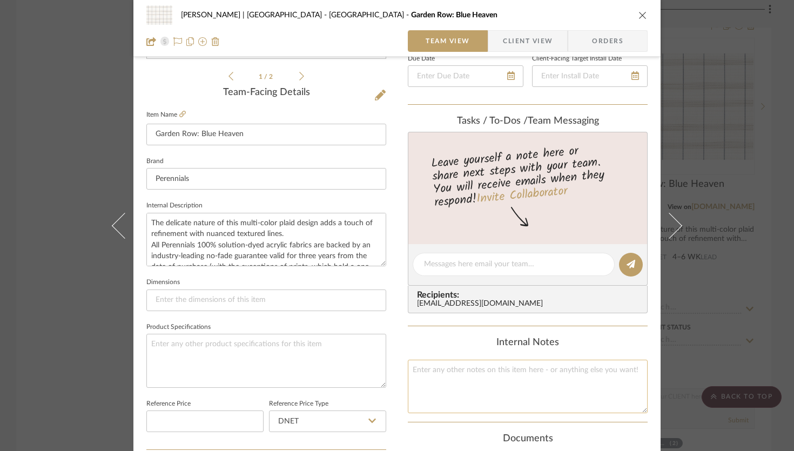
click at [438, 378] on textarea at bounding box center [528, 386] width 240 height 53
paste textarea "3x Pillow Covers for the Swing - Front & Back - With Welt Trim"
click at [412, 371] on textarea "3x Pillow Covers for the Swing - Front & Back - With Welt Trim" at bounding box center [528, 386] width 240 height 53
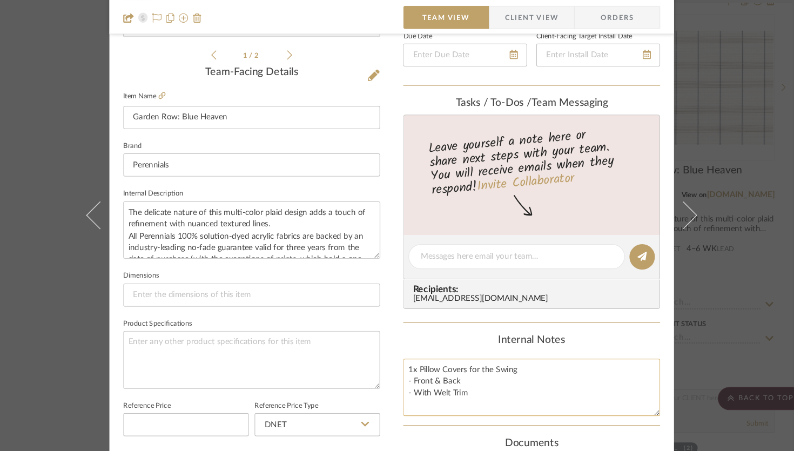
drag, startPoint x: 511, startPoint y: 371, endPoint x: 493, endPoint y: 370, distance: 17.8
click at [493, 370] on textarea "1x Pillow Covers for the Swing - Front & Back - With Welt Trim" at bounding box center [528, 386] width 240 height 53
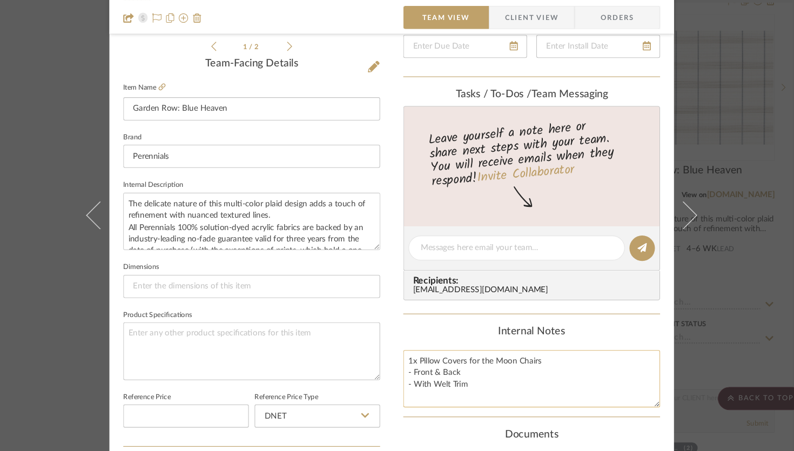
click at [437, 358] on textarea "1x Pillow Covers for the Moon Chairs - Front & Back - With Welt Trim" at bounding box center [528, 377] width 240 height 53
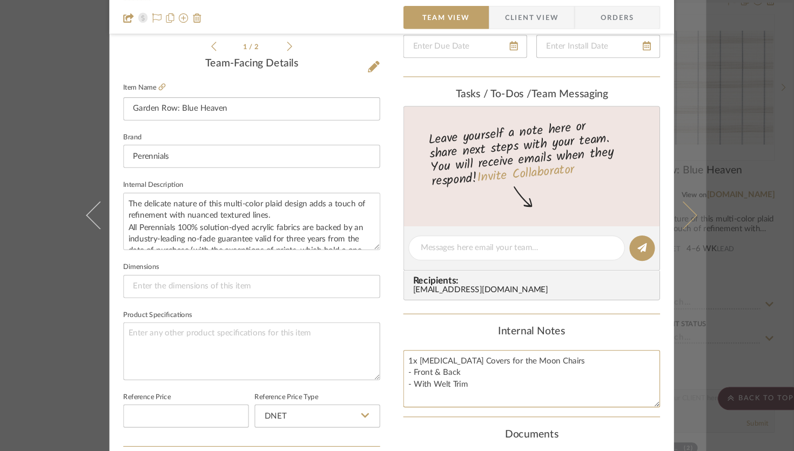
type textarea "1x Lumbar Covers for the Moon Chairs - Front & Back - With Welt Trim"
click at [588, 233] on button at bounding box center [675, 225] width 30 height 451
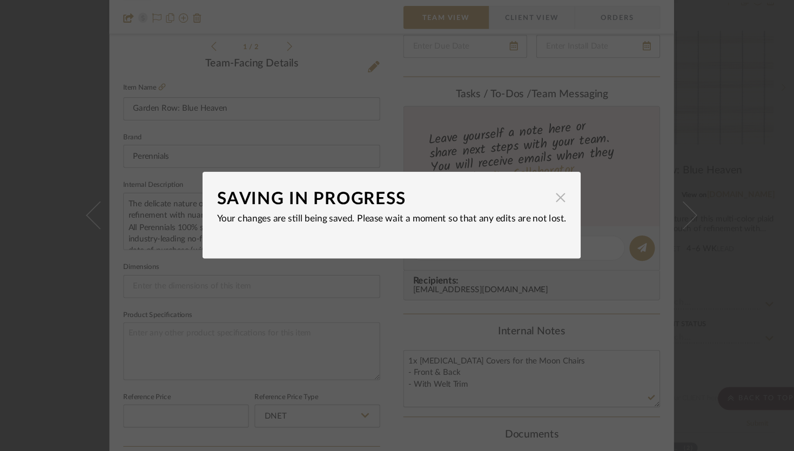
click at [552, 211] on span "button" at bounding box center [555, 210] width 22 height 22
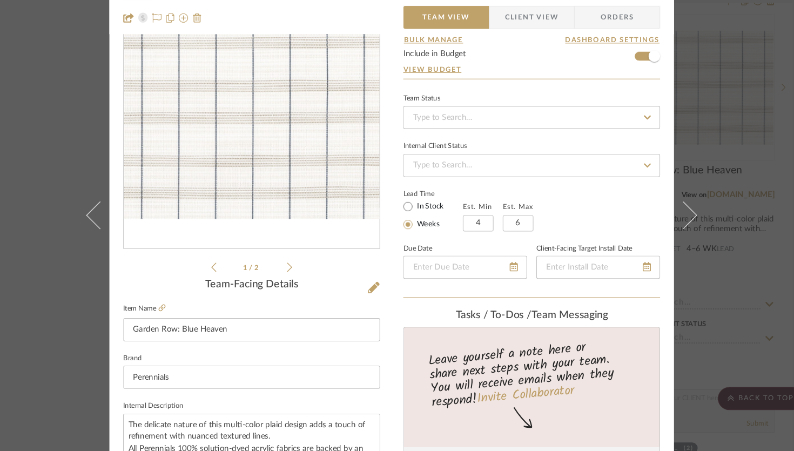
scroll to position [0, 0]
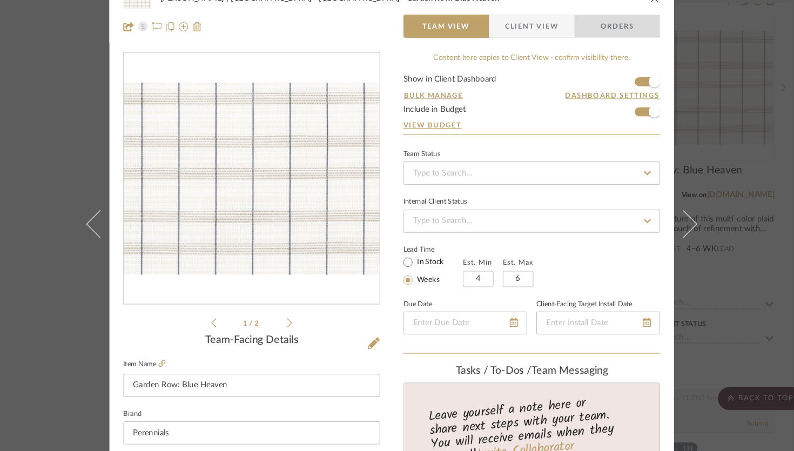
click at [587, 51] on span "Orders" at bounding box center [607, 49] width 55 height 22
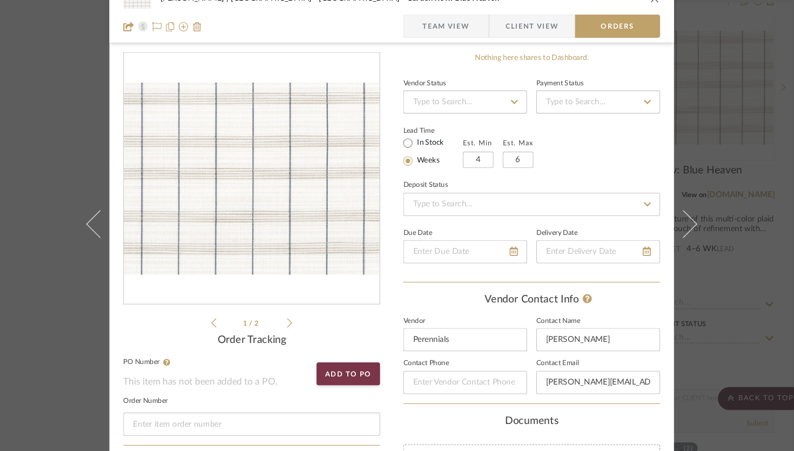
scroll to position [312, 0]
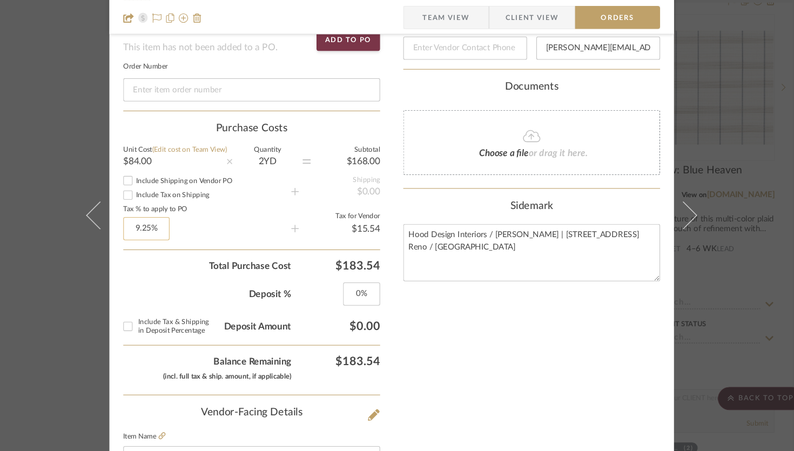
drag, startPoint x: 186, startPoint y: 243, endPoint x: 152, endPoint y: 244, distance: 33.5
click at [152, 244] on sr-operation-status-container "9.25%" at bounding box center [224, 238] width 157 height 22
click at [152, 244] on input "9.25" at bounding box center [167, 238] width 43 height 22
type input "0%"
type input "0"
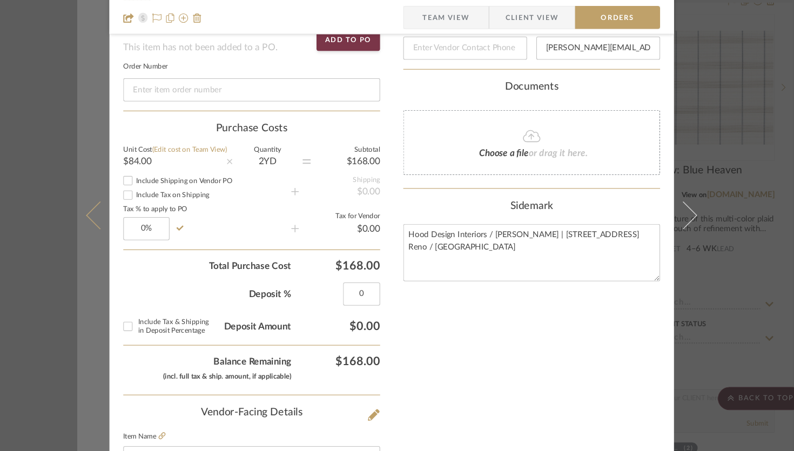
type input "0%"
click at [107, 228] on button at bounding box center [118, 225] width 30 height 451
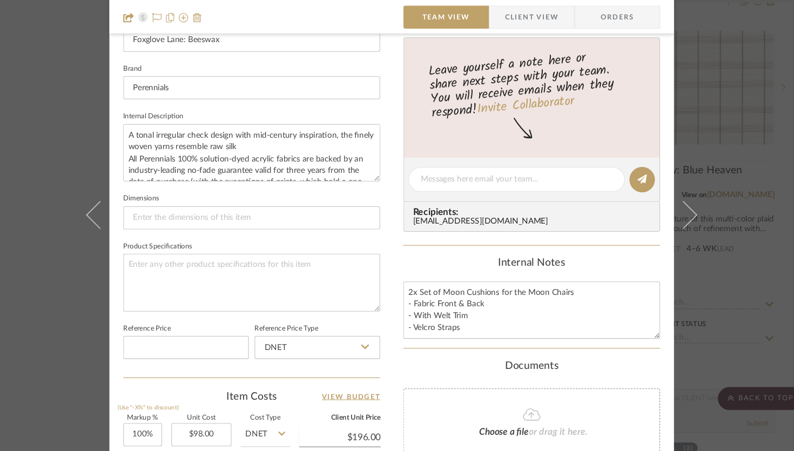
scroll to position [0, 0]
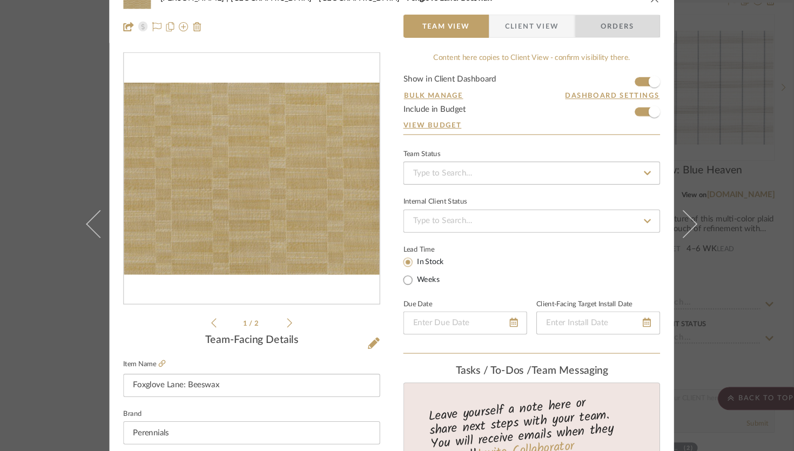
click at [588, 49] on span "Orders" at bounding box center [607, 49] width 55 height 22
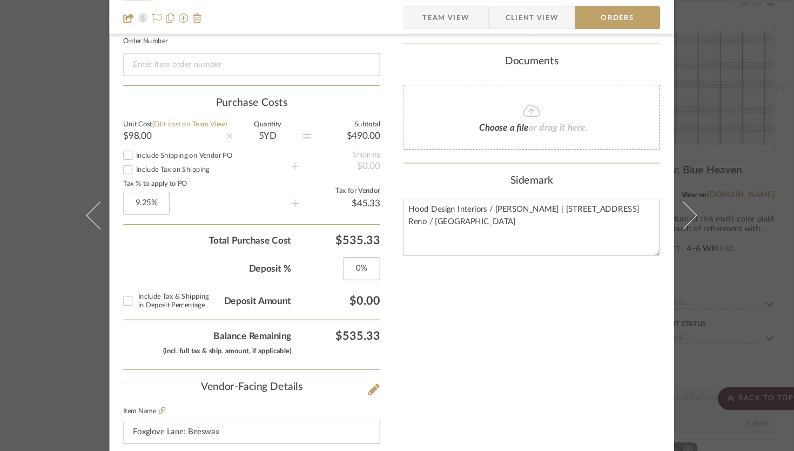
scroll to position [344, 0]
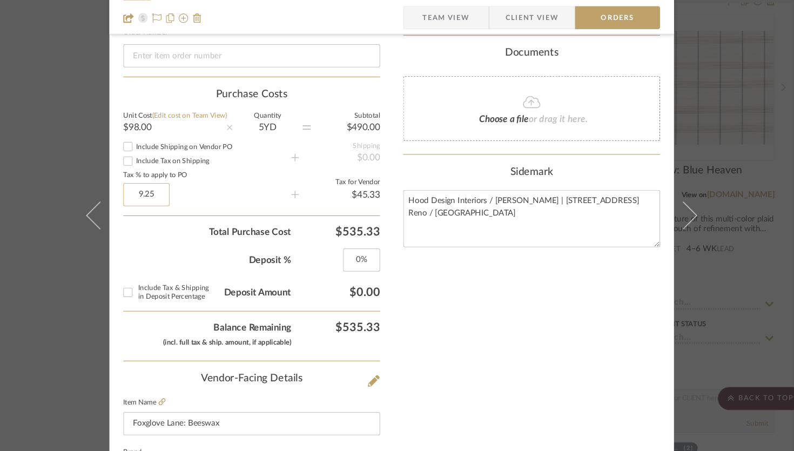
click at [182, 206] on input "9.25" at bounding box center [167, 206] width 43 height 22
type input "0%"
type input "0"
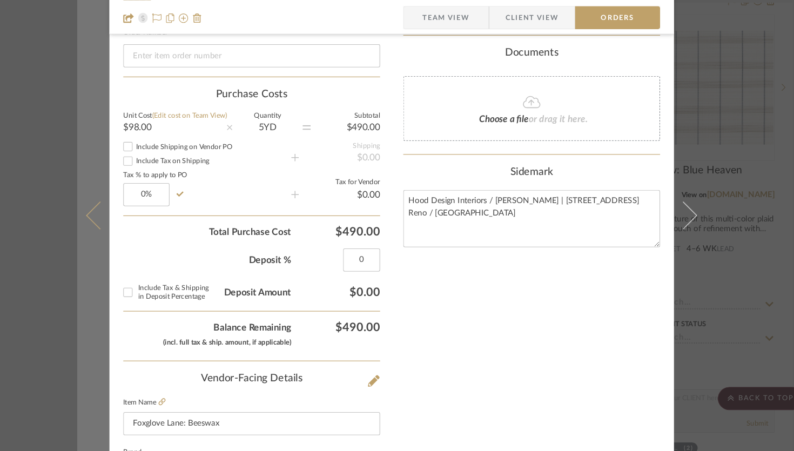
type input "0%"
click at [112, 221] on button at bounding box center [118, 225] width 30 height 451
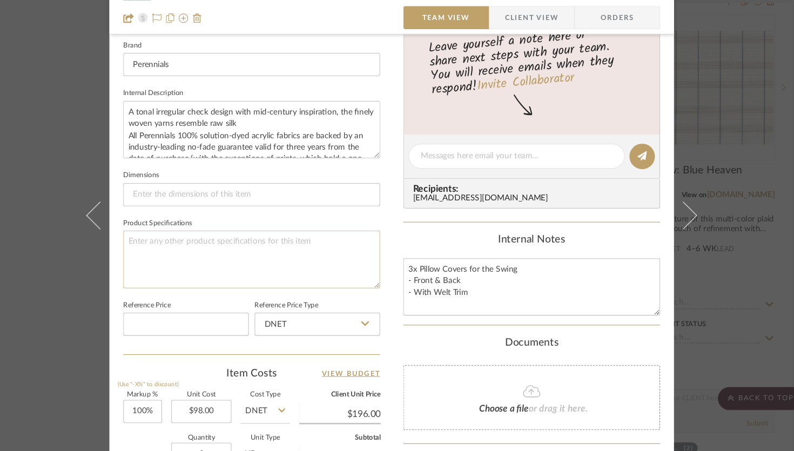
scroll to position [459, 0]
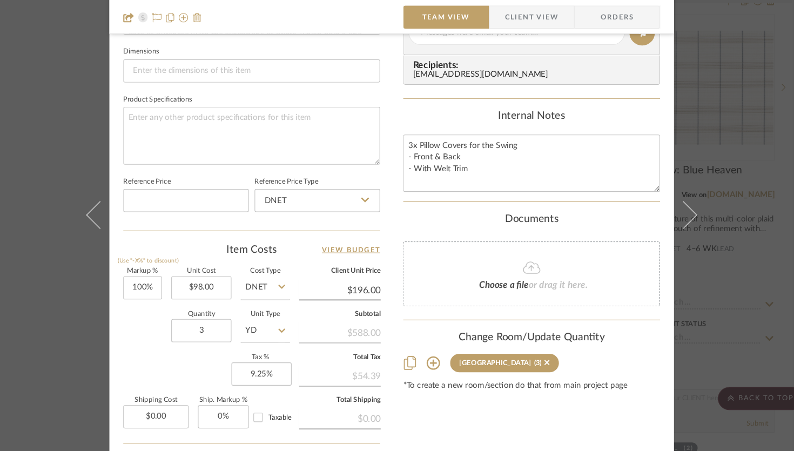
click at [588, 49] on span "Orders" at bounding box center [607, 41] width 55 height 22
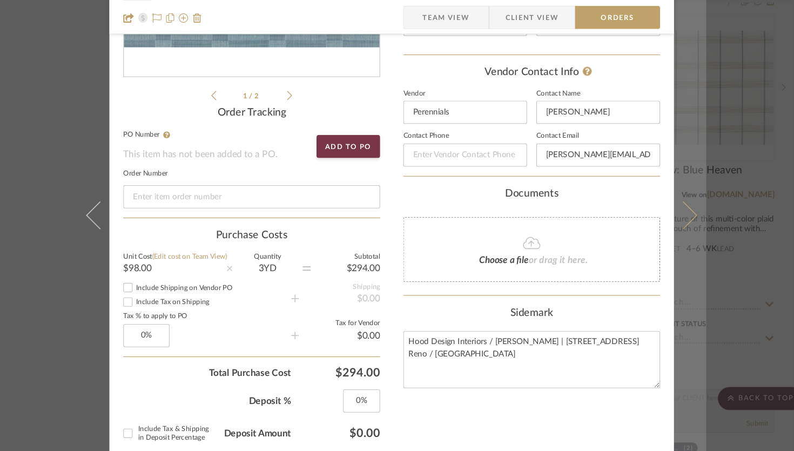
scroll to position [0, 0]
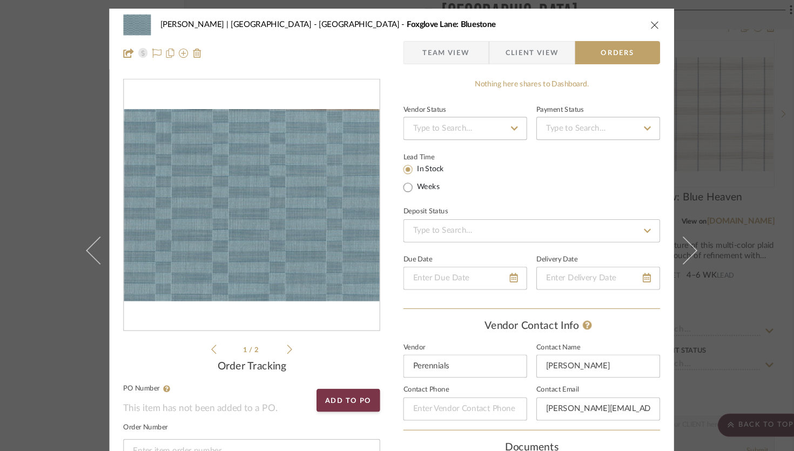
click at [588, 19] on icon "close" at bounding box center [642, 23] width 9 height 9
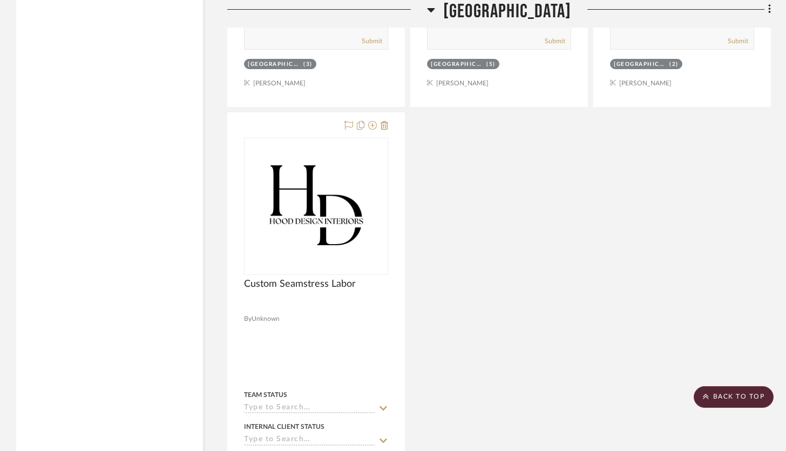
scroll to position [20851, 0]
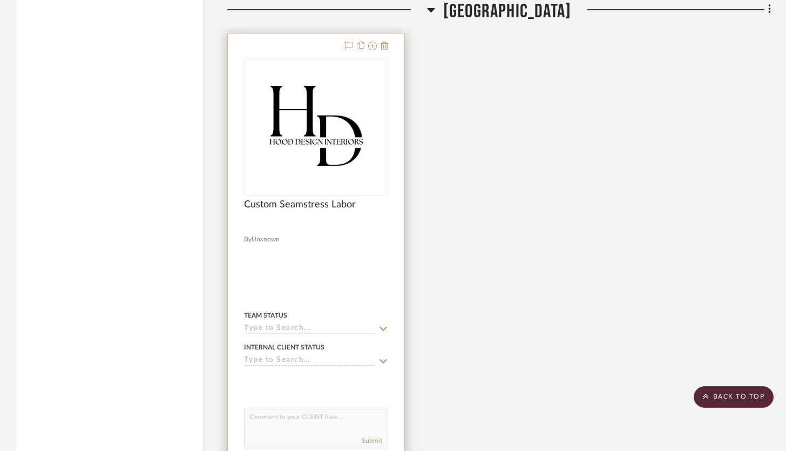
click at [336, 279] on div at bounding box center [316, 269] width 177 height 472
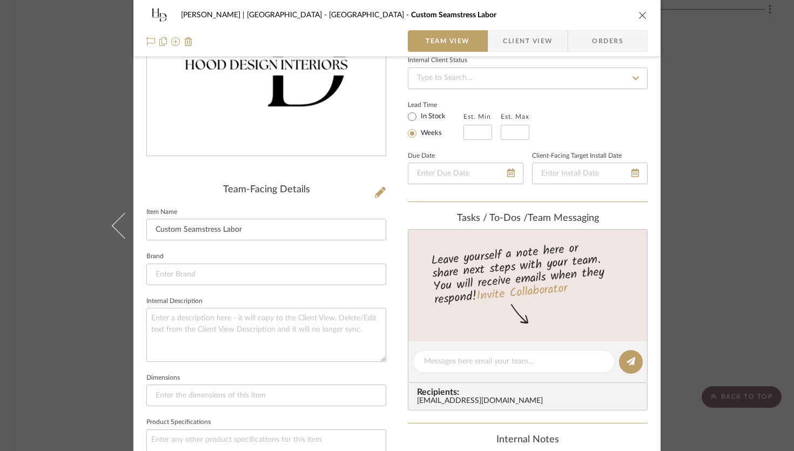
scroll to position [153, 0]
click at [239, 330] on textarea at bounding box center [266, 333] width 240 height 53
type textarea "4"
click at [158, 331] on textarea "2 Pillow Covers @ @ Lumbar Covers @" at bounding box center [266, 333] width 240 height 53
click at [147, 319] on textarea "2 Pillow Covers @ 2x Lumbar Covers @" at bounding box center [266, 333] width 240 height 53
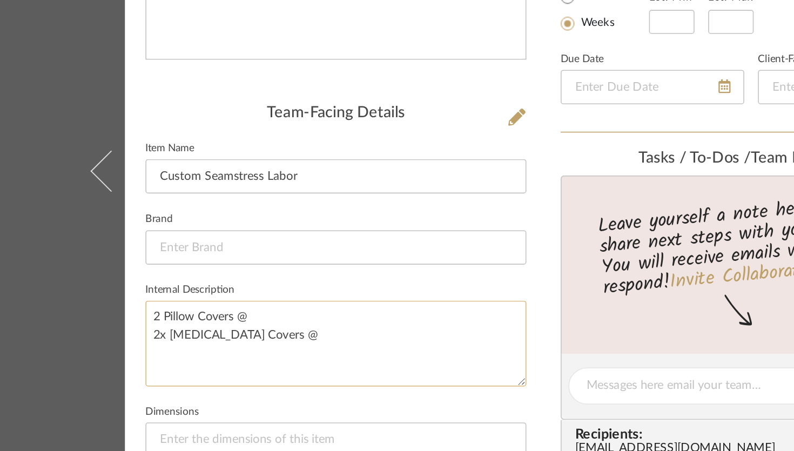
click at [152, 317] on textarea "2 Pillow Covers @ 2x Lumbar Covers @" at bounding box center [266, 333] width 240 height 53
click at [146, 315] on textarea "3x Pillow Covers @ 2x Lumbar Covers @" at bounding box center [266, 333] width 240 height 53
click at [188, 316] on textarea "2x Moon Chiar Covers (top and bottom set) 3x Pillow Covers @ 2x Lumbar Covers @" at bounding box center [266, 333] width 240 height 53
click at [192, 321] on textarea "2x Moon Chiar Covers (top and bottom set) 3x Pillow Covers @ 2x Lumbar Covers @" at bounding box center [266, 333] width 240 height 53
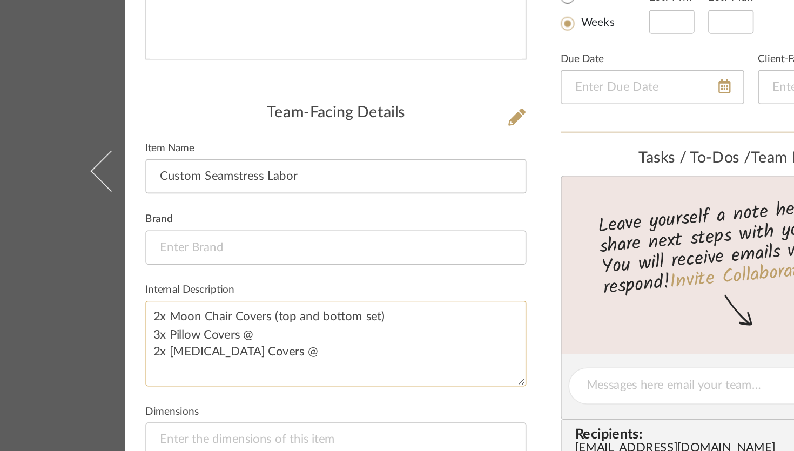
click at [297, 319] on textarea "2x Moon Chair Covers (top and bottom set) 3x Pillow Covers @ 2x Lumbar Covers @" at bounding box center [266, 333] width 240 height 53
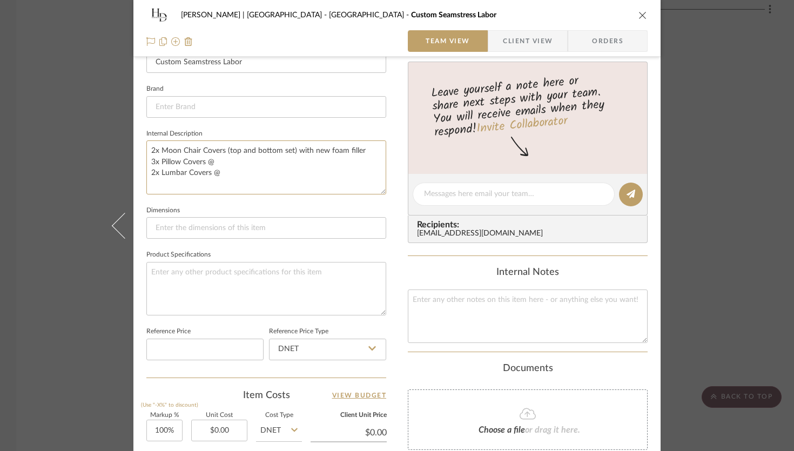
scroll to position [387, 0]
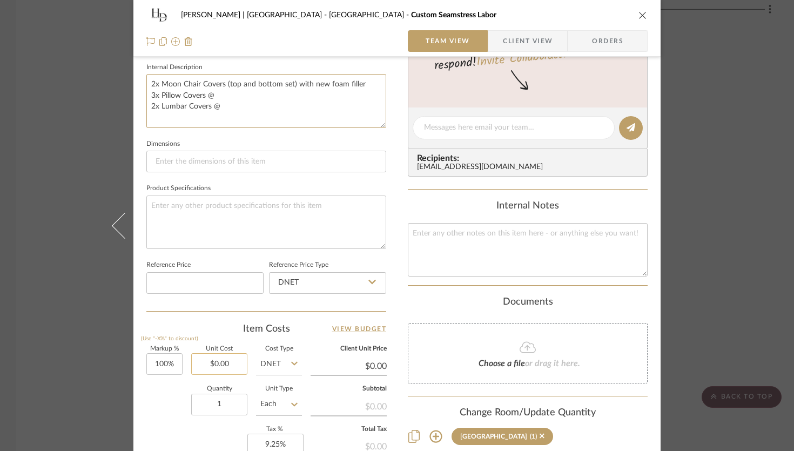
type textarea "2x Moon Chair Covers (top and bottom set) with new foam filler 3x Pillow Covers…"
type input "0.00"
click at [231, 364] on input "0.00" at bounding box center [219, 364] width 56 height 22
type input "$545.00"
type input "$1,090.00"
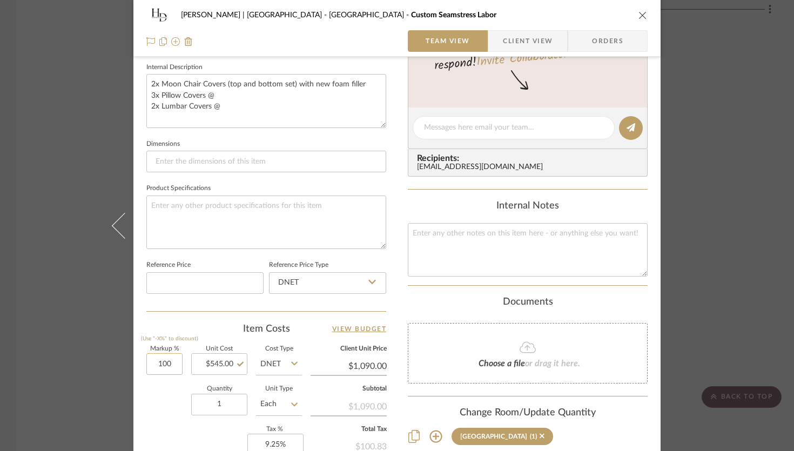
click at [167, 369] on input "100" at bounding box center [164, 364] width 36 height 22
type input "30%"
type input "545.00"
type input "$708.50"
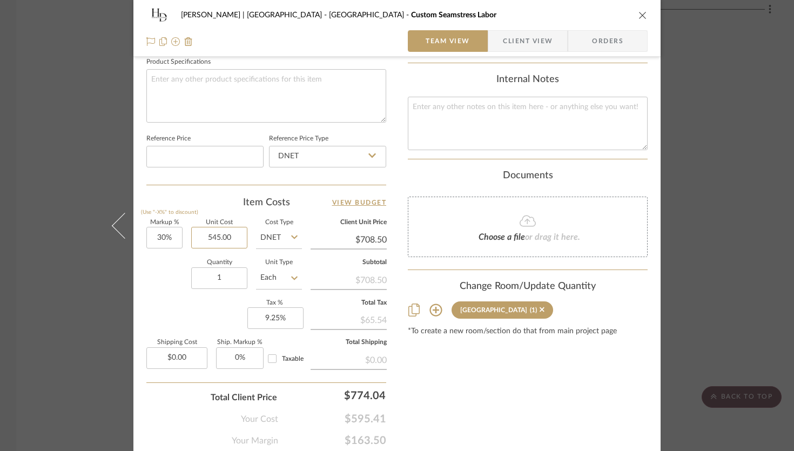
scroll to position [512, 0]
type input "30"
type input "$545.00"
click at [161, 237] on input "30" at bounding box center [164, 239] width 36 height 22
type input "20%"
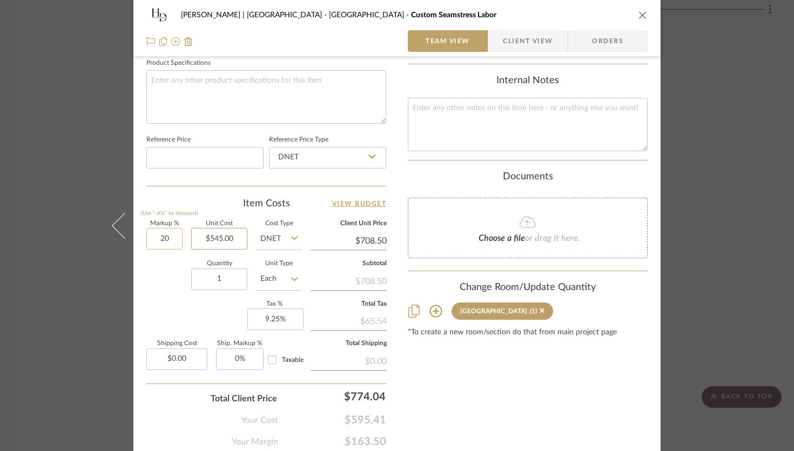
type input "545.00"
type input "$654.00"
type input "20"
type input "$545.00"
click at [158, 238] on input "20" at bounding box center [164, 239] width 36 height 22
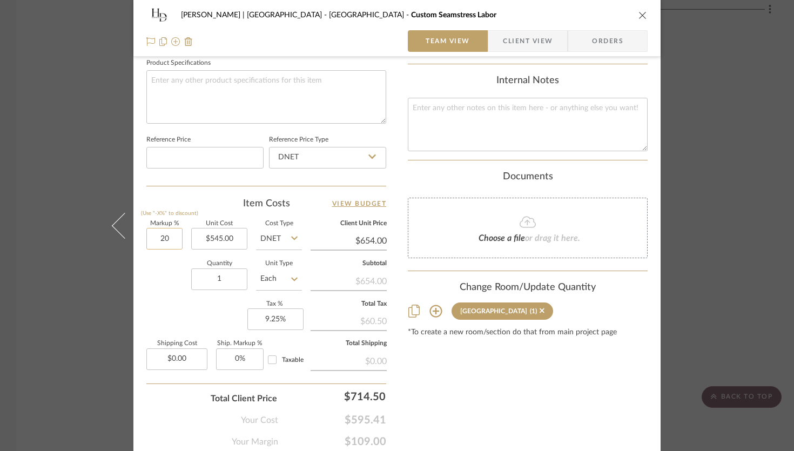
type input "2"
type input "30%"
type input "545.00"
type input "$708.50"
type input "30"
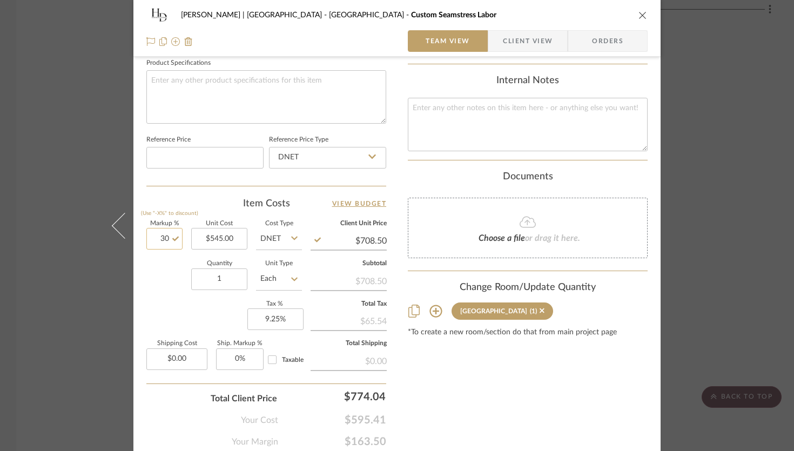
click at [158, 245] on input "30" at bounding box center [164, 239] width 36 height 22
click at [382, 240] on input "817.50" at bounding box center [348, 241] width 76 height 16
click at [375, 250] on sr-form-field "Client Unit Price $749.97" at bounding box center [348, 240] width 76 height 38
click at [375, 241] on input "749.97" at bounding box center [348, 241] width 76 height 16
click at [480, 374] on div "Content here copies to Client View - confirm visibility there. Show in Client D…" at bounding box center [528, 5] width 240 height 886
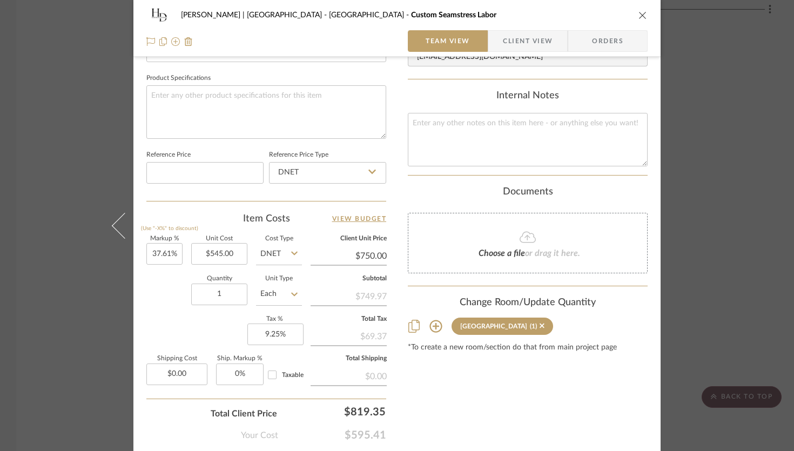
scroll to position [551, 0]
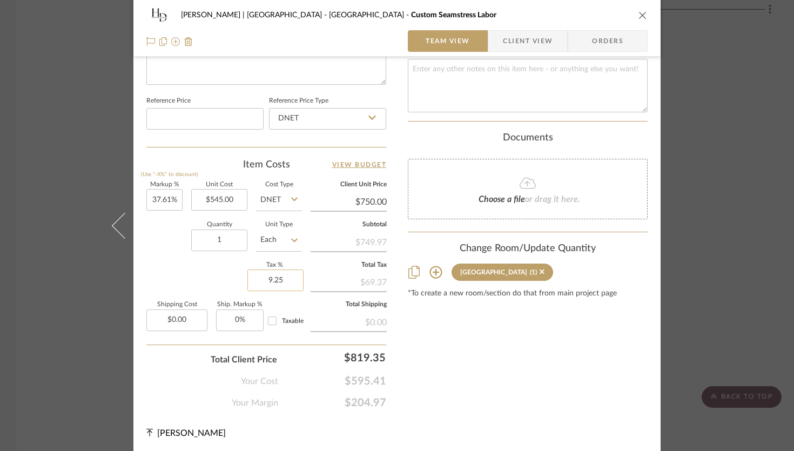
drag, startPoint x: 297, startPoint y: 285, endPoint x: 254, endPoint y: 281, distance: 43.4
click at [276, 282] on input "9.25" at bounding box center [275, 280] width 56 height 22
click at [378, 202] on input "749.97" at bounding box center [348, 202] width 76 height 16
click at [233, 239] on input "1" at bounding box center [219, 240] width 56 height 22
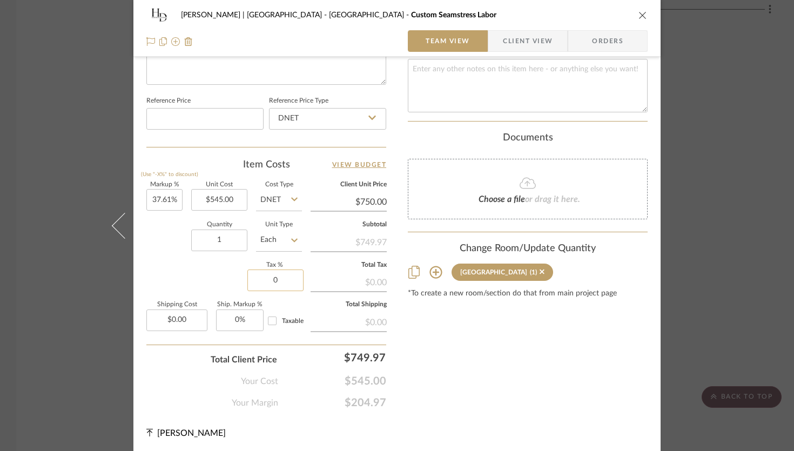
click at [299, 285] on input "0" at bounding box center [275, 280] width 56 height 22
click at [191, 319] on input "0.00" at bounding box center [176, 320] width 61 height 22
click at [253, 321] on input "0" at bounding box center [240, 320] width 48 height 22
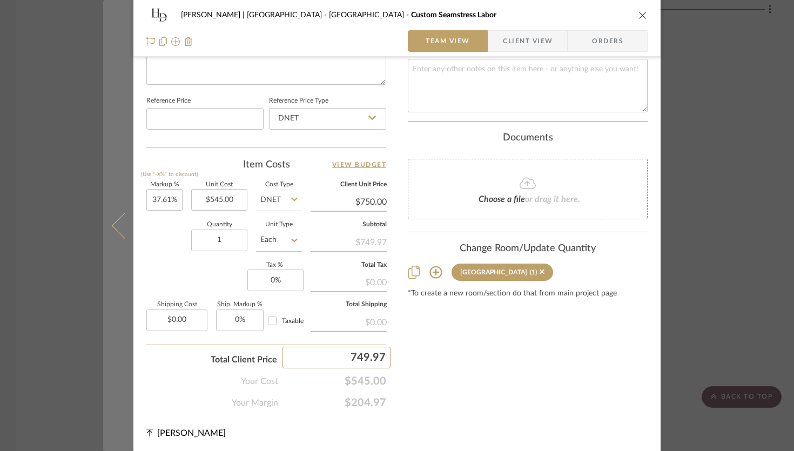
click at [112, 227] on icon at bounding box center [125, 225] width 26 height 26
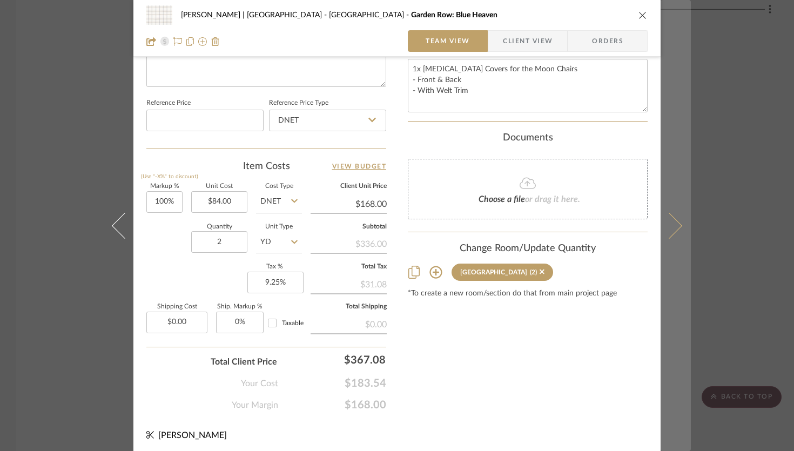
click at [588, 232] on icon at bounding box center [669, 225] width 26 height 26
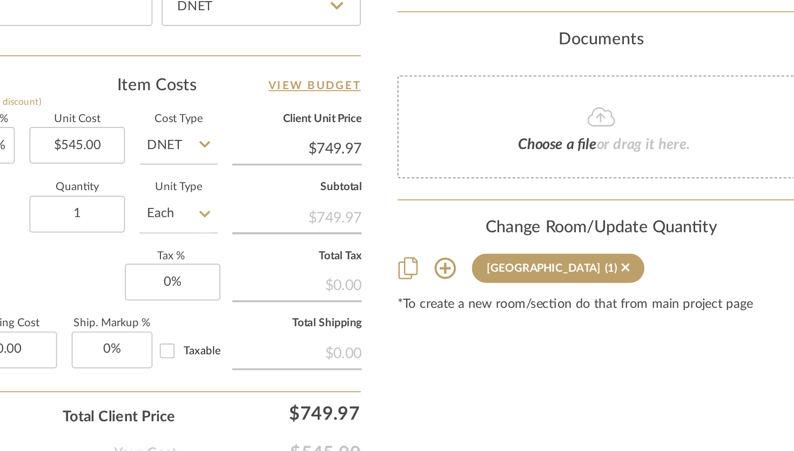
scroll to position [525, 0]
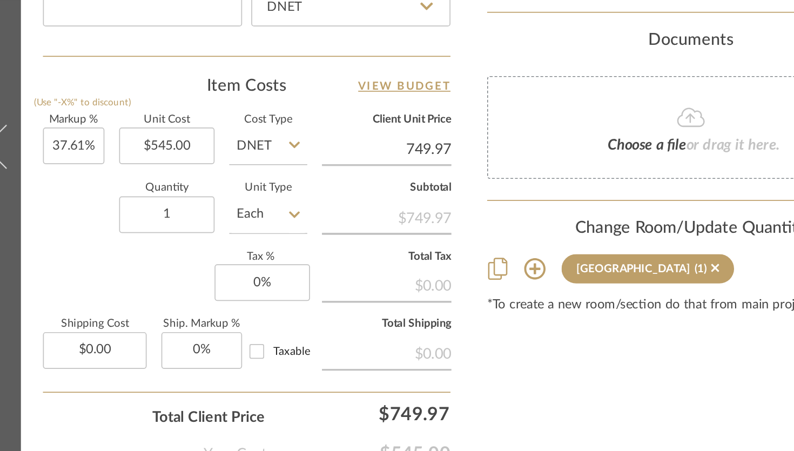
click at [375, 226] on input "749.97" at bounding box center [348, 227] width 76 height 16
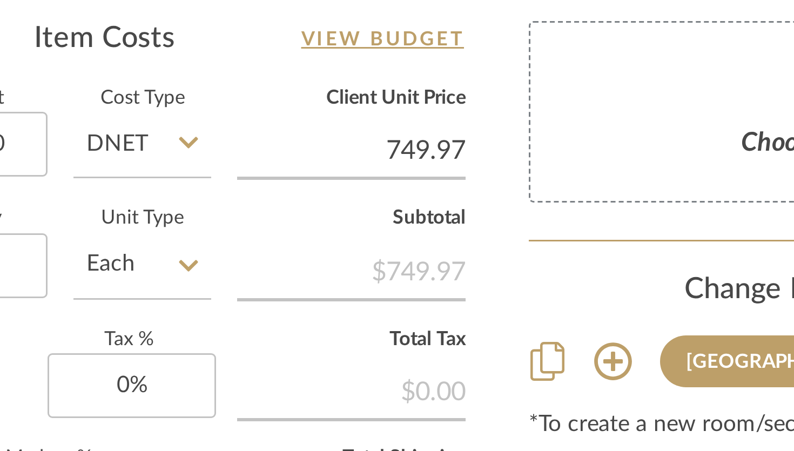
click at [380, 224] on input "749.97" at bounding box center [348, 227] width 76 height 16
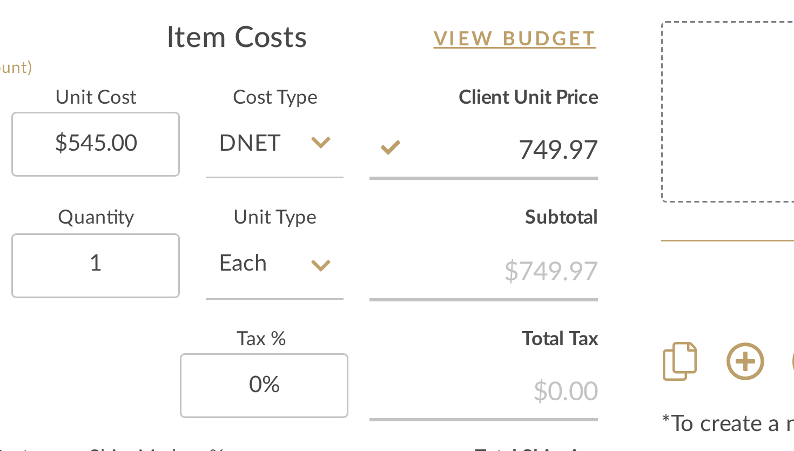
click at [381, 226] on input "749.97" at bounding box center [348, 227] width 76 height 16
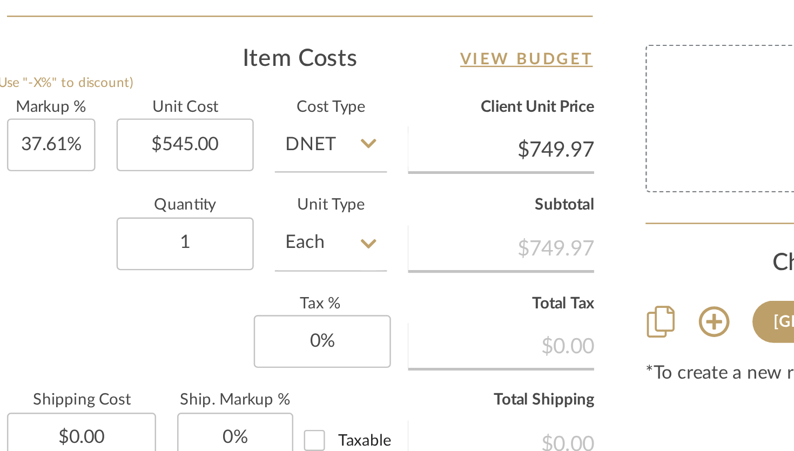
click at [291, 222] on icon at bounding box center [294, 224] width 6 height 4
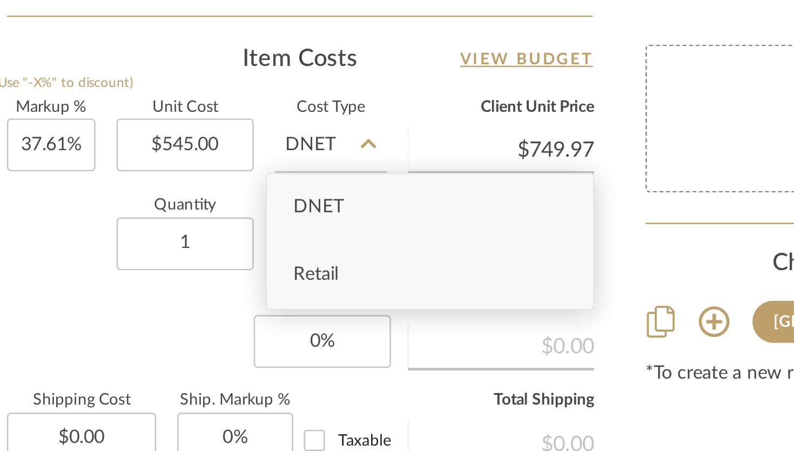
click at [283, 275] on div "Retail" at bounding box center [319, 279] width 133 height 28
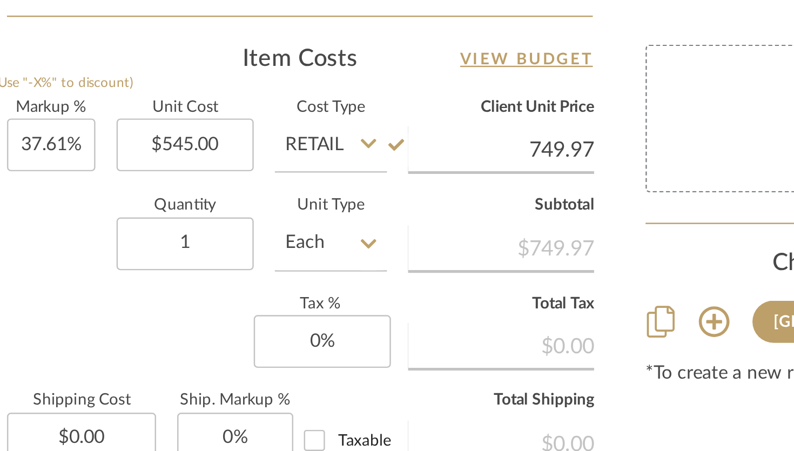
click at [382, 229] on input "749.97" at bounding box center [348, 227] width 76 height 16
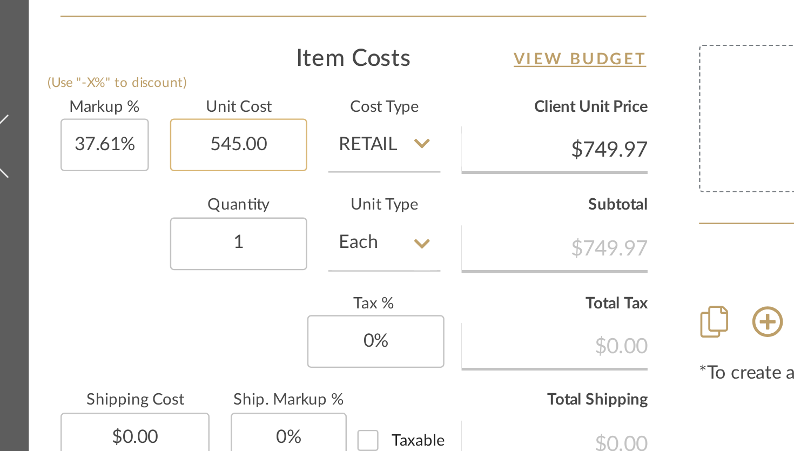
click at [236, 219] on input "545.00" at bounding box center [219, 225] width 56 height 22
click at [381, 226] on input "749.97" at bounding box center [348, 227] width 76 height 16
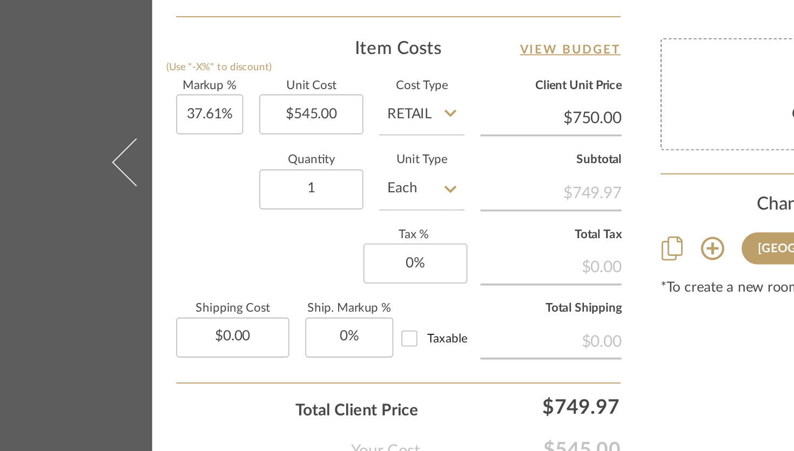
click at [376, 235] on div "$749.97" at bounding box center [348, 241] width 76 height 19
click at [381, 243] on div "$749.97" at bounding box center [348, 241] width 76 height 19
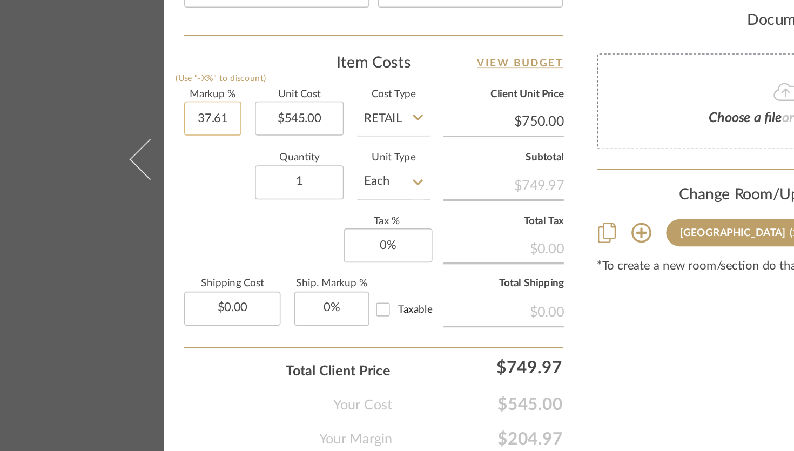
click at [167, 197] on input "37.61" at bounding box center [164, 200] width 36 height 22
click at [166, 199] on input "37.62" at bounding box center [164, 200] width 36 height 22
click at [156, 201] on input "37.61" at bounding box center [164, 200] width 36 height 22
click at [213, 200] on input "5.00" at bounding box center [219, 200] width 56 height 22
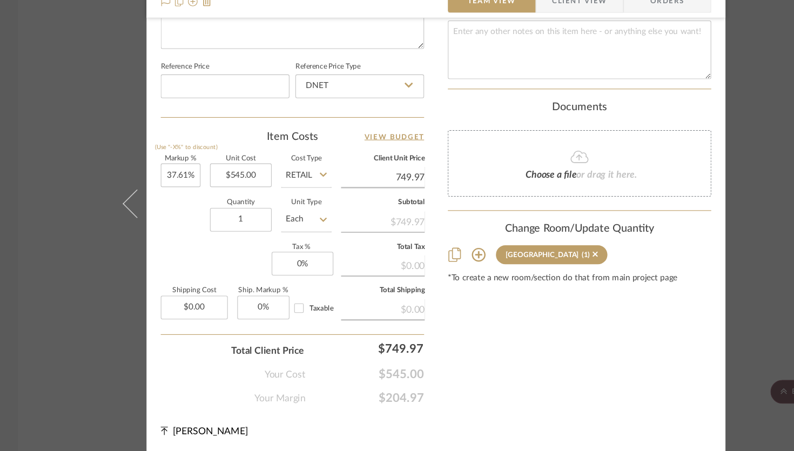
click at [374, 196] on input "749.97" at bounding box center [348, 202] width 76 height 16
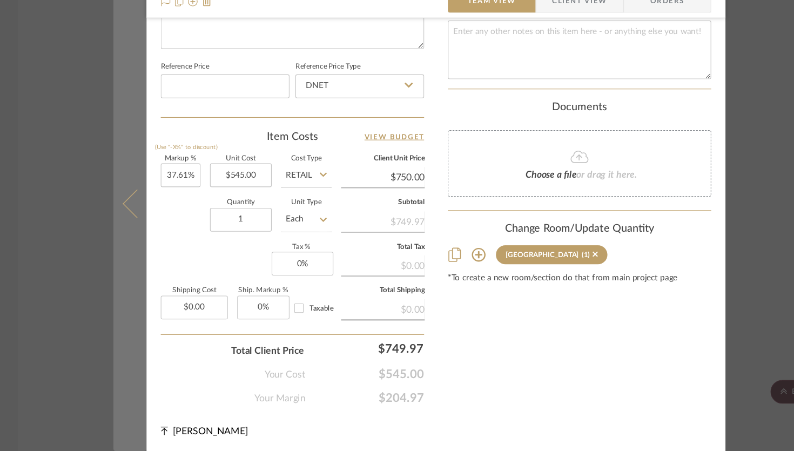
click at [119, 231] on icon at bounding box center [125, 225] width 26 height 26
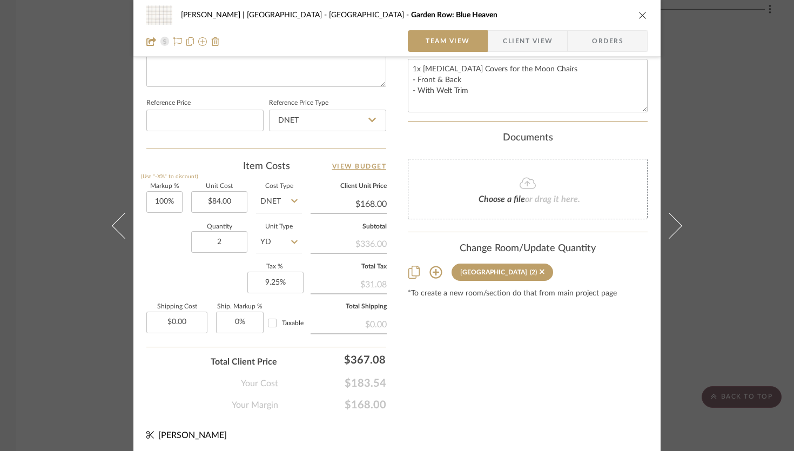
scroll to position [0, 0]
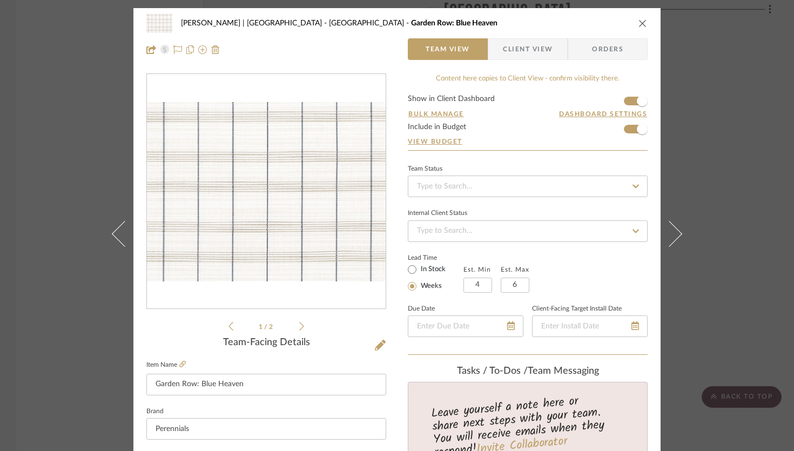
click at [588, 23] on icon "close" at bounding box center [642, 23] width 9 height 9
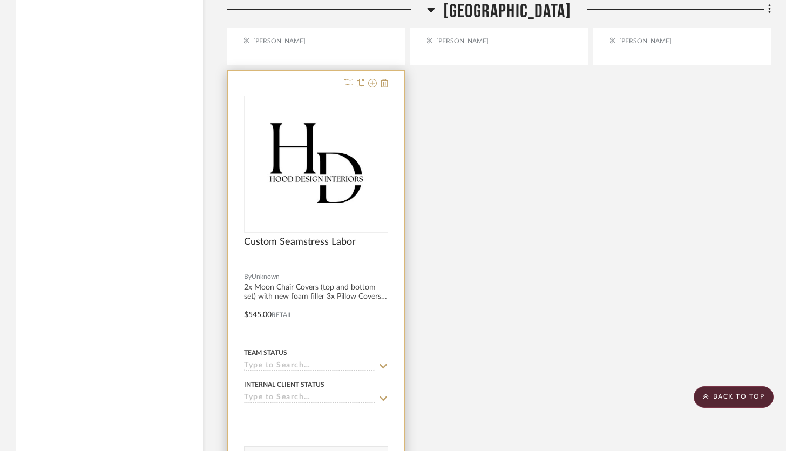
scroll to position [20848, 0]
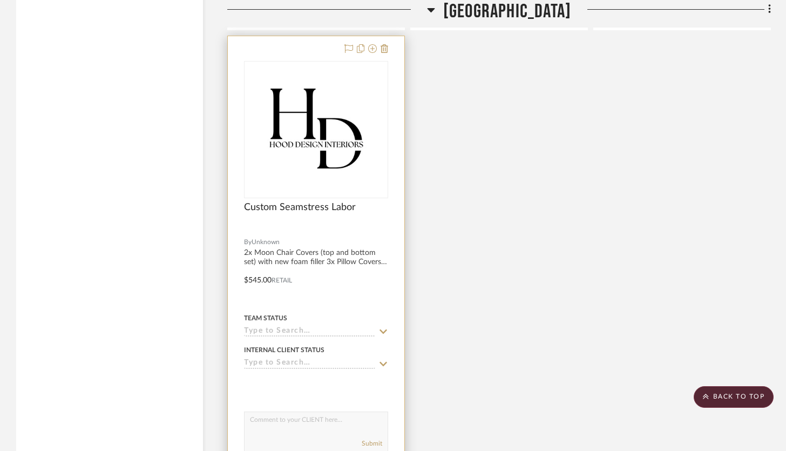
click at [315, 37] on div at bounding box center [316, 272] width 177 height 472
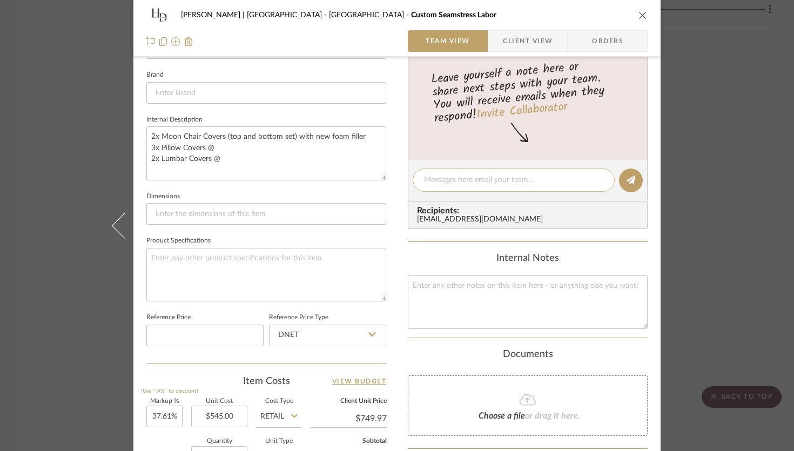
scroll to position [371, 0]
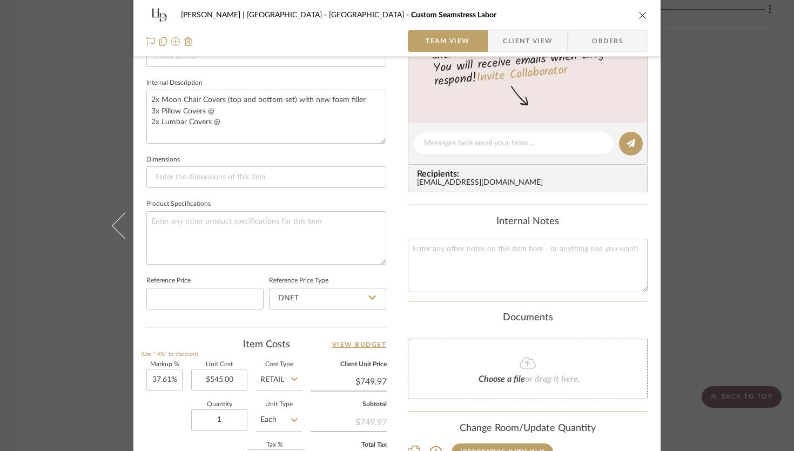
click at [269, 380] on input "Retail" at bounding box center [279, 380] width 46 height 22
click at [277, 404] on span "DNET" at bounding box center [273, 405] width 21 height 8
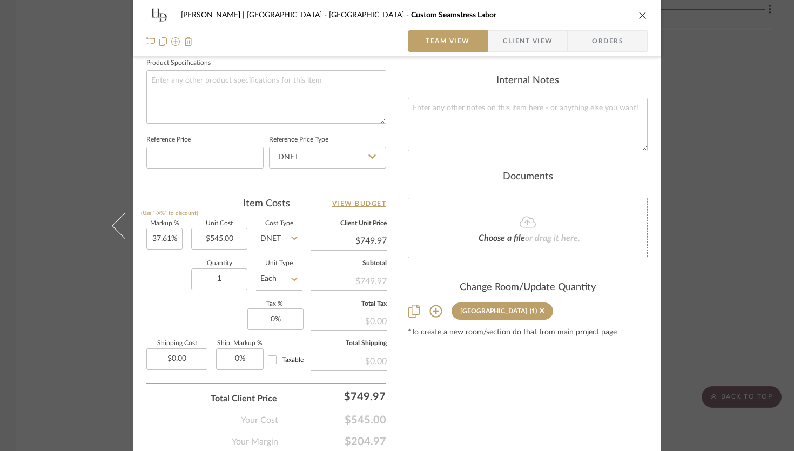
scroll to position [551, 0]
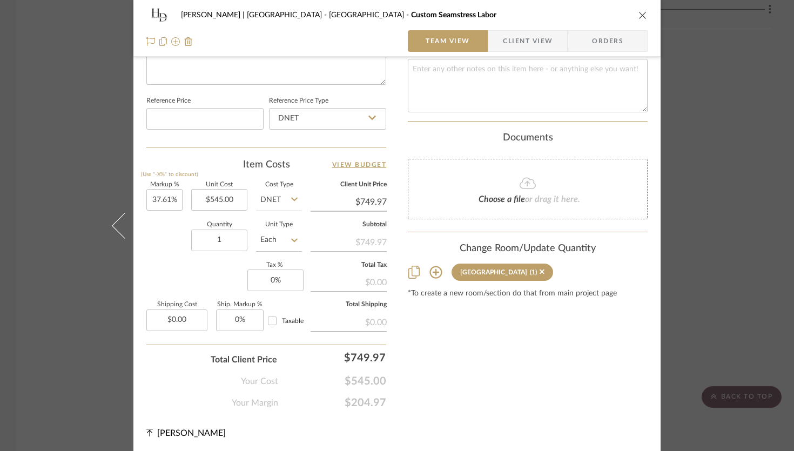
click at [588, 11] on icon "close" at bounding box center [642, 15] width 9 height 9
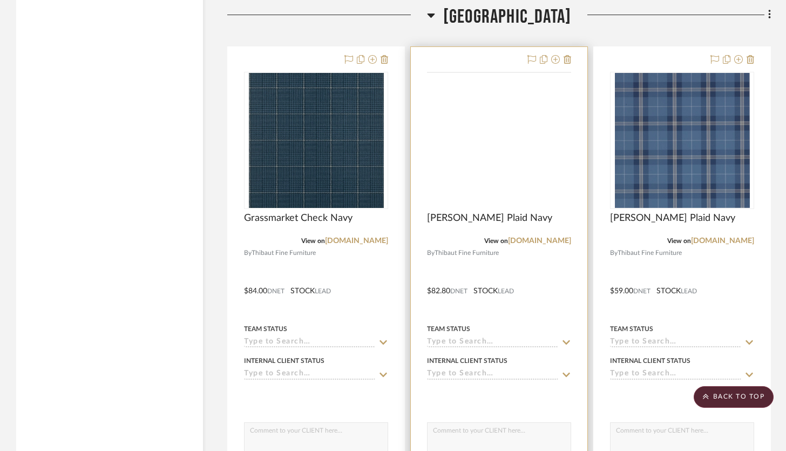
scroll to position [19822, 0]
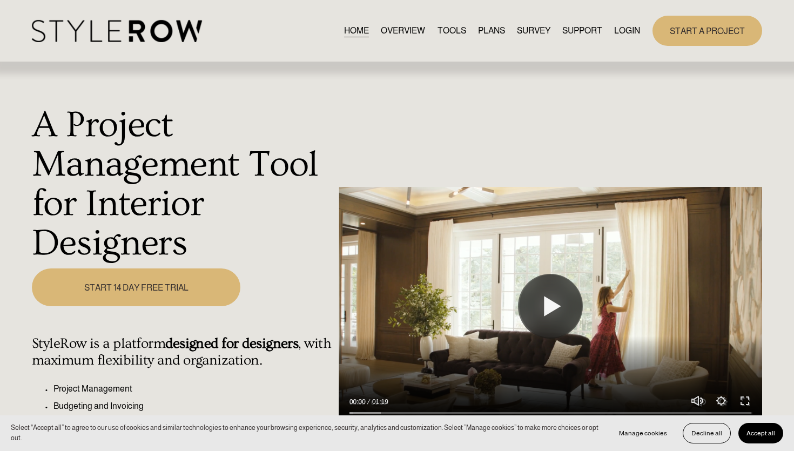
click at [624, 29] on link "LOGIN" at bounding box center [627, 30] width 26 height 15
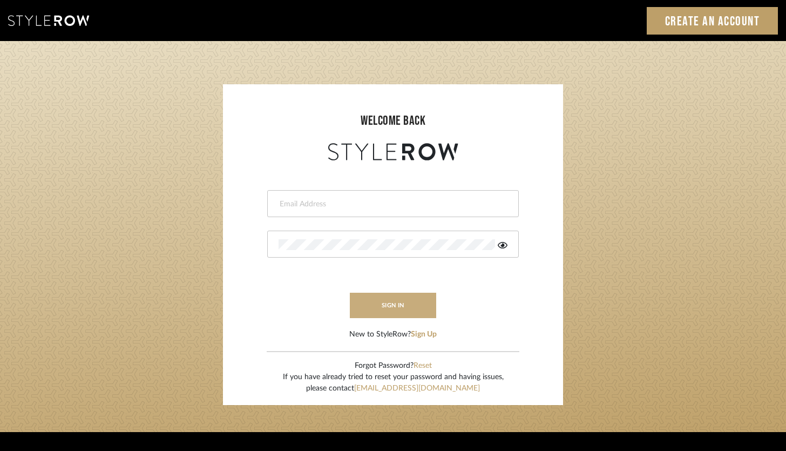
type input "brandon.hooddesigns@gmail.com"
click at [410, 308] on button "sign in" at bounding box center [393, 305] width 86 height 25
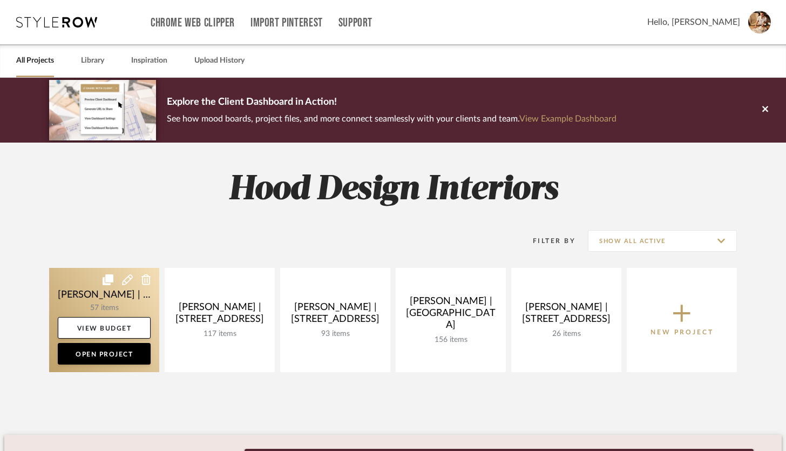
click at [127, 313] on link at bounding box center [104, 320] width 110 height 104
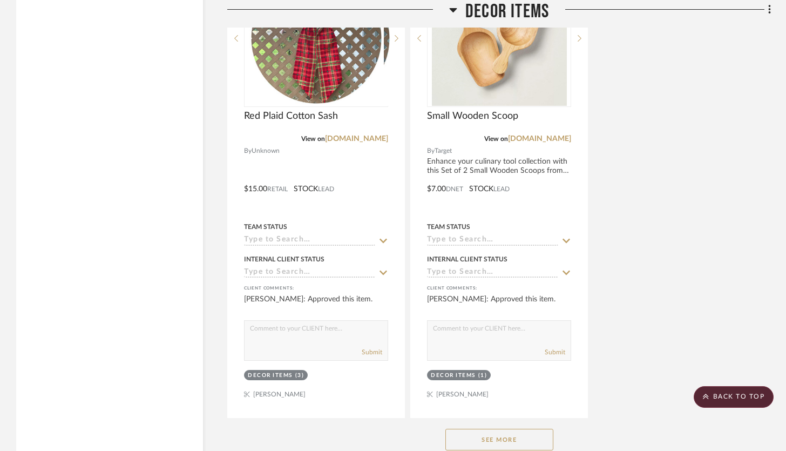
scroll to position [9061, 0]
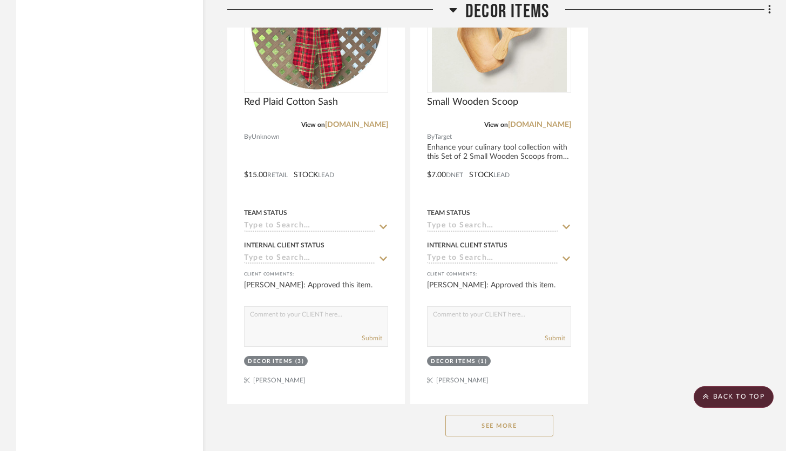
click at [492, 415] on button "See More" at bounding box center [499, 426] width 108 height 22
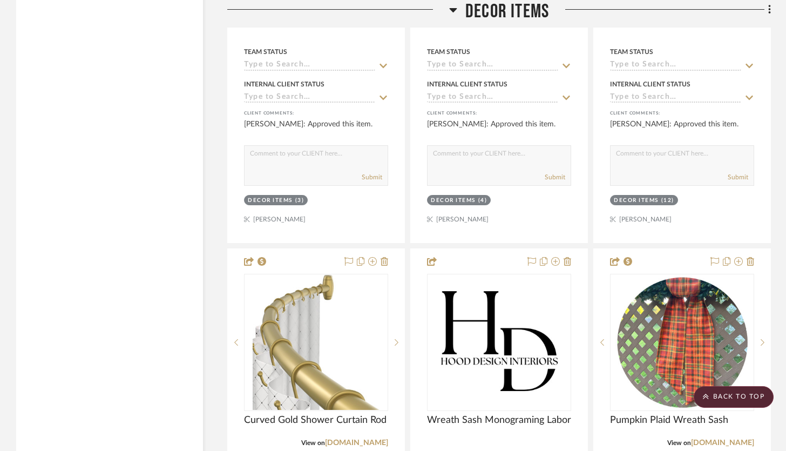
scroll to position [9751, 0]
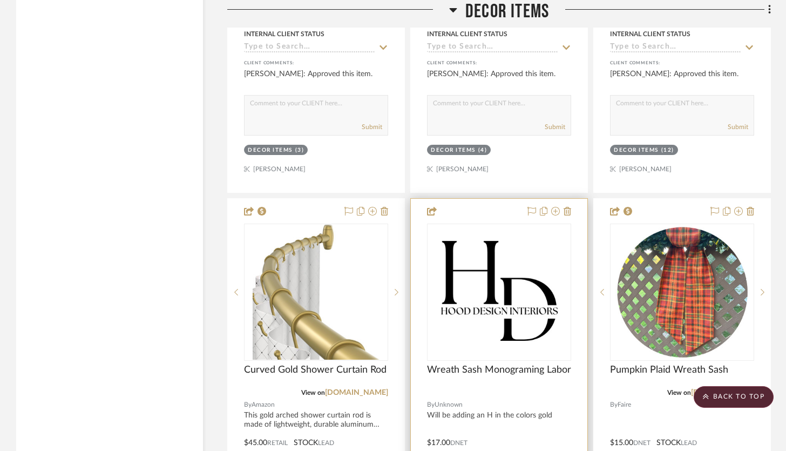
click at [516, 388] on div at bounding box center [499, 435] width 177 height 472
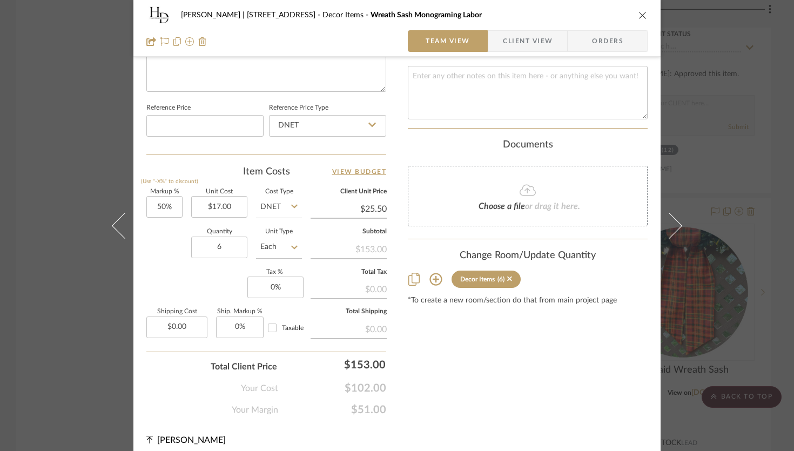
scroll to position [551, 0]
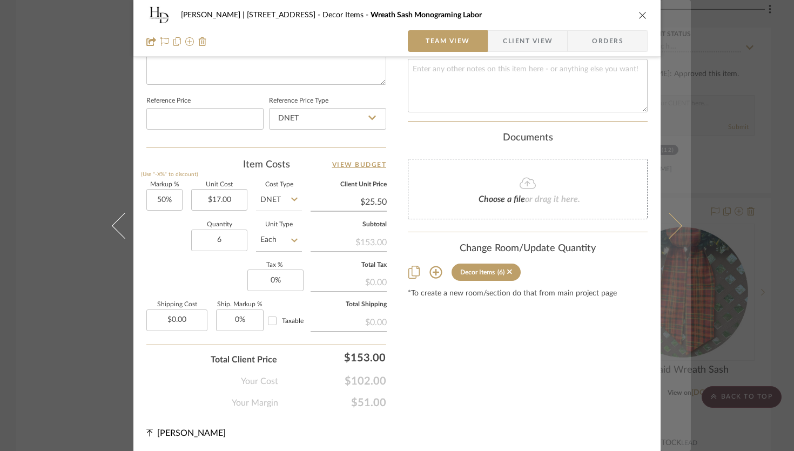
click at [676, 226] on icon at bounding box center [669, 225] width 26 height 26
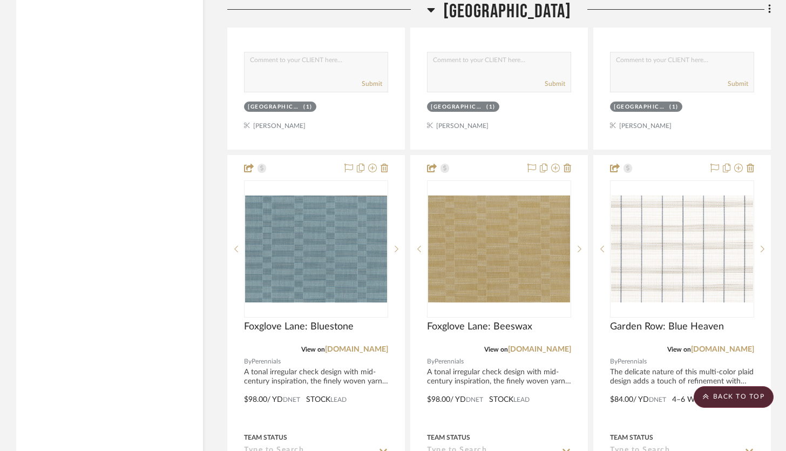
scroll to position [20301, 0]
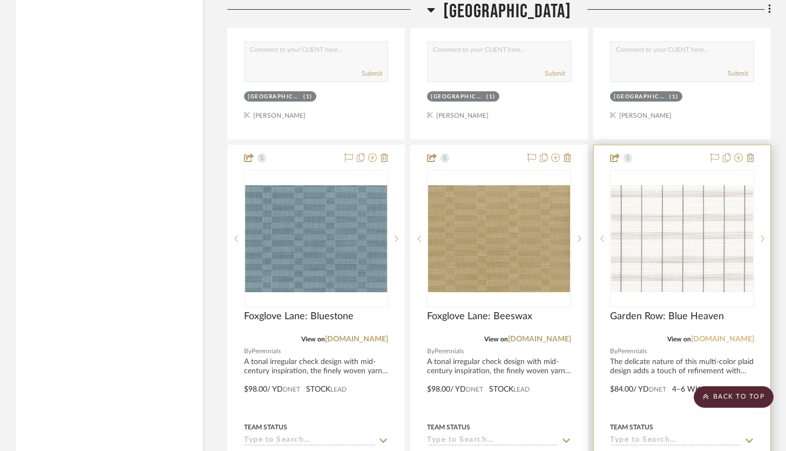
click at [700, 335] on link "[DOMAIN_NAME]" at bounding box center [722, 339] width 63 height 8
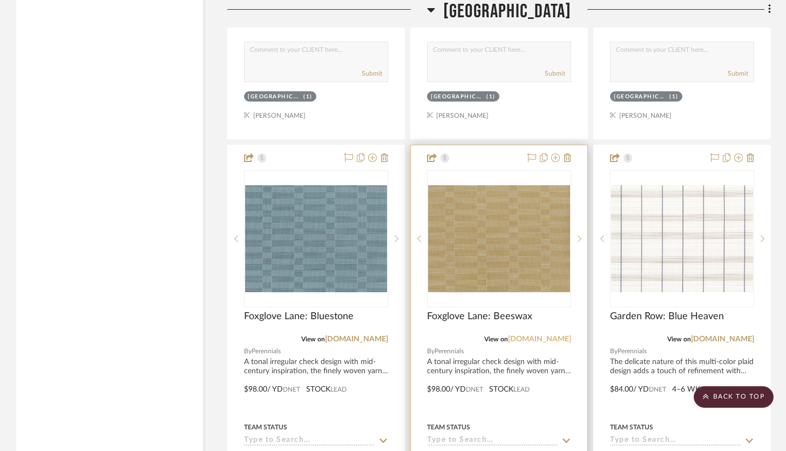
click at [508, 335] on link "[DOMAIN_NAME]" at bounding box center [539, 339] width 63 height 8
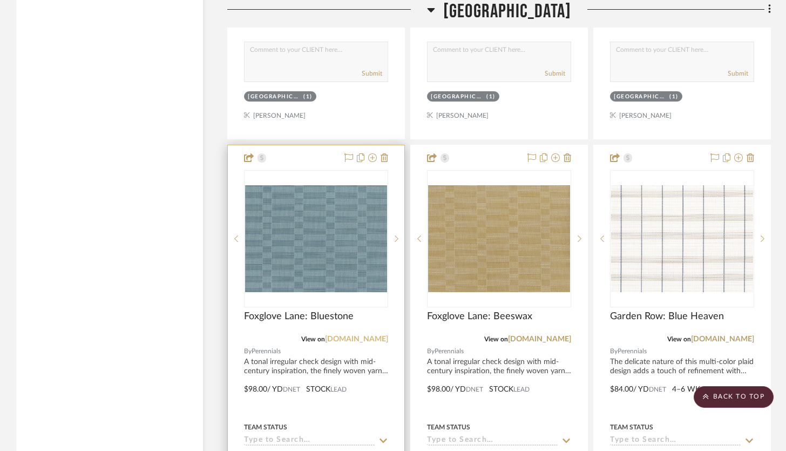
click at [325, 335] on link "[DOMAIN_NAME]" at bounding box center [356, 339] width 63 height 8
click at [321, 420] on div "Team Status" at bounding box center [316, 433] width 144 height 26
click at [320, 145] on div at bounding box center [316, 381] width 177 height 472
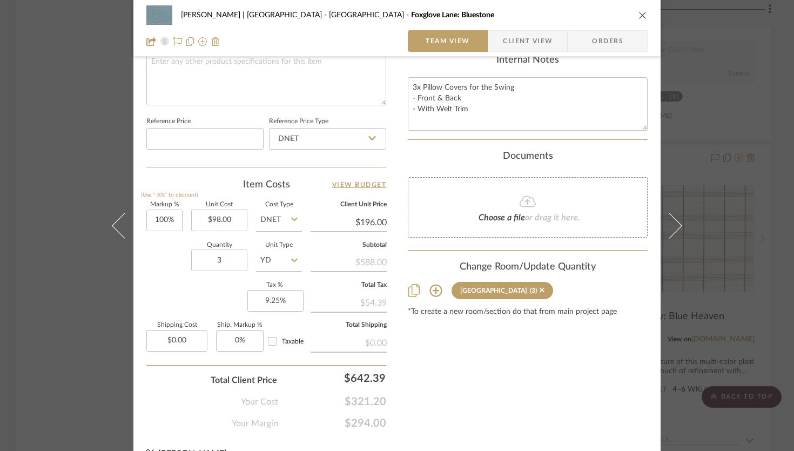
scroll to position [550, 0]
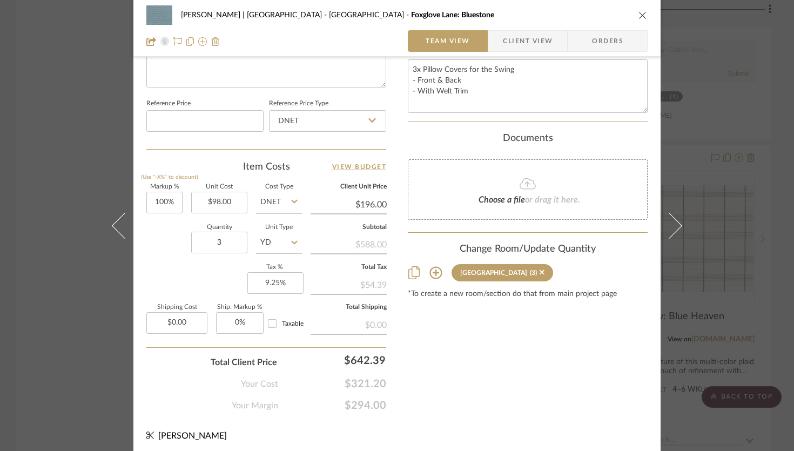
click at [639, 17] on icon "close" at bounding box center [642, 15] width 9 height 9
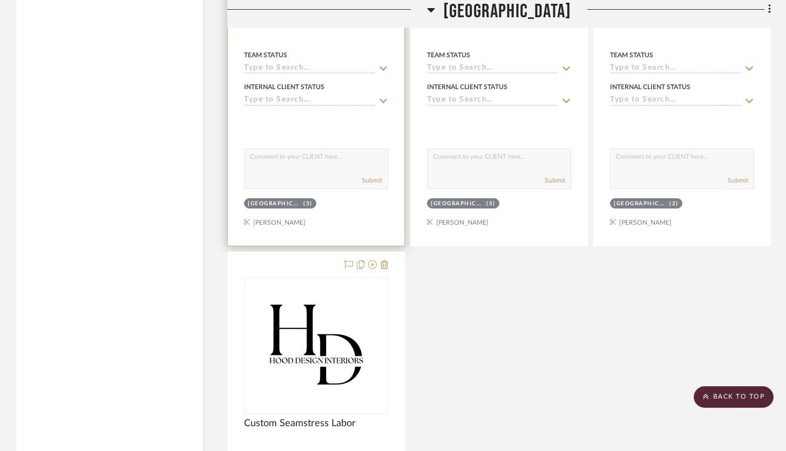
scroll to position [20731, 0]
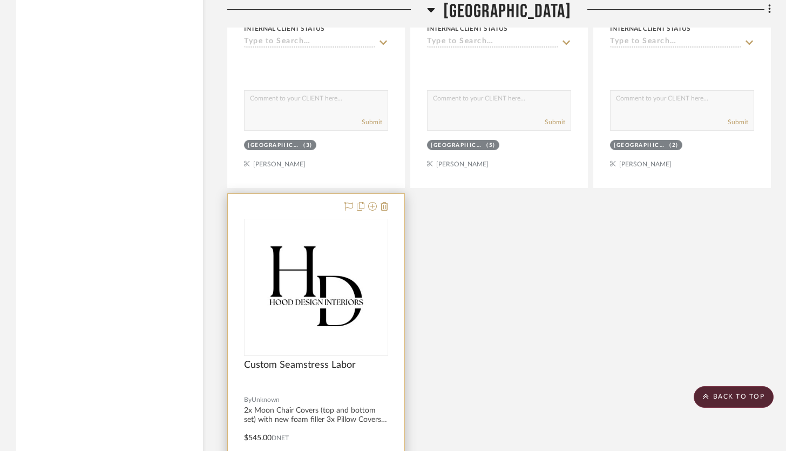
click at [321, 194] on div at bounding box center [316, 430] width 177 height 472
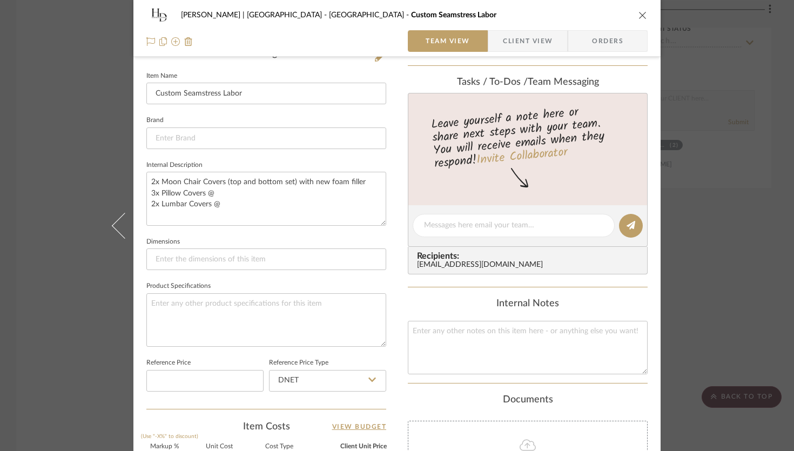
scroll to position [284, 0]
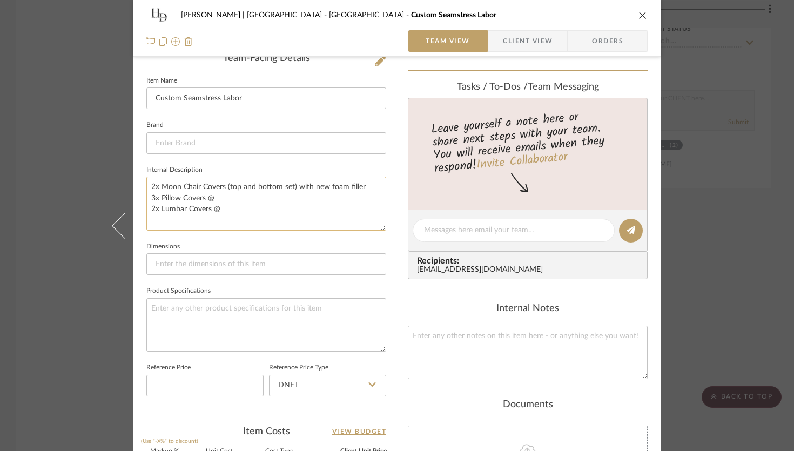
click at [226, 206] on textarea "2x Moon Chair Covers (top and bottom set) with new foam filler 3x Pillow Covers…" at bounding box center [266, 203] width 240 height 53
click at [225, 195] on textarea "2x Moon Chair Covers (top and bottom set) with new foam filler 3x Pillow Covers…" at bounding box center [266, 203] width 240 height 53
drag, startPoint x: 215, startPoint y: 211, endPoint x: 147, endPoint y: 188, distance: 71.7
click at [147, 188] on textarea "2x Moon Chair Covers (top and bottom set) with new foam filler 3x Pillow Covers…" at bounding box center [266, 203] width 240 height 53
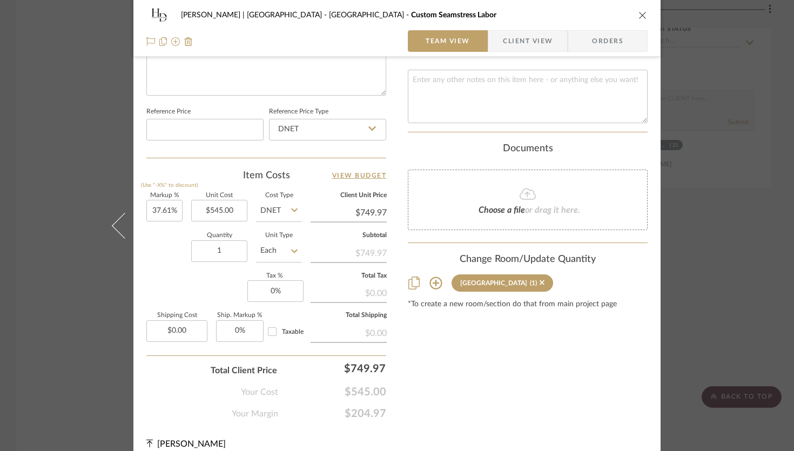
scroll to position [551, 0]
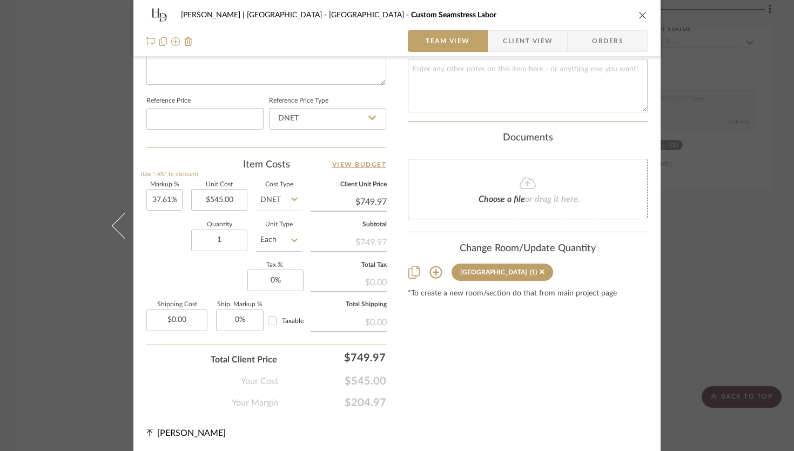
type textarea "2x Moon Chair Covers (top and bottom set) with new foam filler 3x Pillow Covers…"
click at [641, 12] on icon "close" at bounding box center [642, 15] width 9 height 9
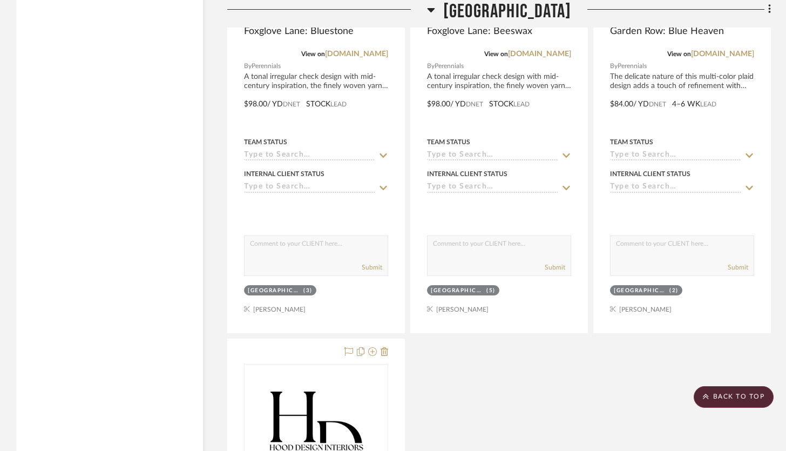
scroll to position [20410, 0]
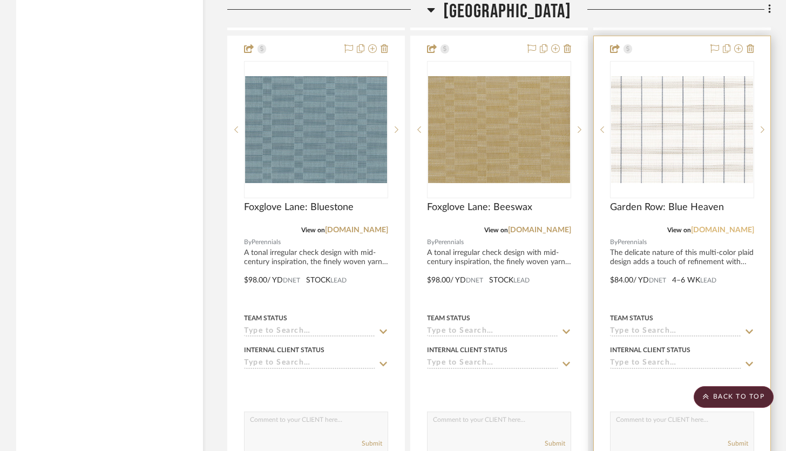
click at [710, 226] on link "[DOMAIN_NAME]" at bounding box center [722, 230] width 63 height 8
